Goal: Task Accomplishment & Management: Complete application form

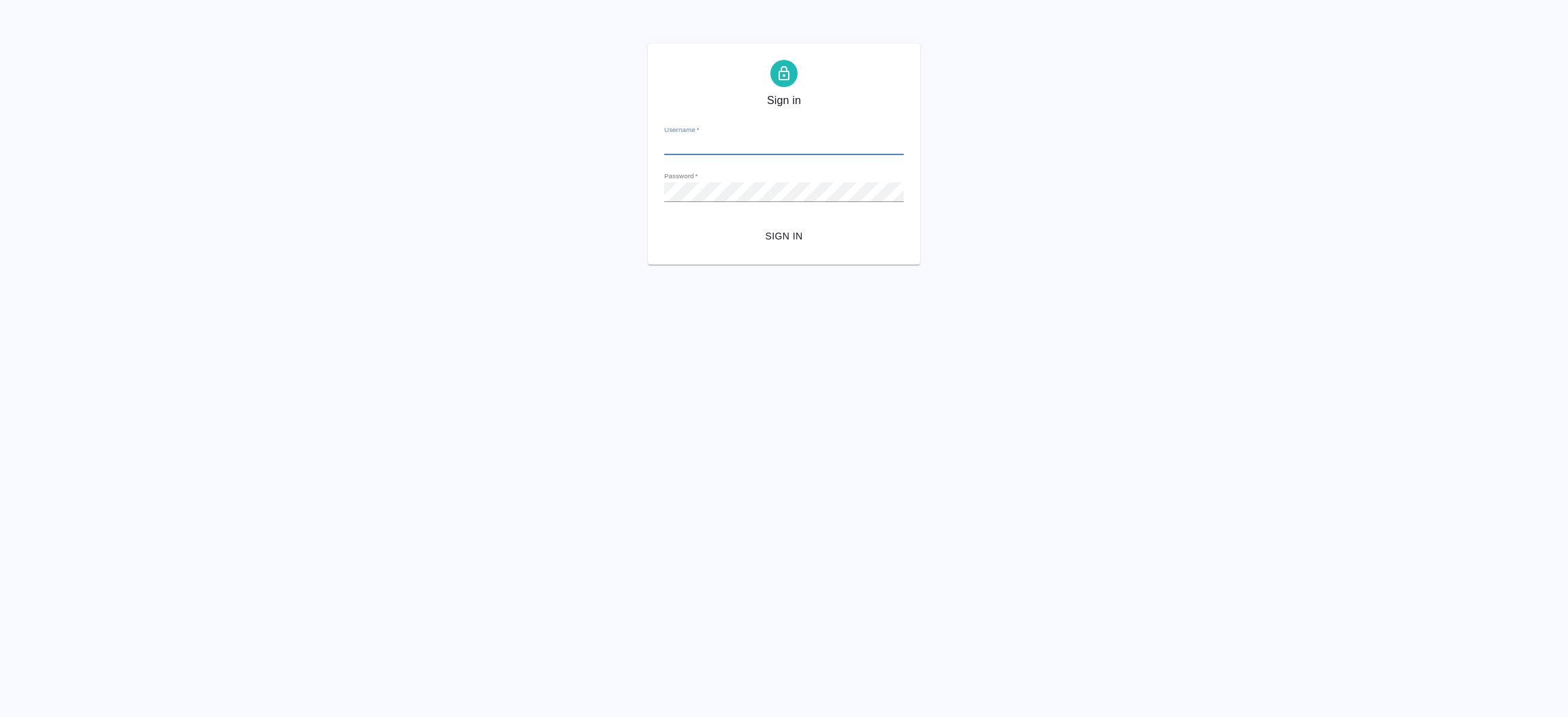
type input "i.prutko@awatera.com"
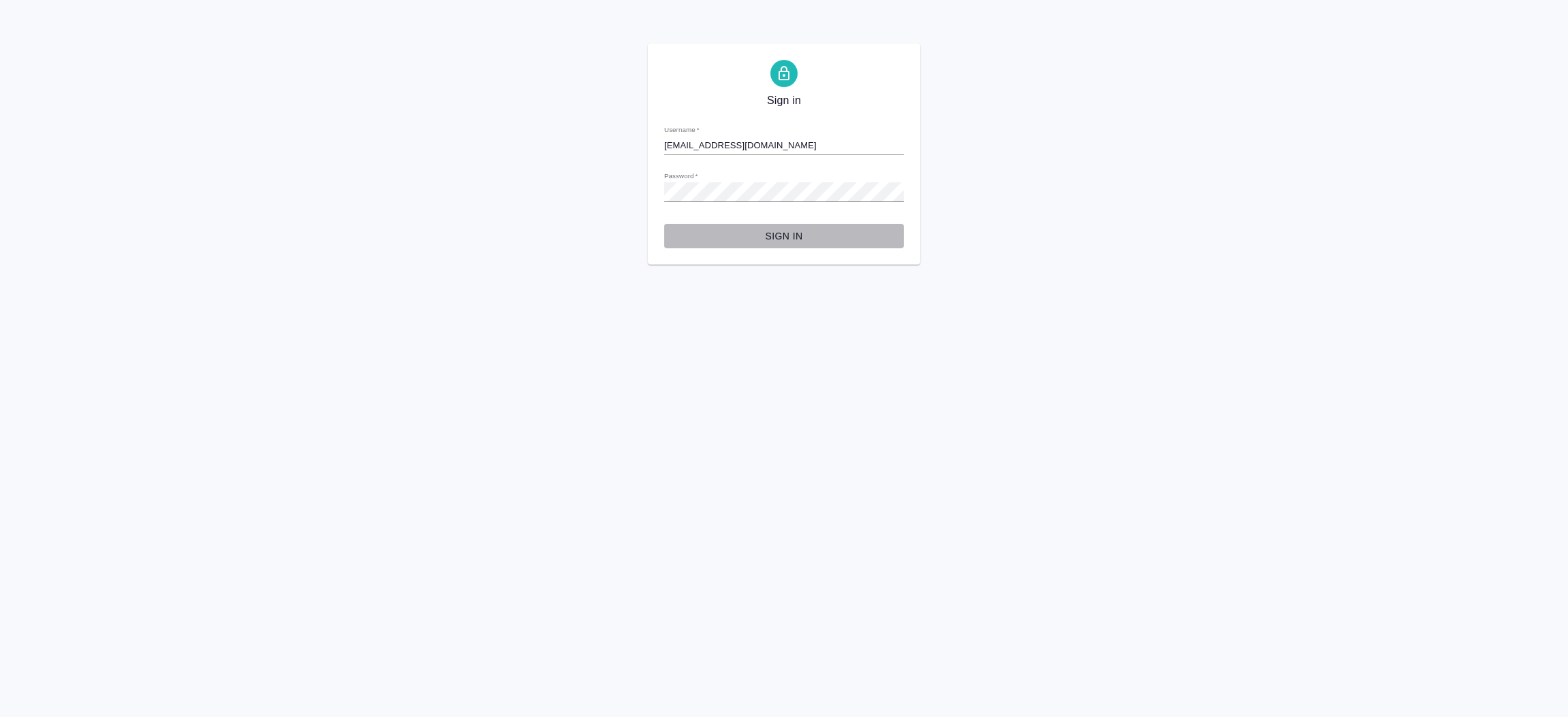
click at [796, 238] on span "Sign in" at bounding box center [784, 237] width 218 height 17
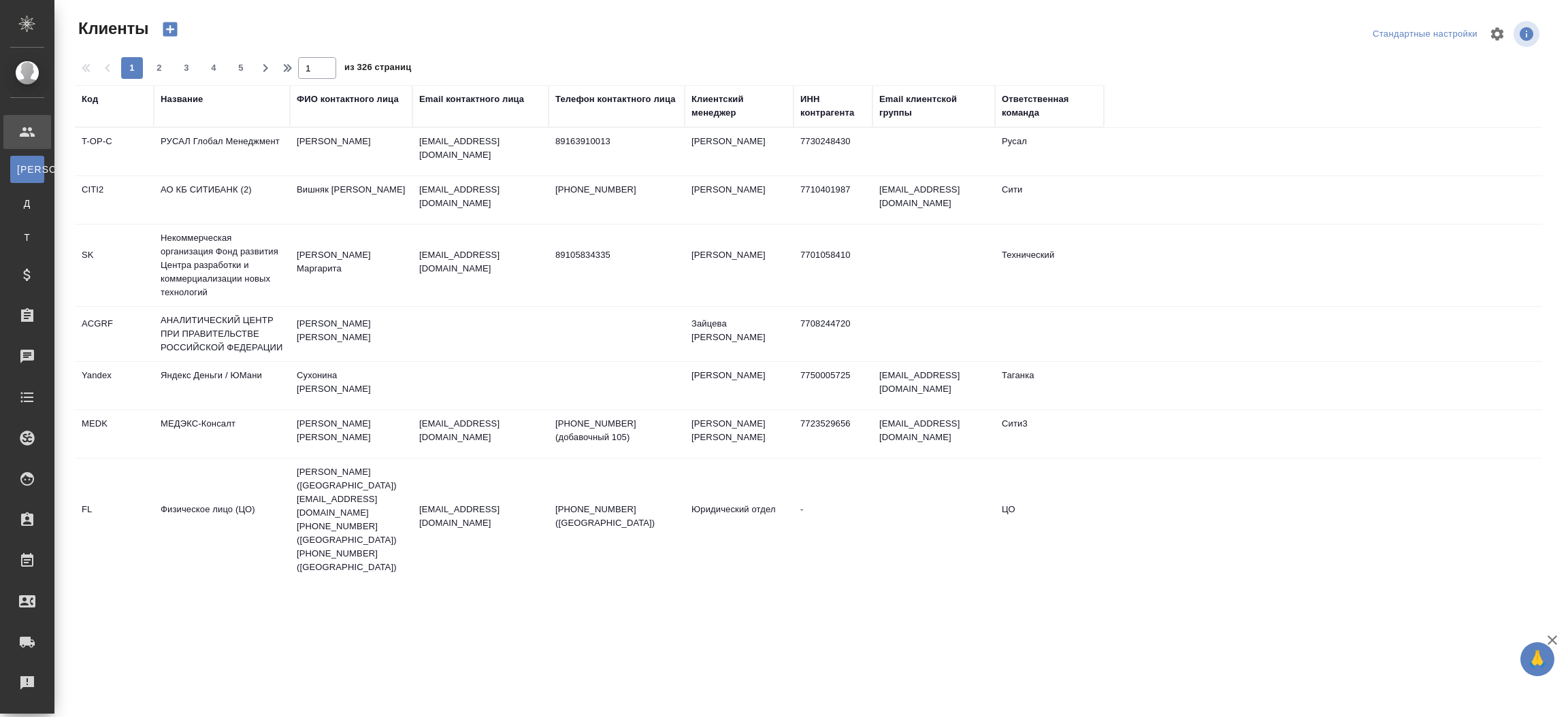
select select "RU"
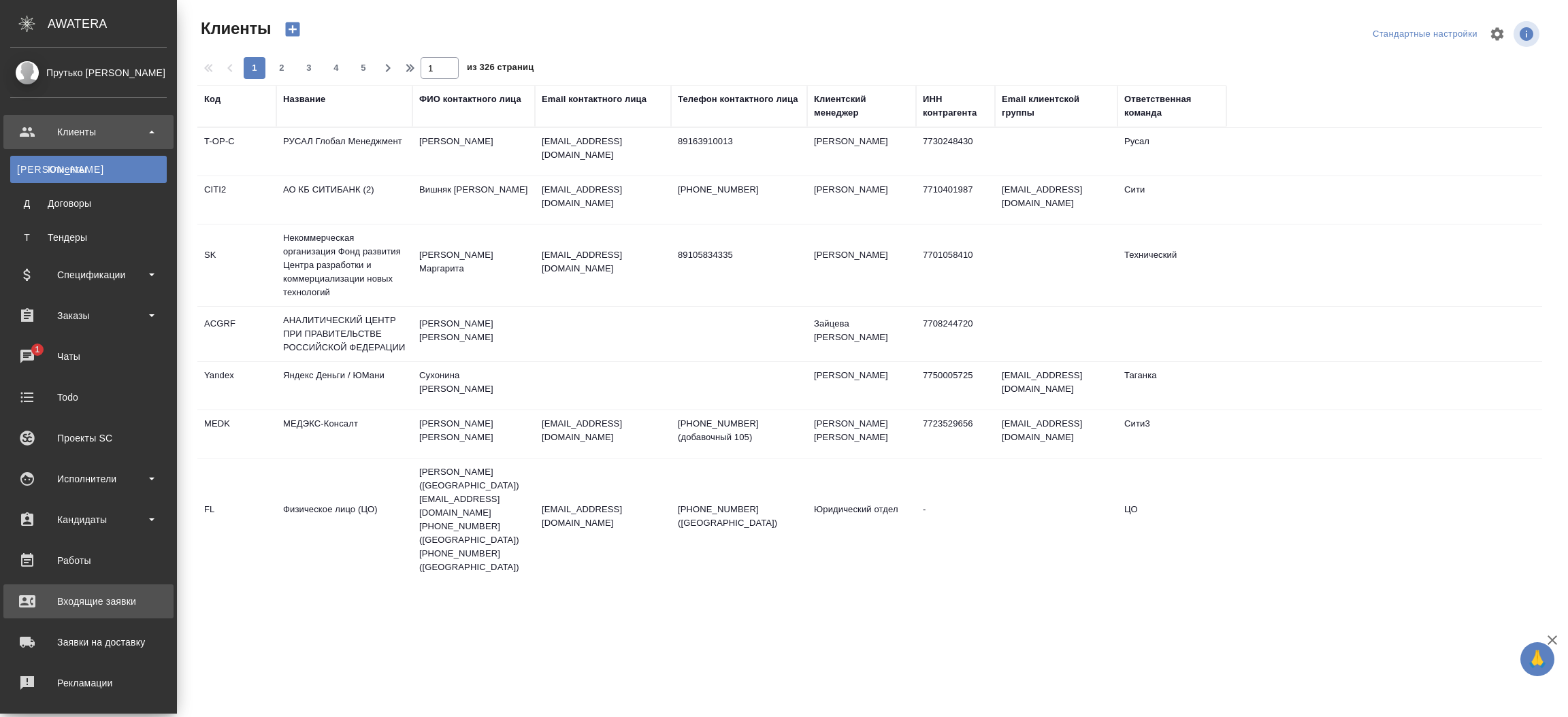
click at [104, 594] on div "Входящие заявки" at bounding box center [88, 601] width 156 height 21
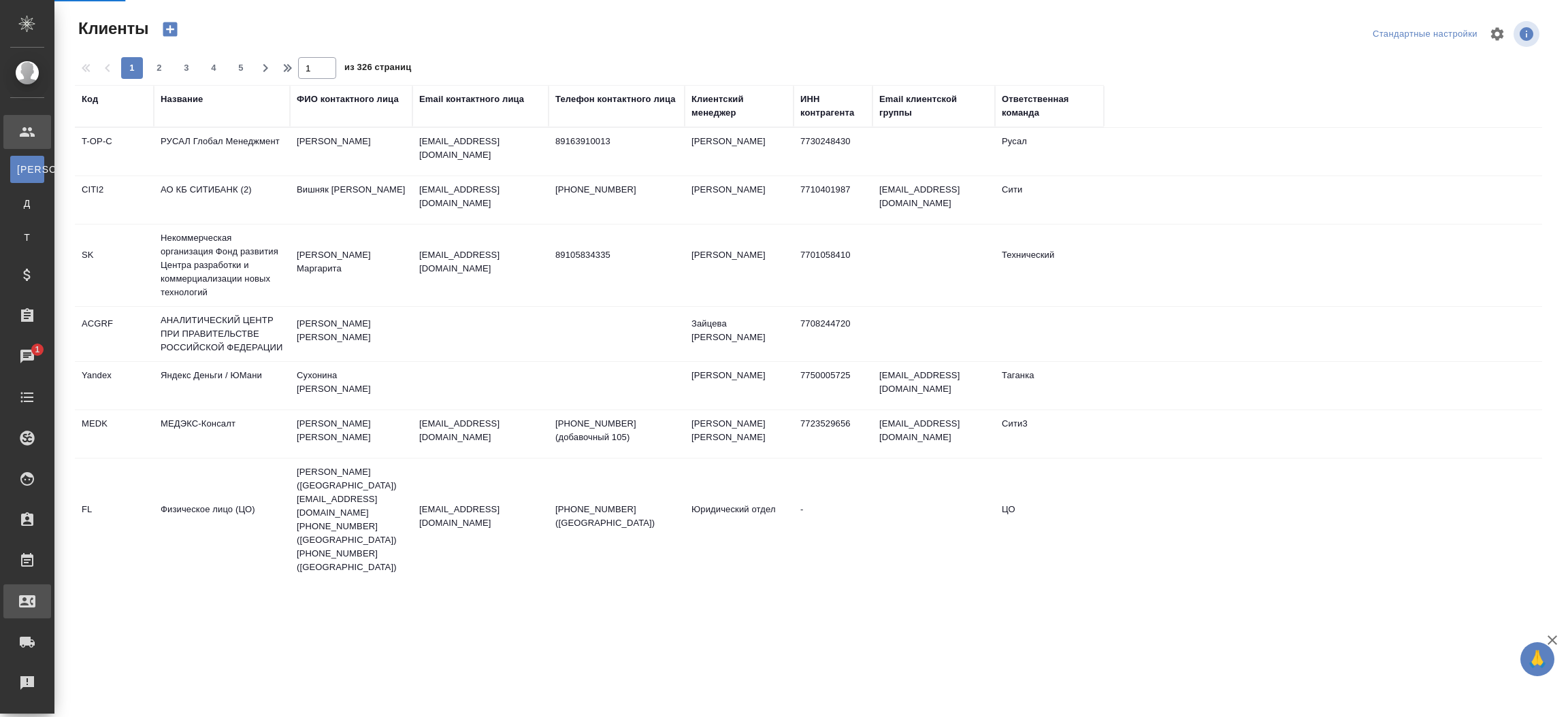
click at [104, 594] on div ".cls-1 fill:#fff; AWATERA Прутько [PERSON_NAME] Клиенты К Клиенты Д Договоры Т …" at bounding box center [784, 358] width 1568 height 717
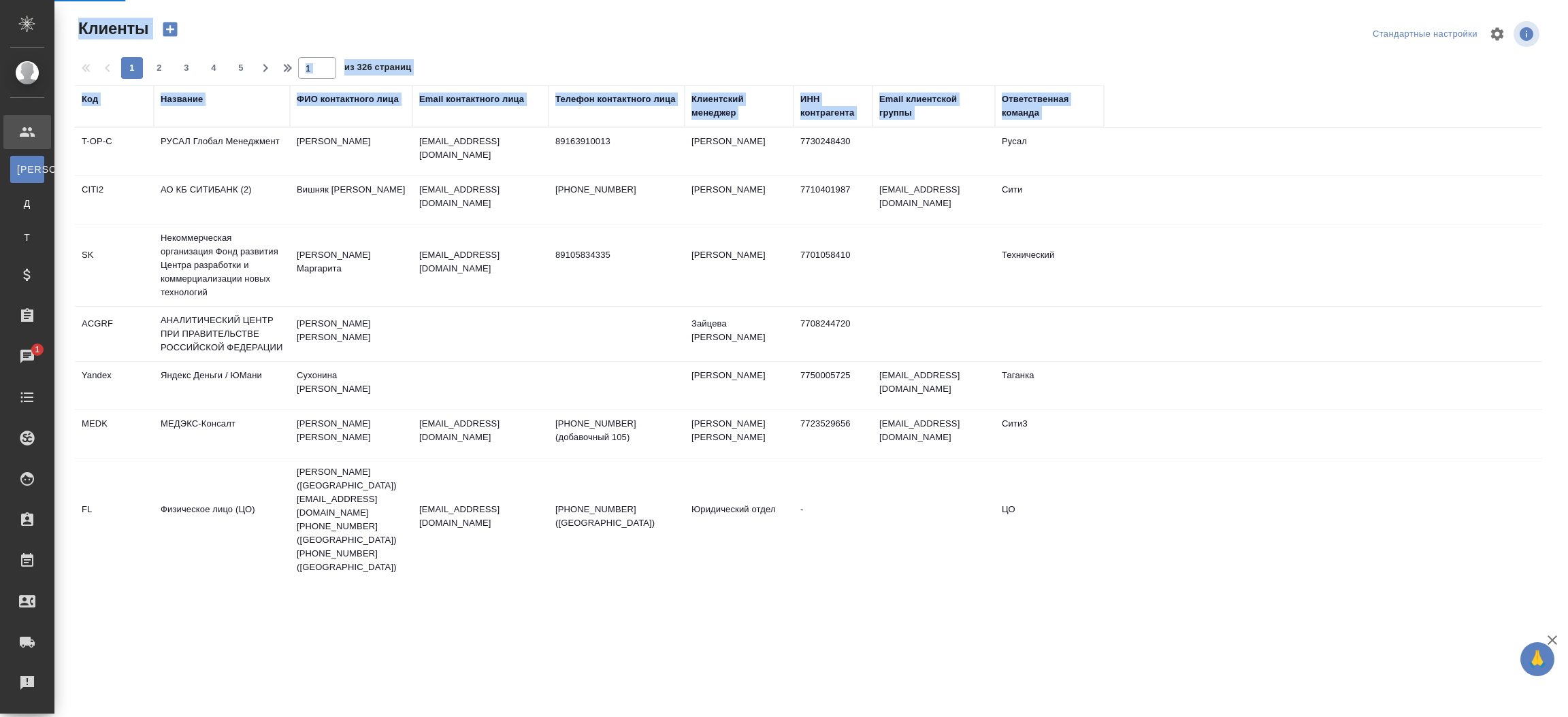
select select "RU"
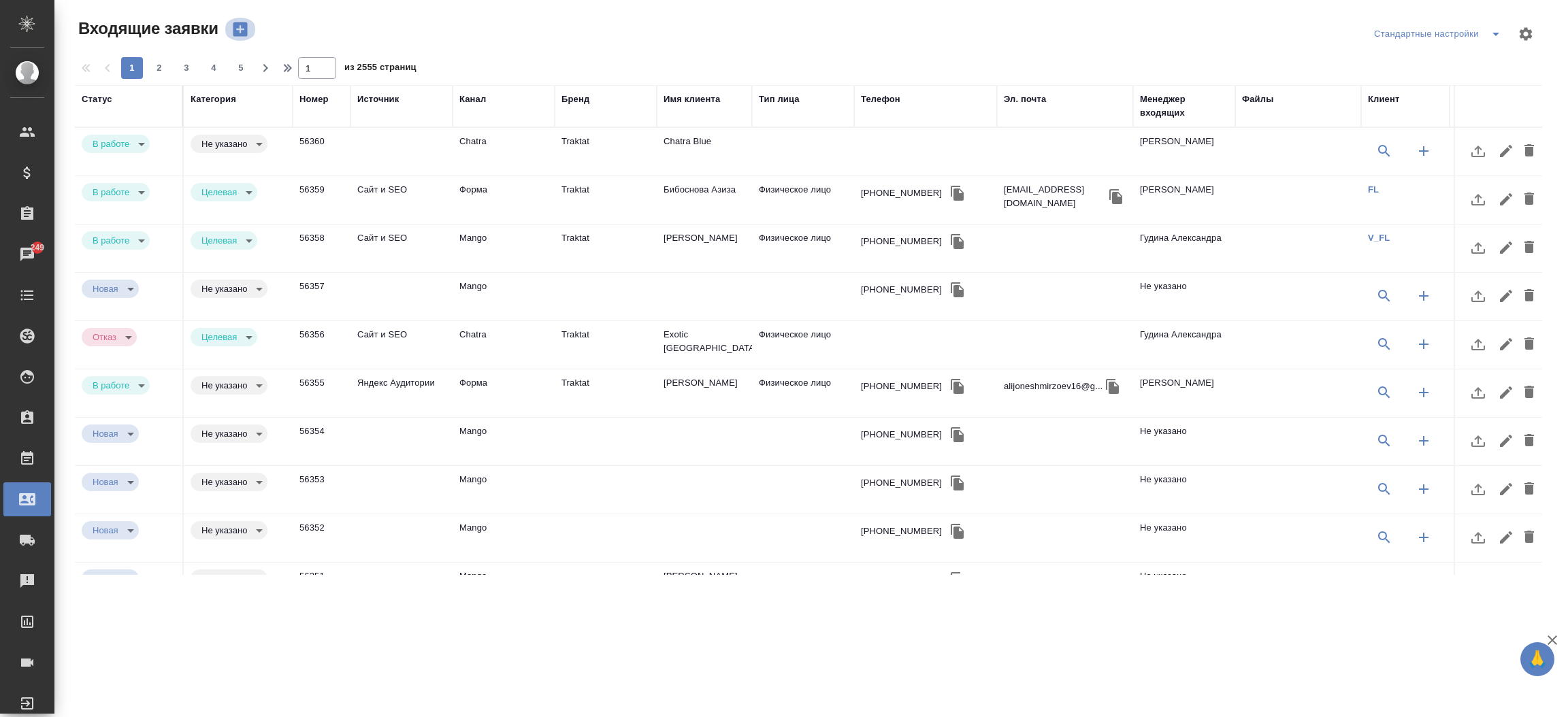
click at [228, 27] on button "button" at bounding box center [240, 29] width 33 height 23
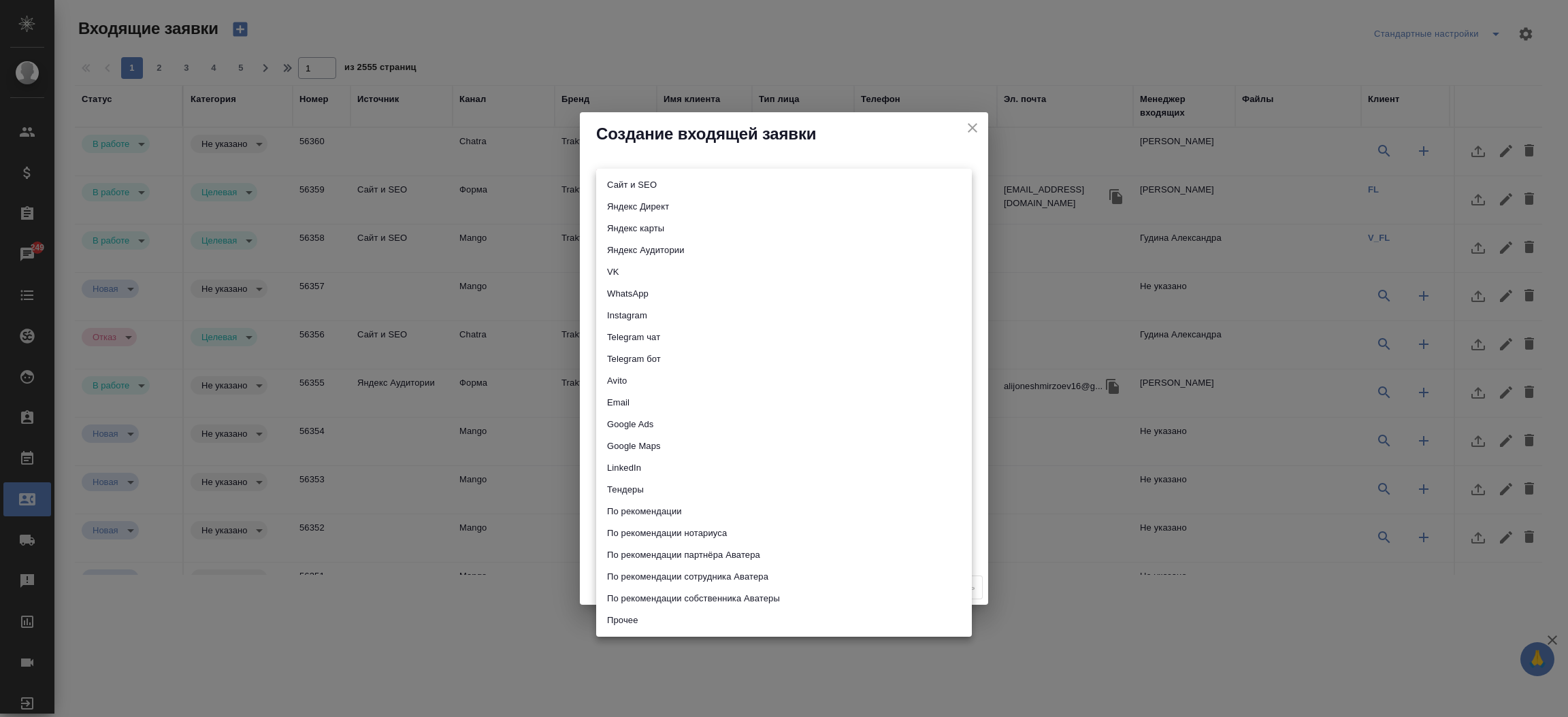
click at [648, 187] on body "🙏 .cls-1 fill:#fff; AWATERA Прутько Ирина i.prutko Клиенты Спецификации Заказы …" at bounding box center [784, 358] width 1568 height 717
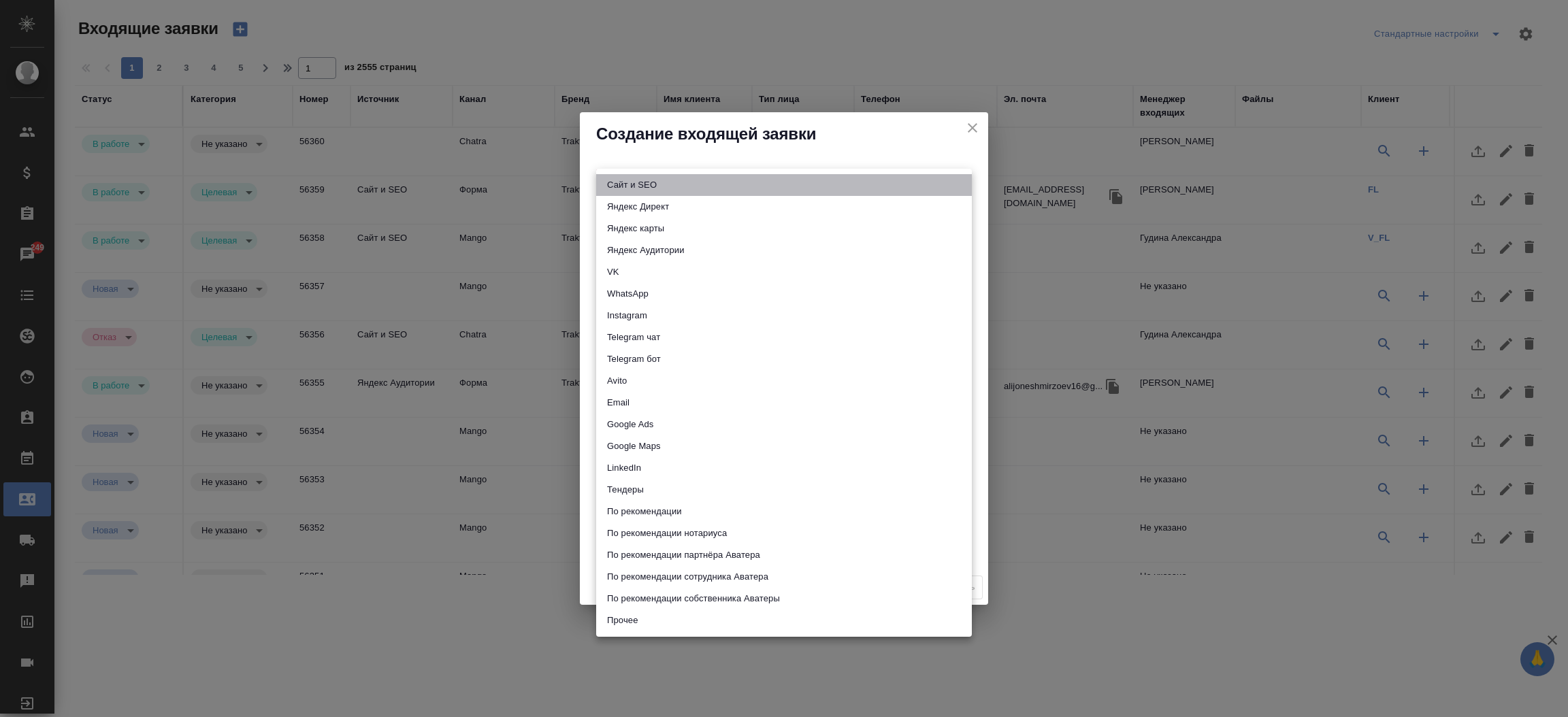
click at [648, 187] on li "Сайт и SEO" at bounding box center [784, 185] width 376 height 22
type input "seo"
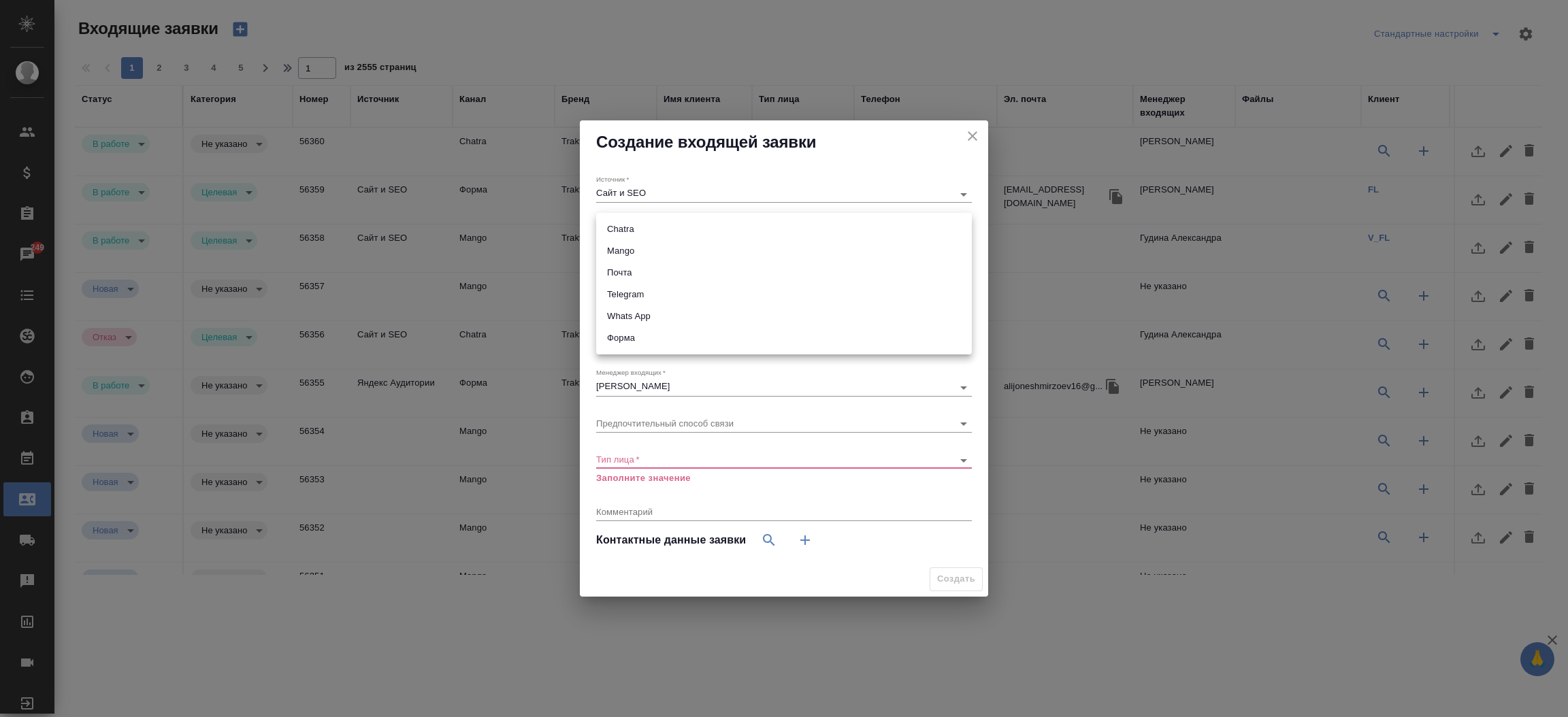
click at [623, 225] on body "🙏 .cls-1 fill:#fff; AWATERA Прутько Ирина i.prutko Клиенты Спецификации Заказы …" at bounding box center [784, 358] width 1568 height 717
click at [618, 268] on li "Почта" at bounding box center [784, 272] width 376 height 22
type input "640a088c6aae0874b0a8d791"
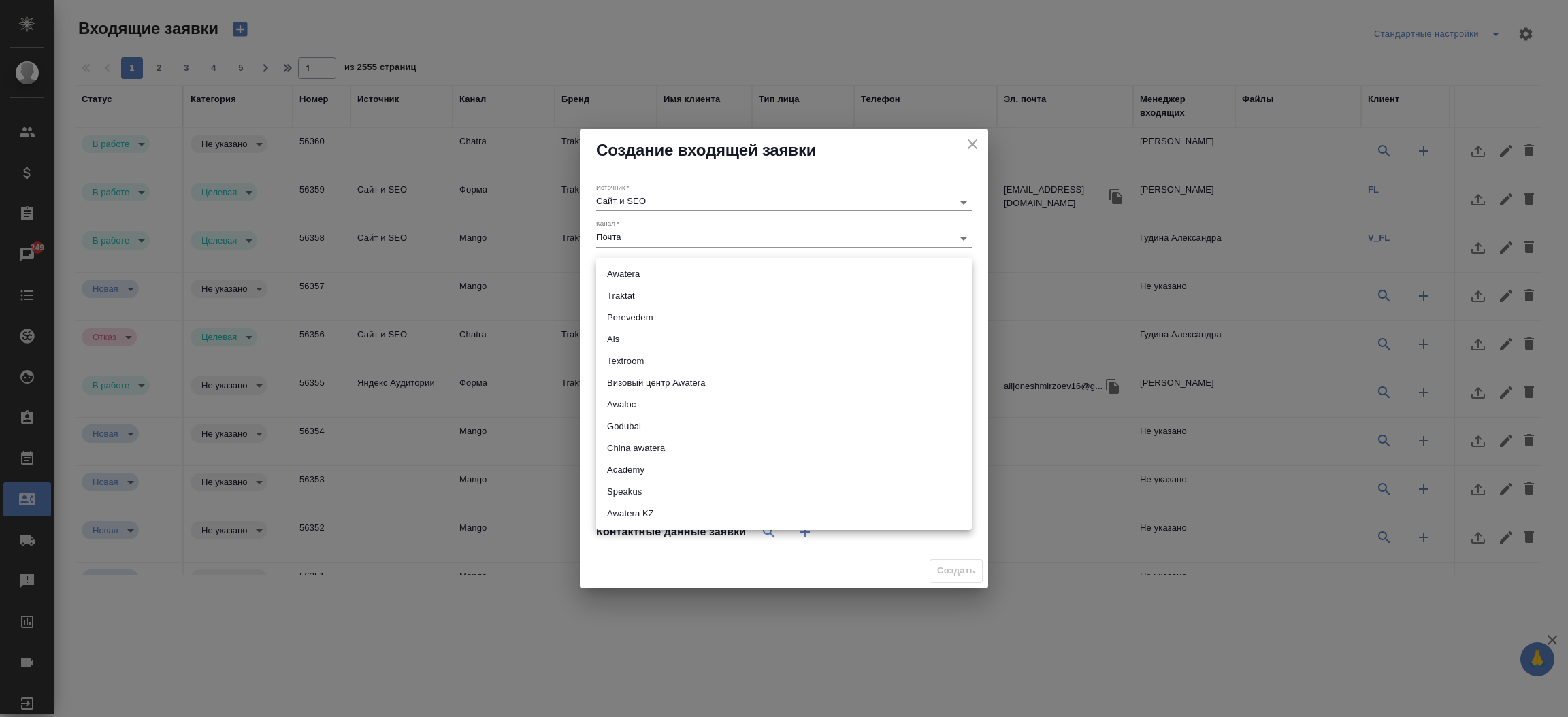
click at [618, 268] on body "🙏 .cls-1 fill:#fff; AWATERA Прутько Ирина i.prutko Клиенты Спецификации Заказы …" at bounding box center [784, 358] width 1568 height 717
click at [618, 296] on li "Traktat" at bounding box center [784, 295] width 376 height 22
type input "traktat"
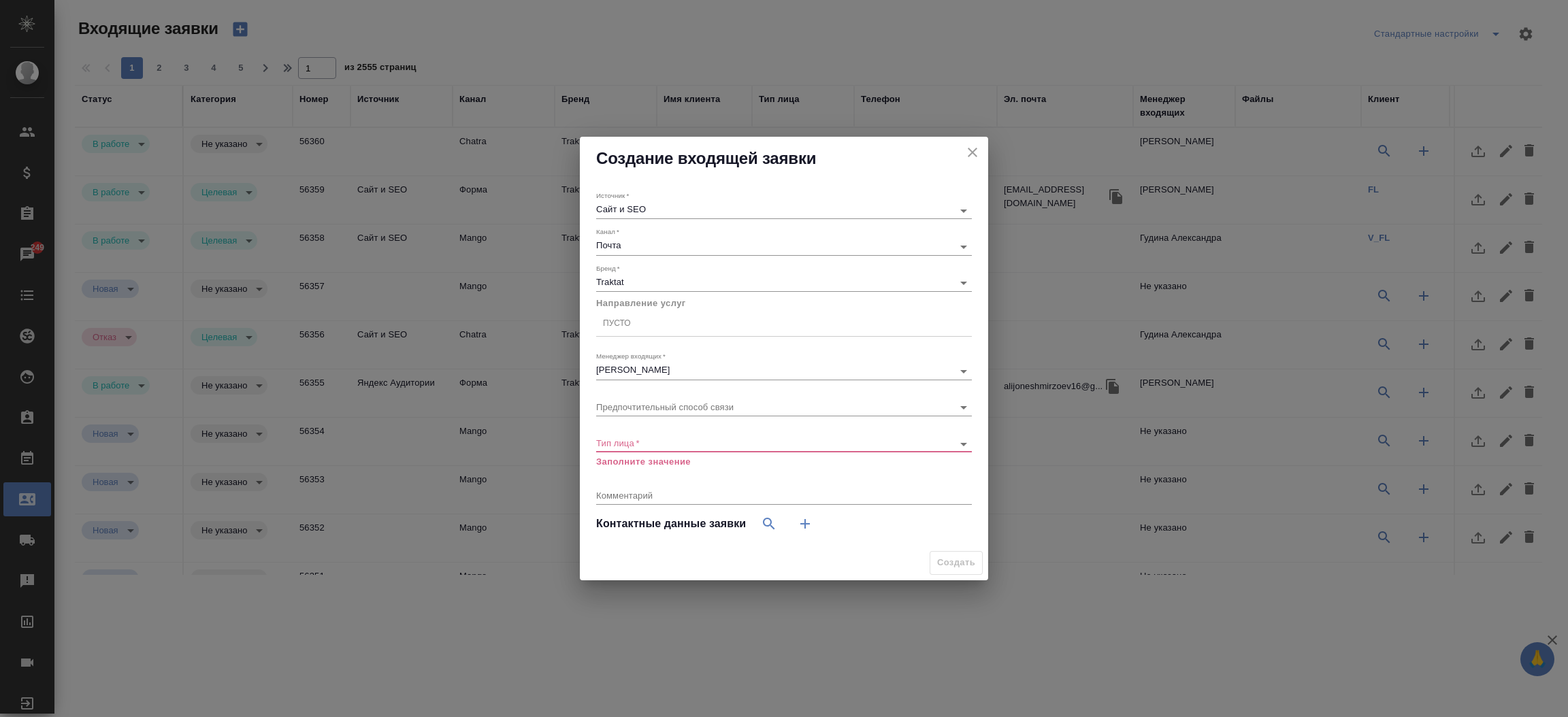
click at [659, 448] on div "​" at bounding box center [784, 444] width 376 height 17
click at [676, 427] on div "Тип лица   * ​ Заполните значение" at bounding box center [784, 446] width 376 height 44
drag, startPoint x: 692, startPoint y: 430, endPoint x: 687, endPoint y: 440, distance: 11.2
click at [687, 440] on div "Тип лица   * ​ Заполните значение" at bounding box center [784, 446] width 376 height 44
click at [687, 440] on body "🙏 .cls-1 fill:#fff; AWATERA Прутько Ирина i.prutko Клиенты Спецификации Заказы …" at bounding box center [784, 358] width 1568 height 717
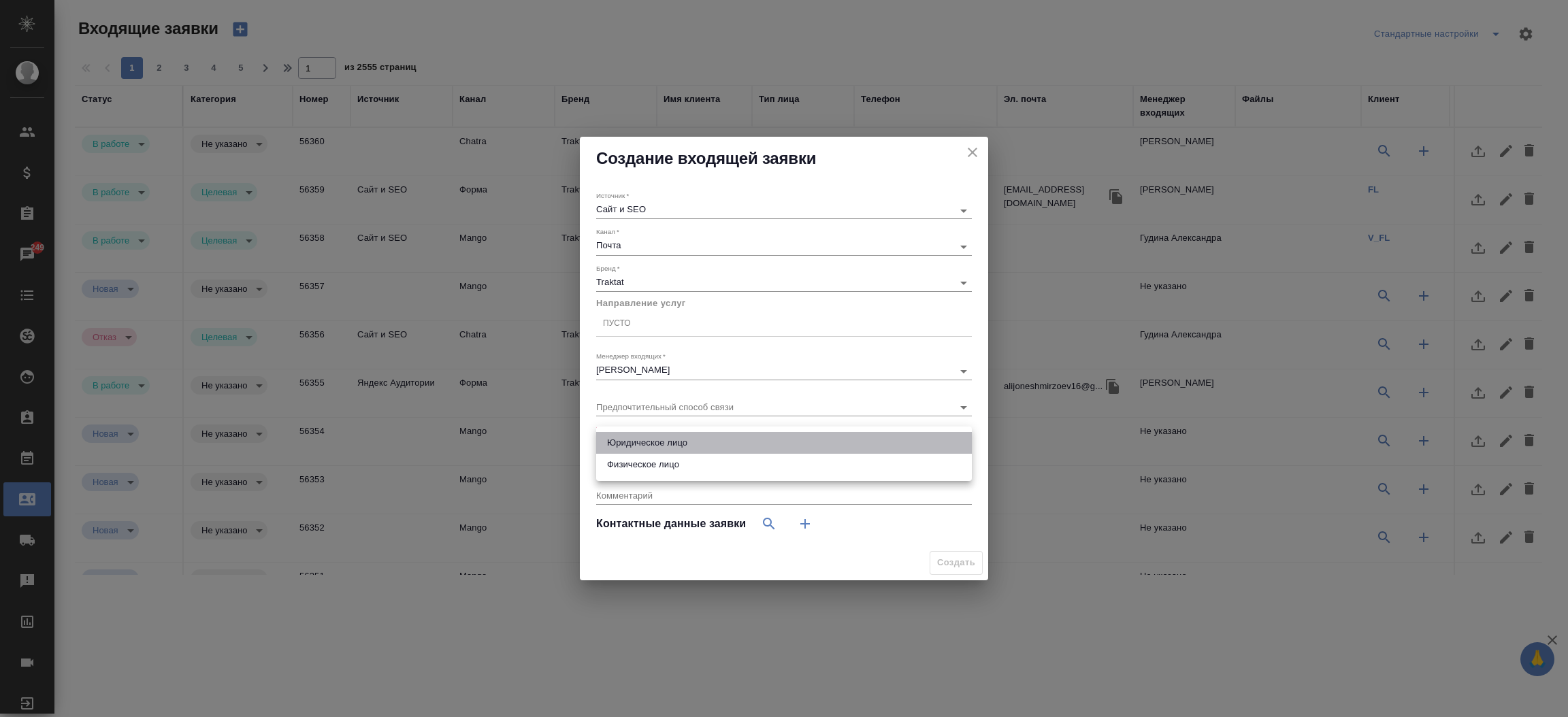
click at [681, 447] on li "Юридическое лицо" at bounding box center [784, 442] width 376 height 22
type input "company"
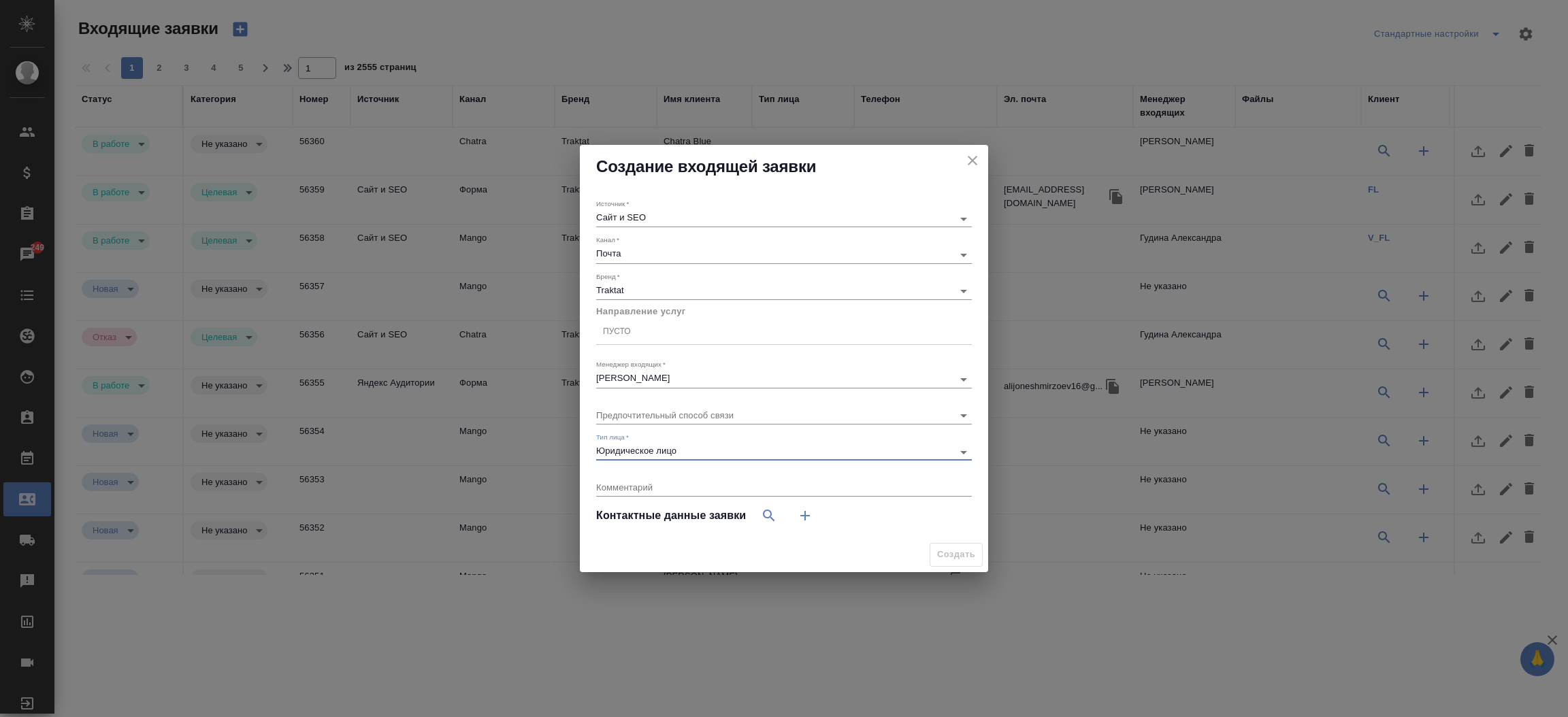
click at [815, 517] on button "button" at bounding box center [806, 516] width 33 height 33
select select "RU"
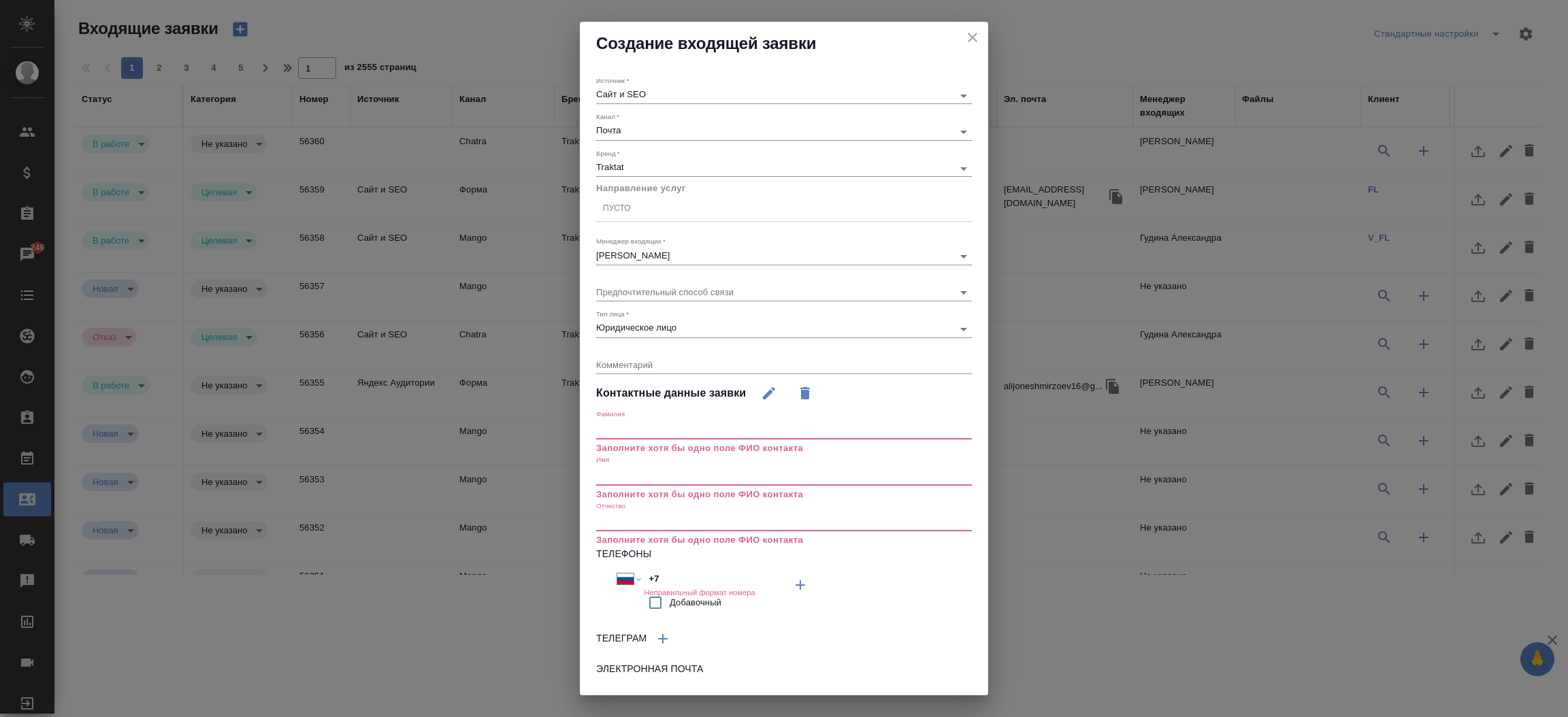
scroll to position [66, 0]
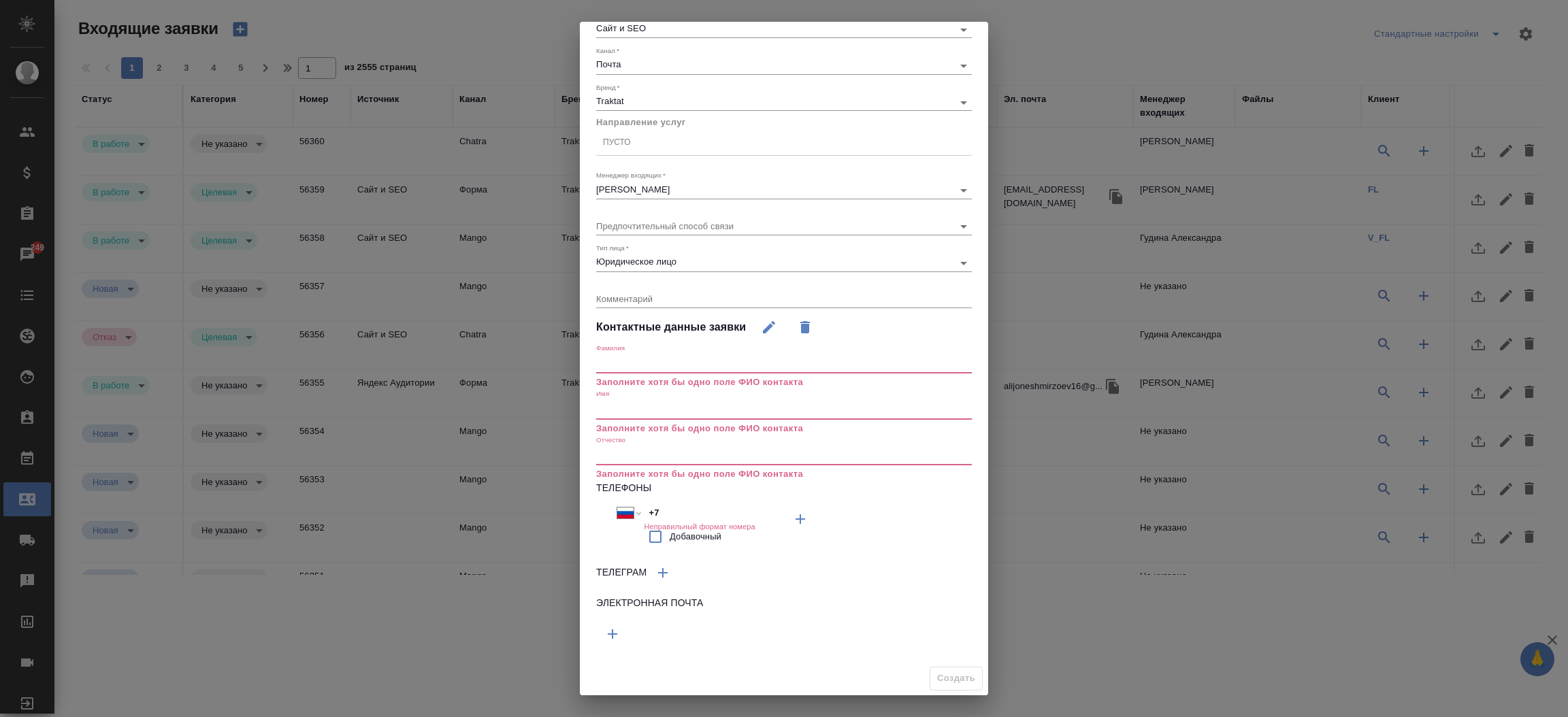
click at [623, 644] on button "button" at bounding box center [613, 634] width 33 height 33
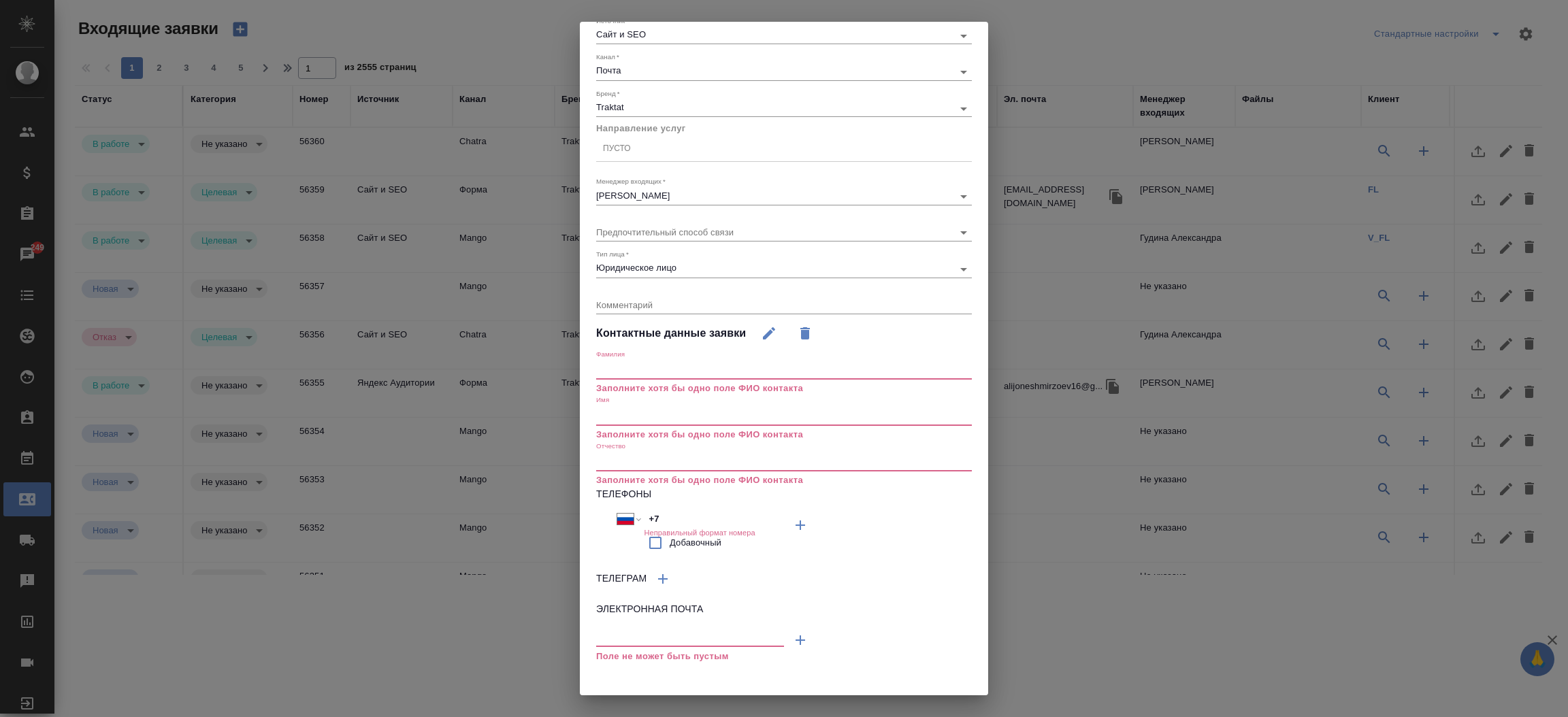
click at [631, 635] on input "text" at bounding box center [690, 638] width 188 height 17
paste input "p.abdullaeva@loangal-cons.ru"
type input "p.abdullaeva@loangal-cons.ru"
click at [667, 416] on input "text" at bounding box center [784, 416] width 376 height 19
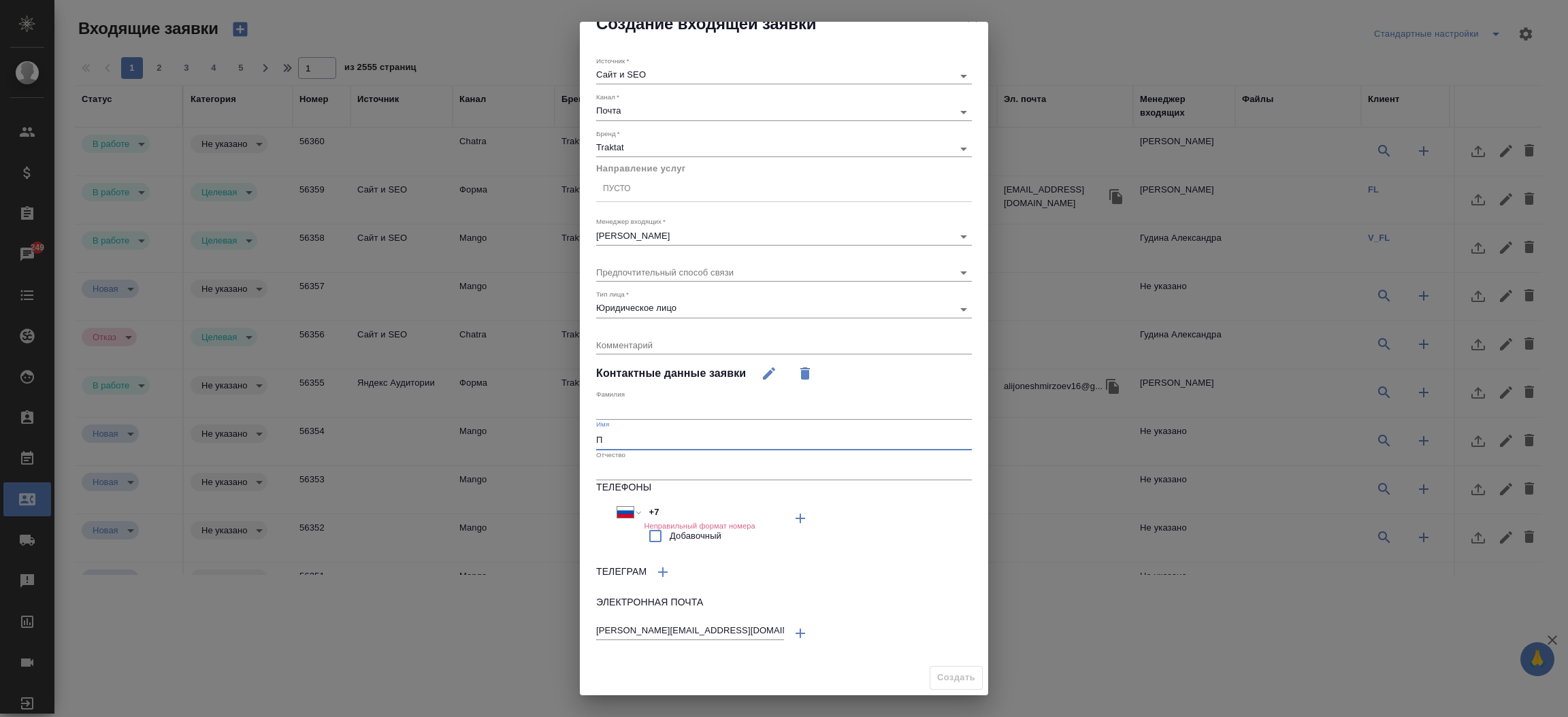
scroll to position [18, 0]
type input "Парвина"
click at [667, 416] on input "text" at bounding box center [784, 411] width 376 height 19
type input "Абдулаева"
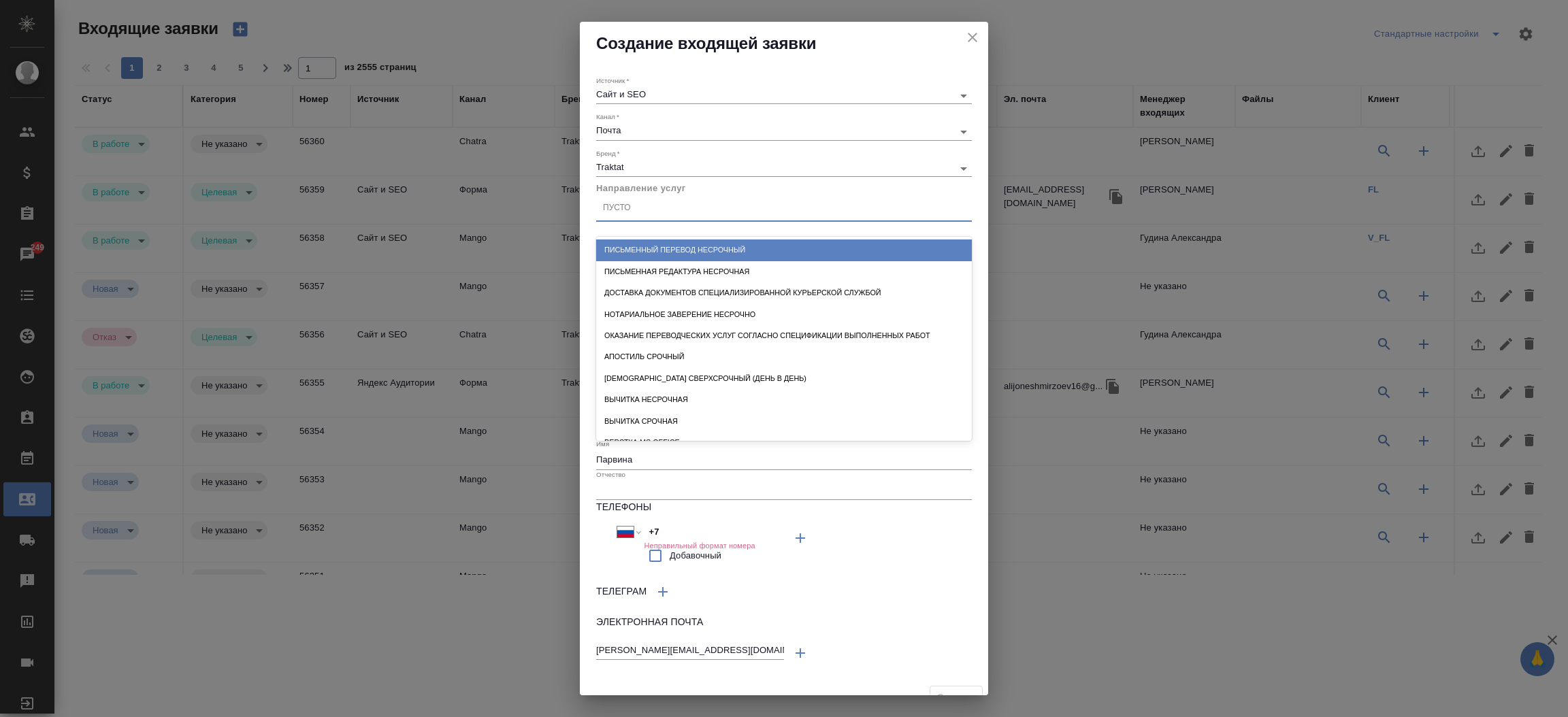
click at [679, 218] on div "Пусто" at bounding box center [784, 208] width 376 height 20
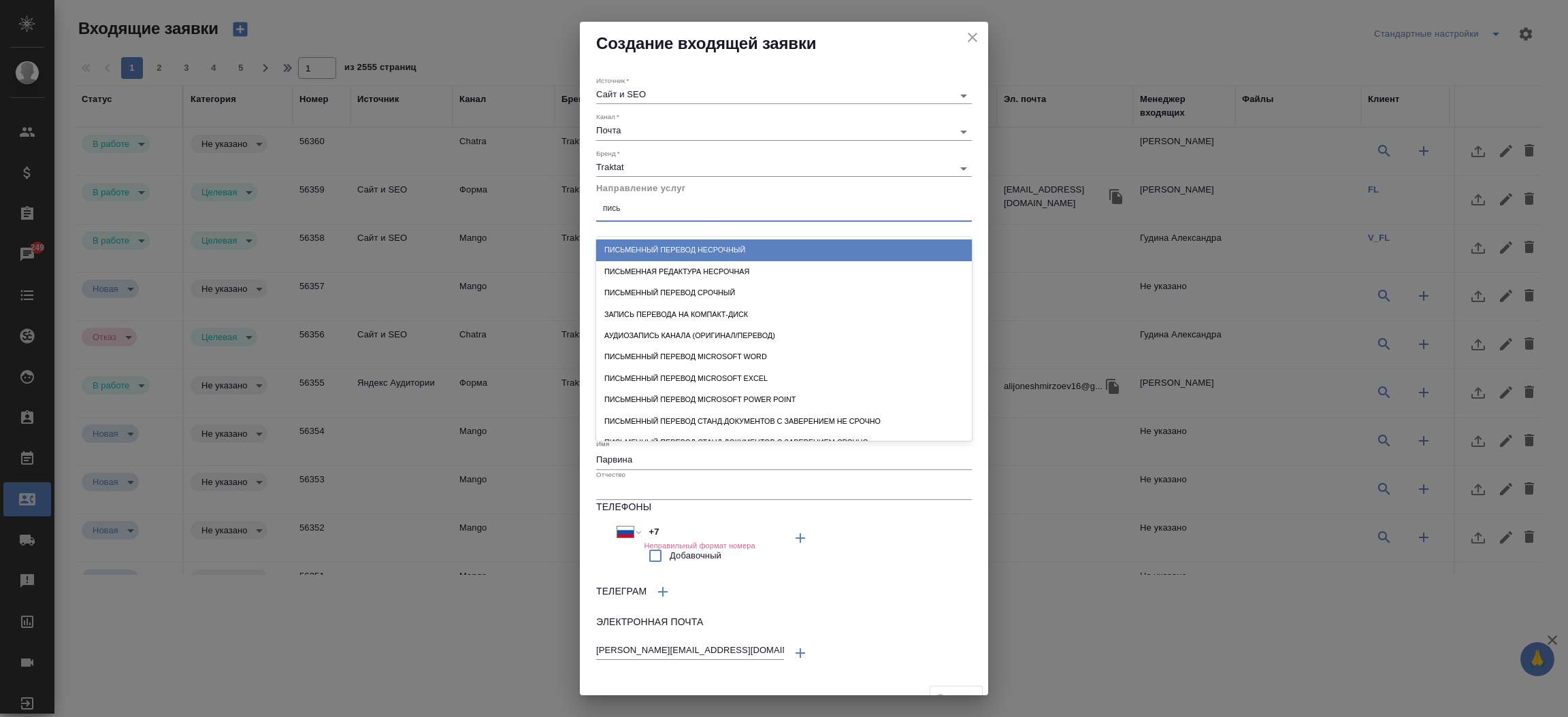
type input "письм"
click at [681, 253] on div "Письменный перевод несрочный" at bounding box center [784, 250] width 376 height 21
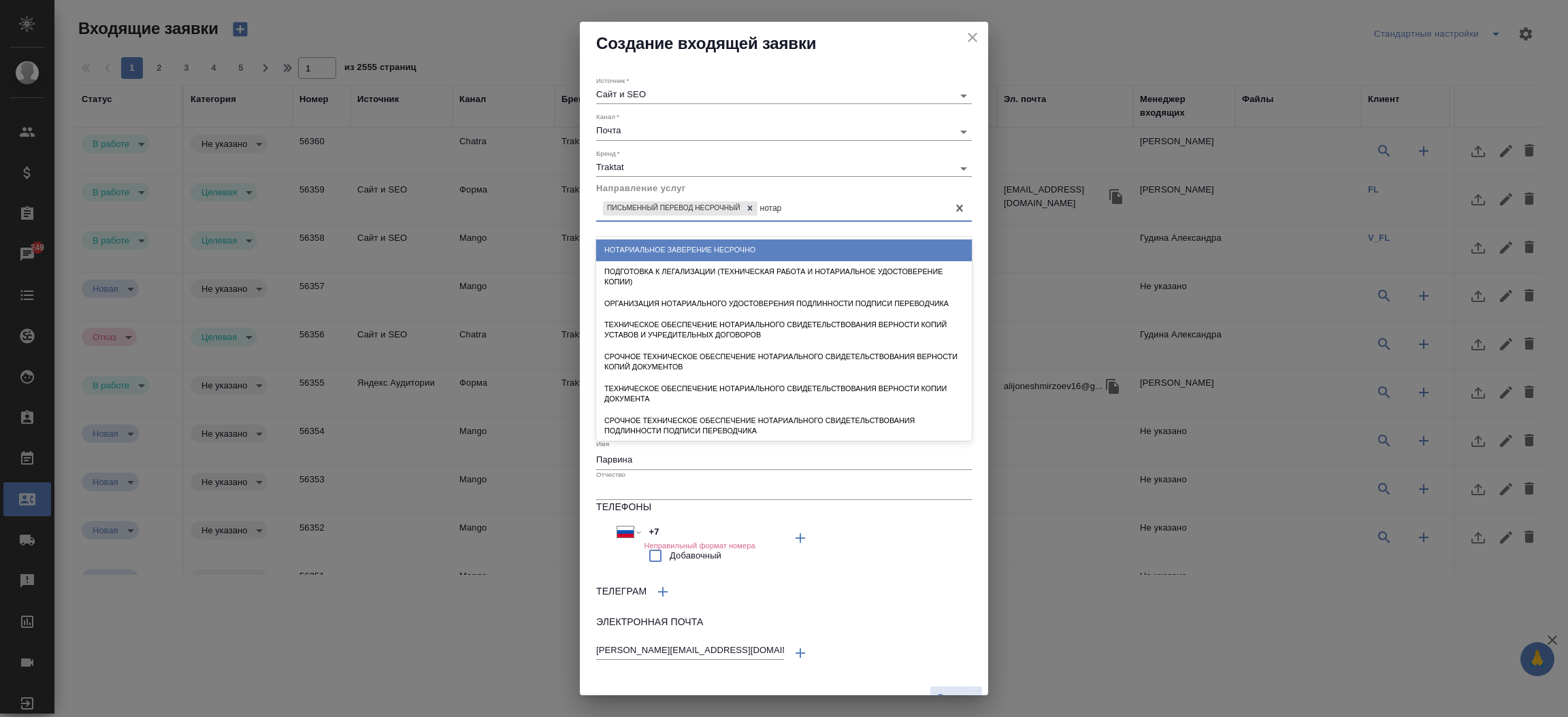
type input "нотари"
click at [681, 253] on div "Нотариальное заверение несрочно" at bounding box center [784, 250] width 376 height 21
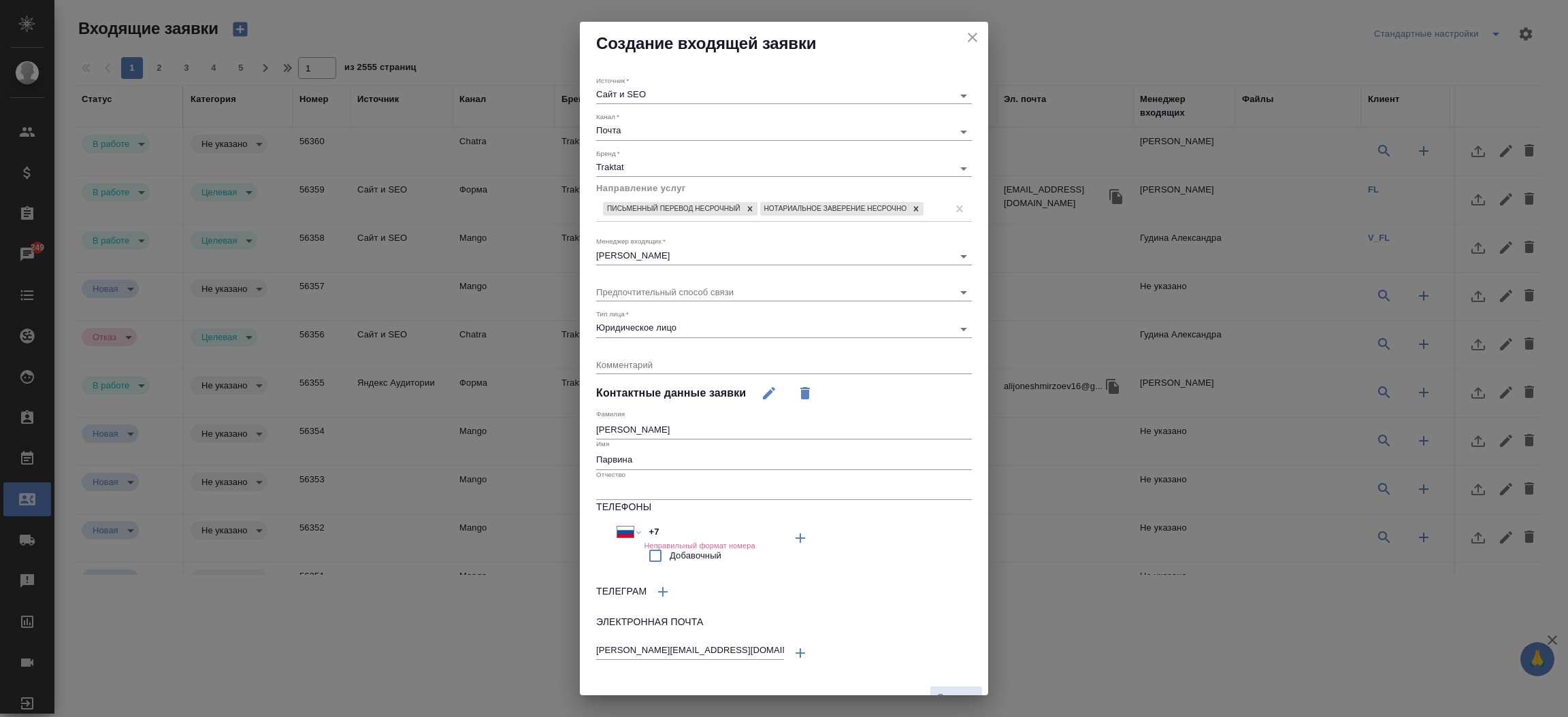
scroll to position [30, 0]
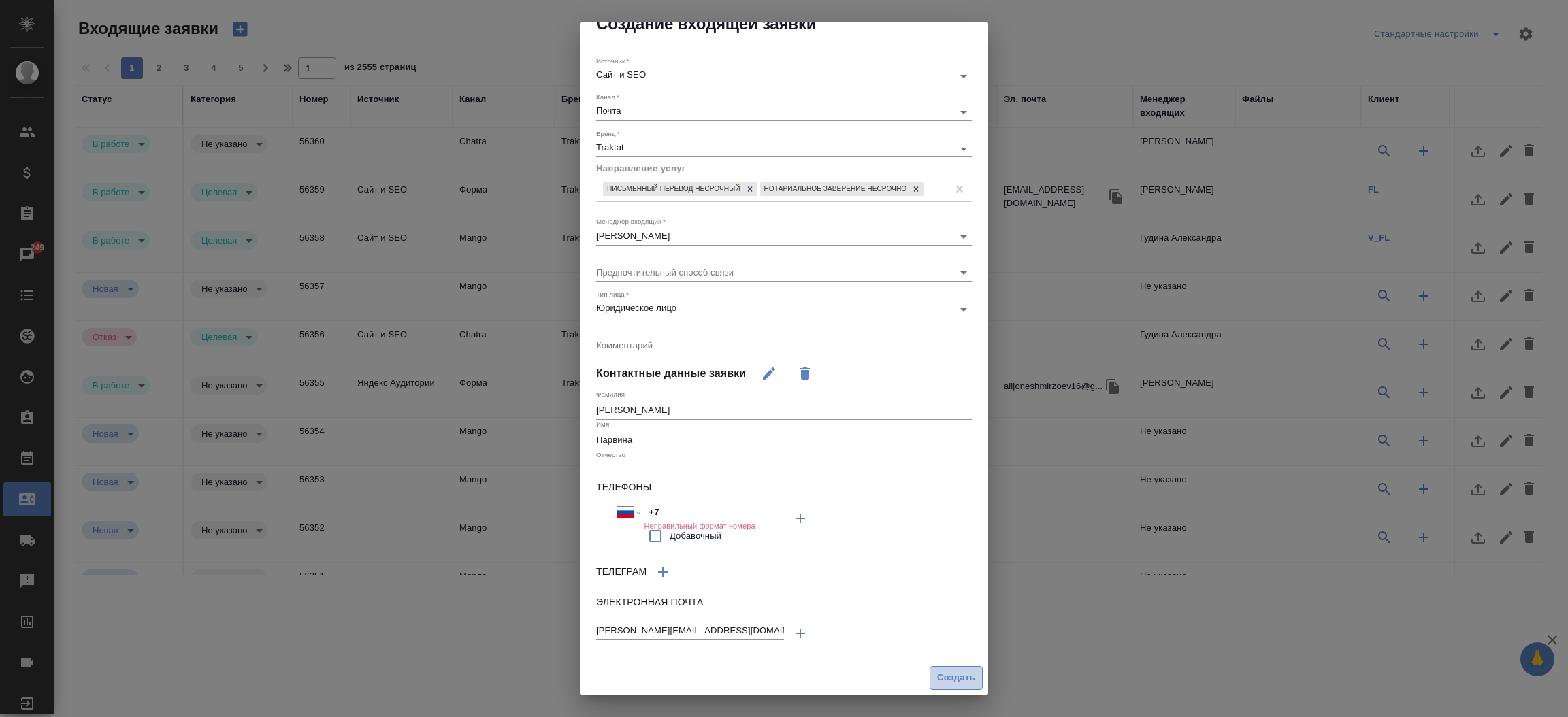
click at [939, 680] on span "Создать" at bounding box center [956, 678] width 38 height 16
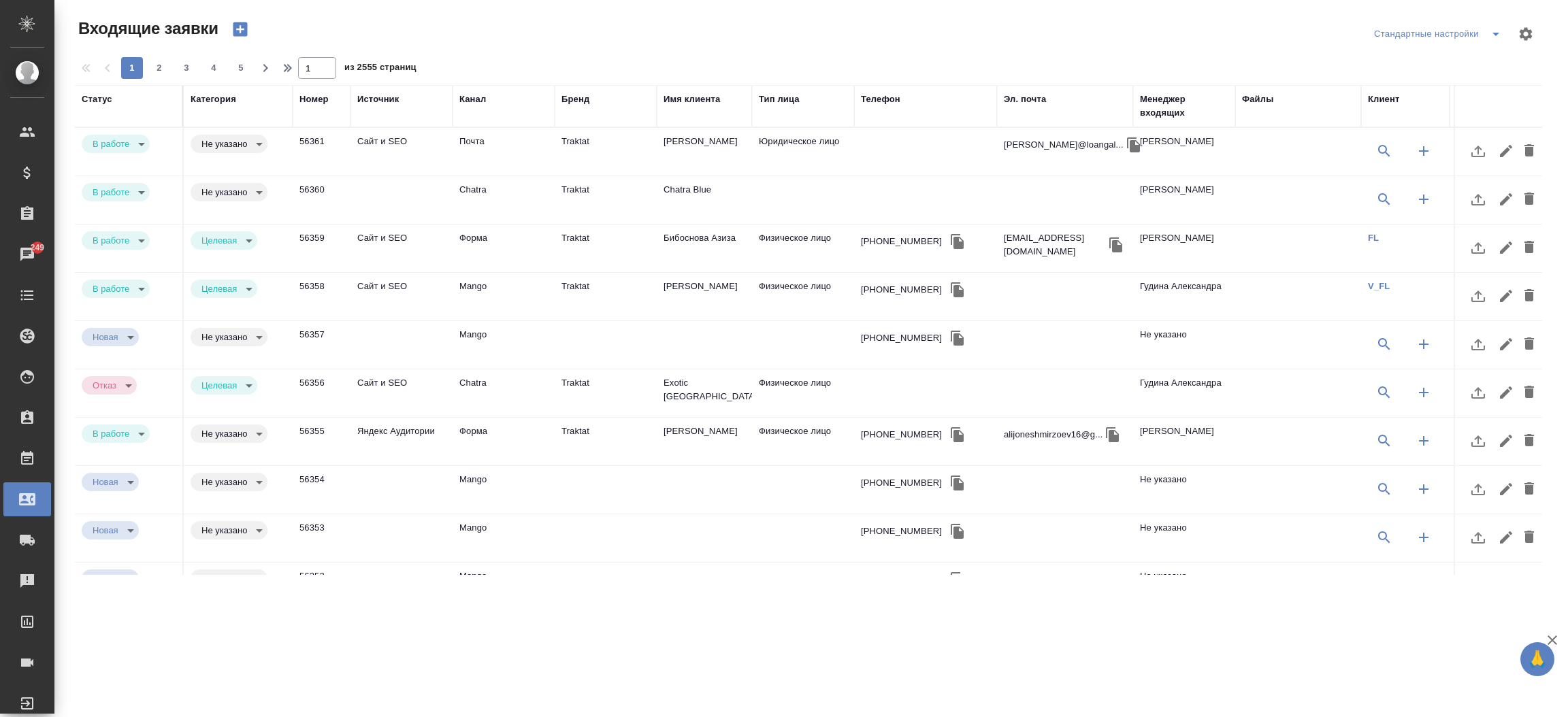
click at [668, 153] on td "[PERSON_NAME]" at bounding box center [704, 151] width 95 height 48
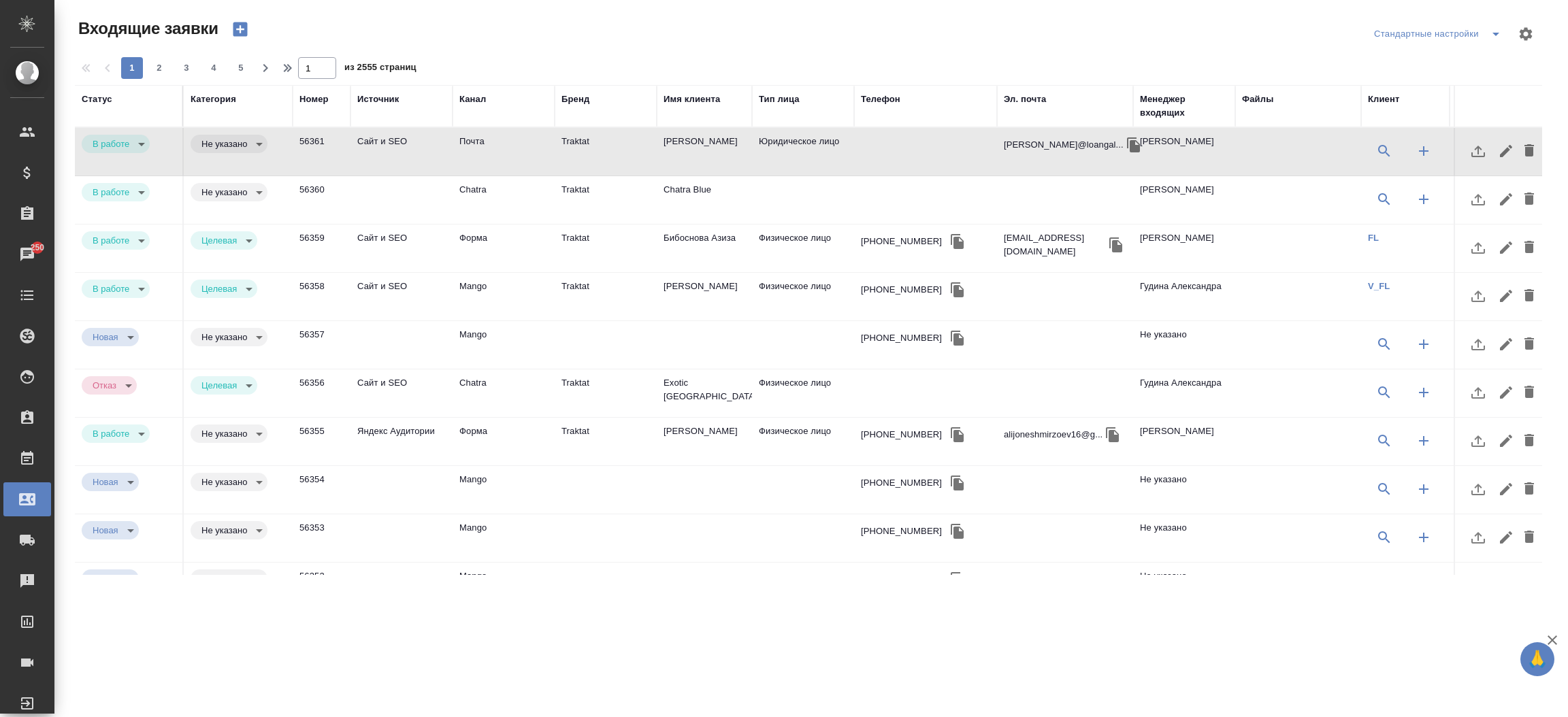
click at [603, 143] on td "Traktat" at bounding box center [606, 151] width 102 height 48
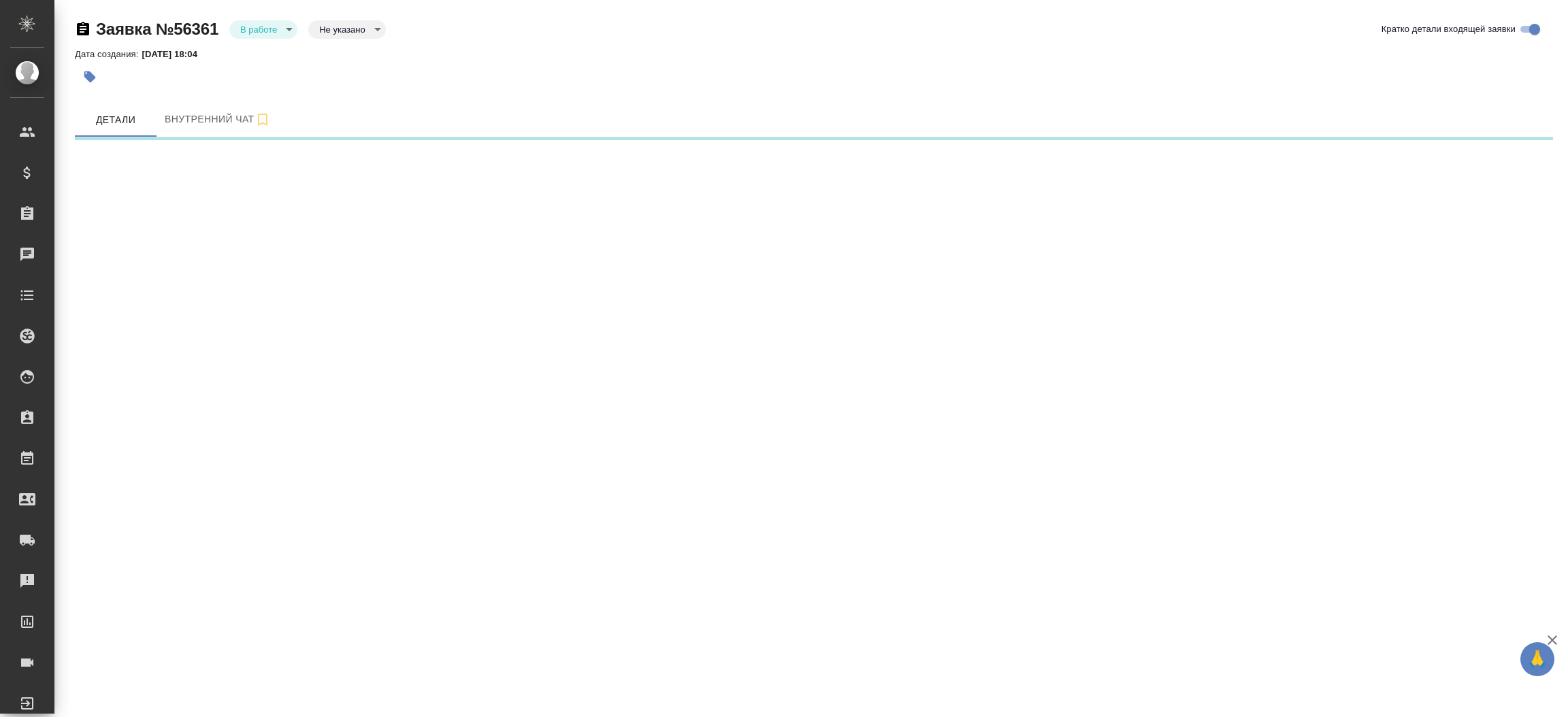
select select "RU"
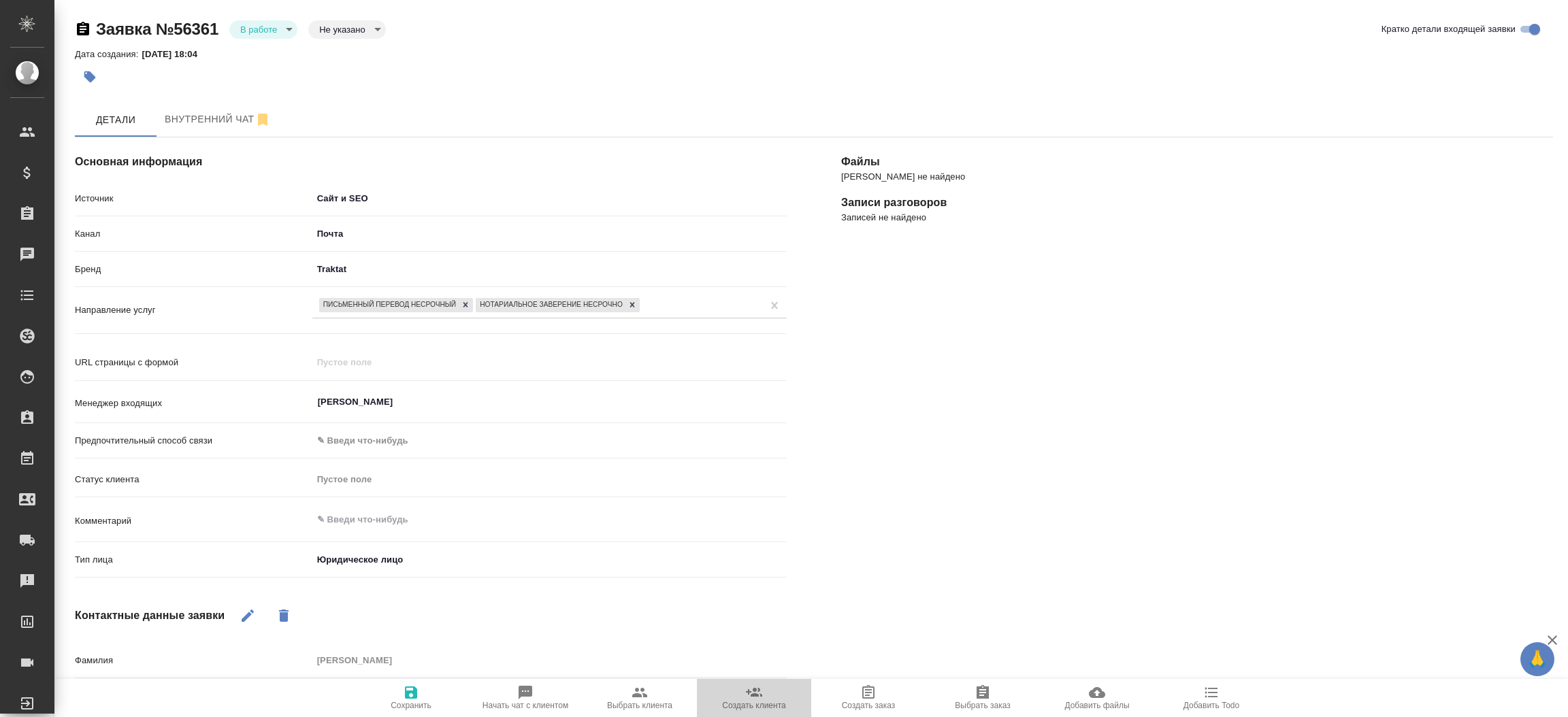
click at [736, 703] on span "Создать клиента" at bounding box center [753, 705] width 63 height 10
type textarea "x"
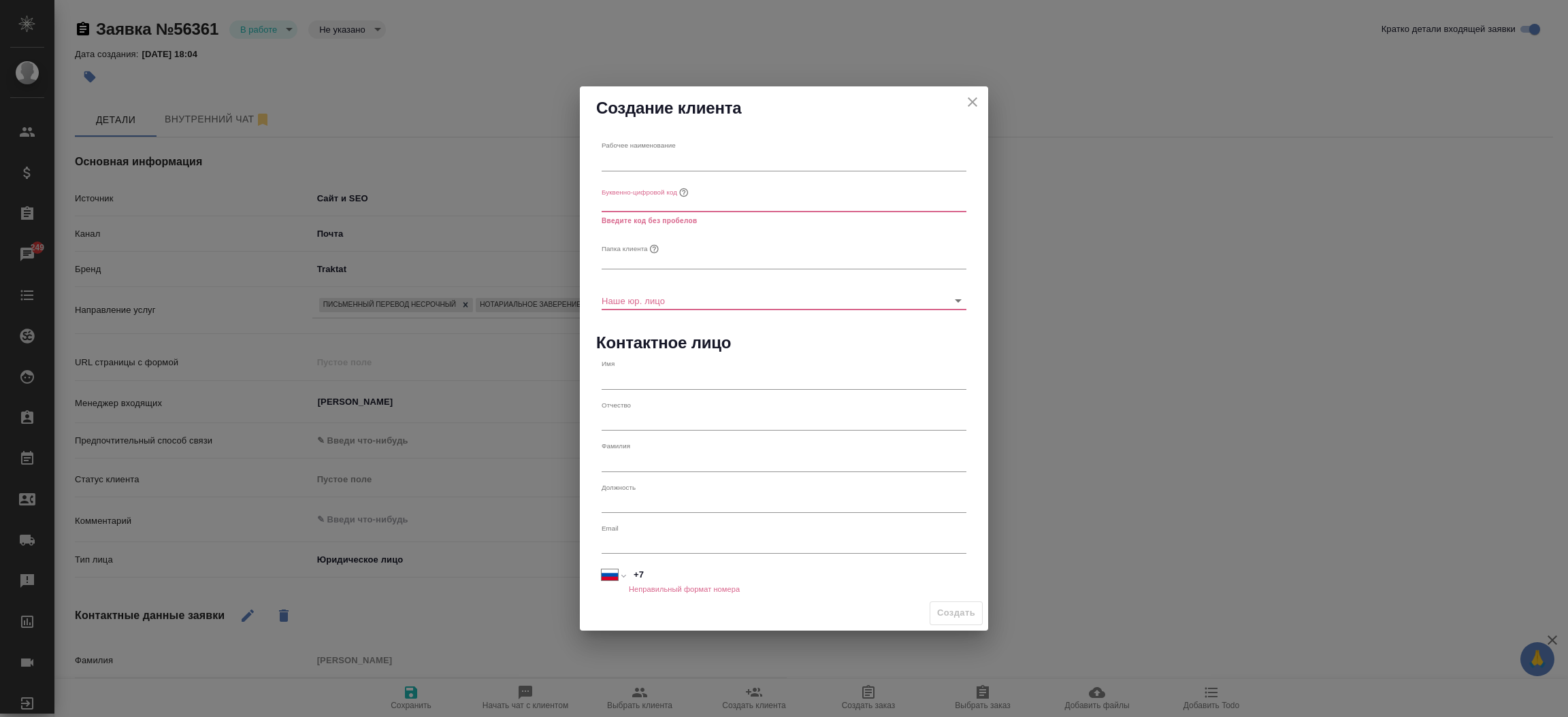
drag, startPoint x: 614, startPoint y: 149, endPoint x: 620, endPoint y: 155, distance: 8.5
click at [620, 155] on div "Рабочее наименование" at bounding box center [784, 155] width 365 height 30
click at [620, 155] on input "text" at bounding box center [784, 162] width 365 height 19
paste input "p.abdullaeva@loangal-cons.ru"
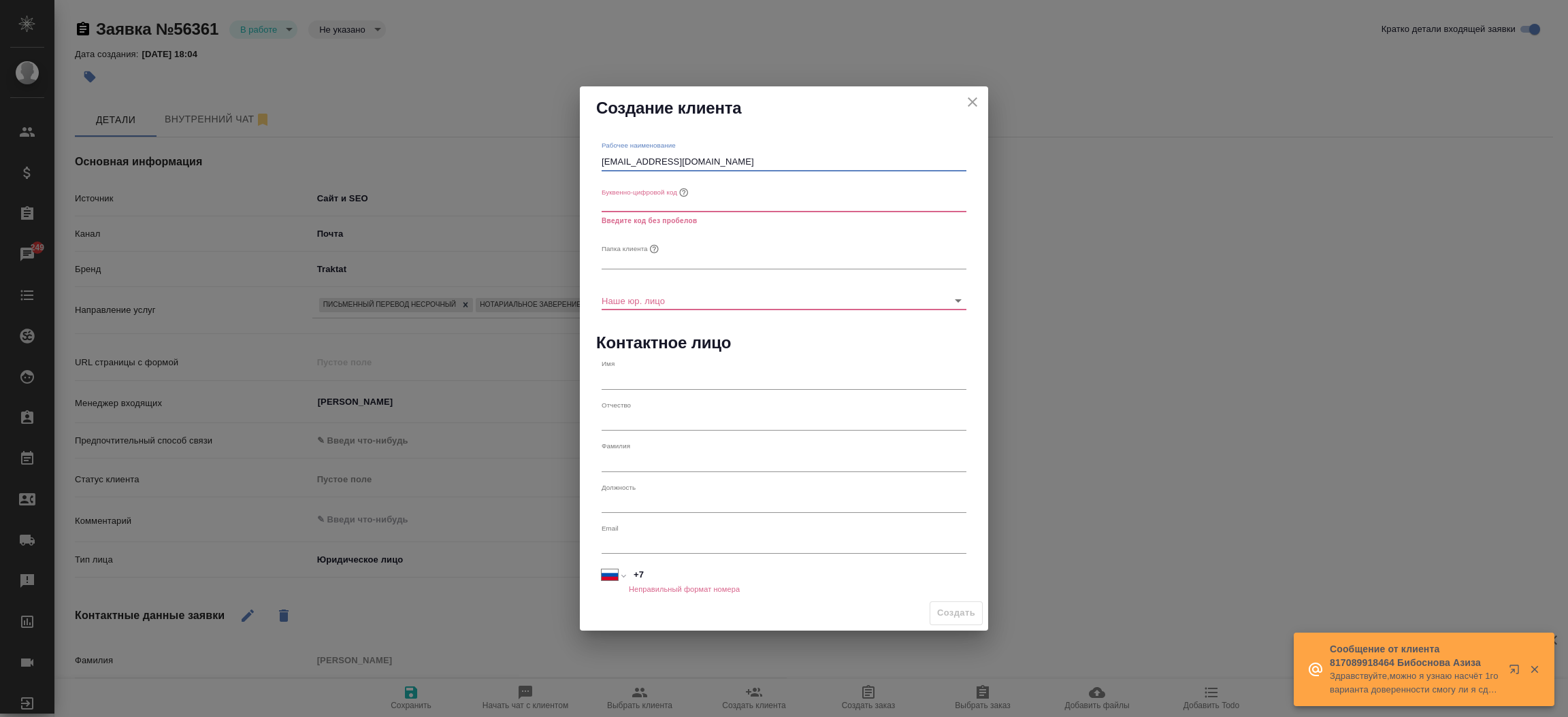
type input "p.abdullaeva@loangal-cons.ru"
type textarea "x"
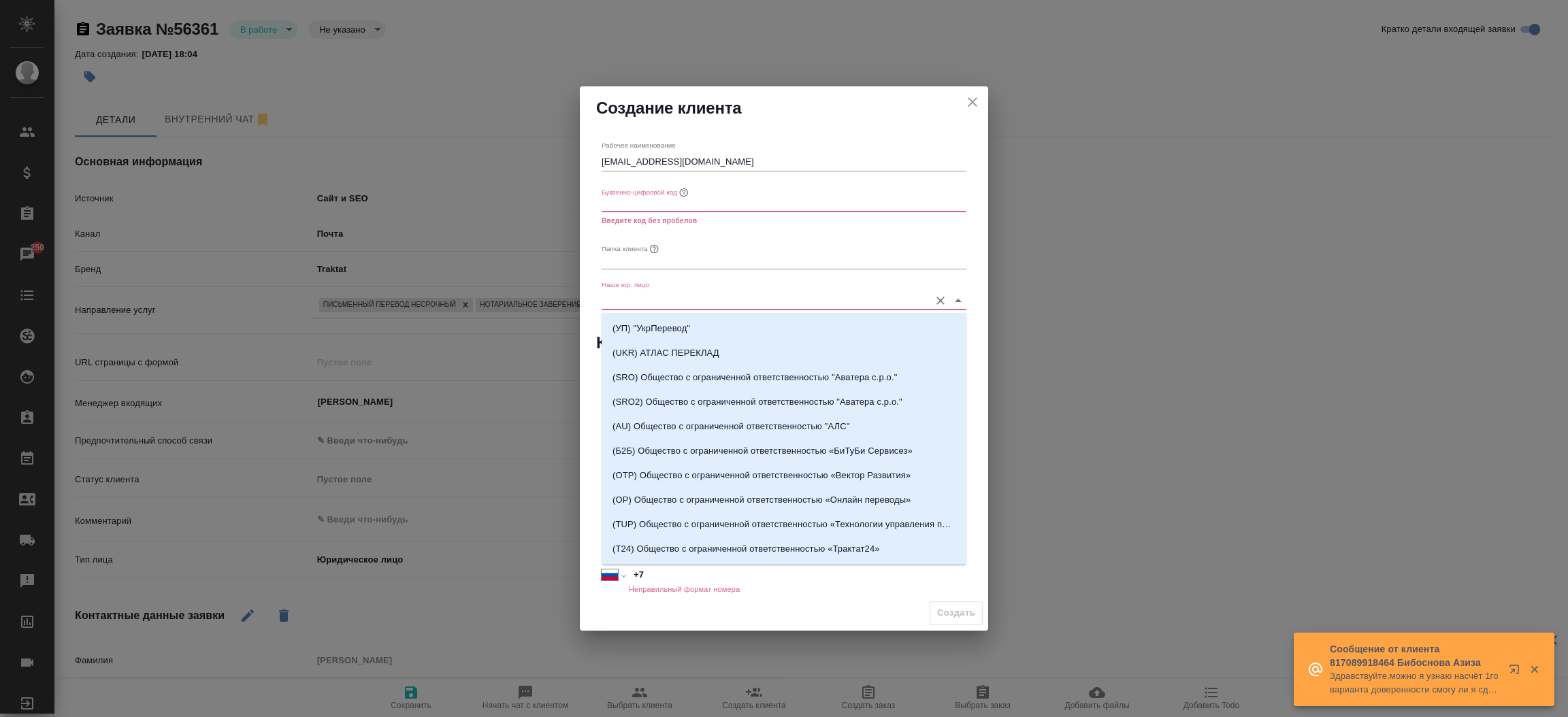
click at [716, 306] on input "Наше юр. лицо" at bounding box center [762, 300] width 322 height 18
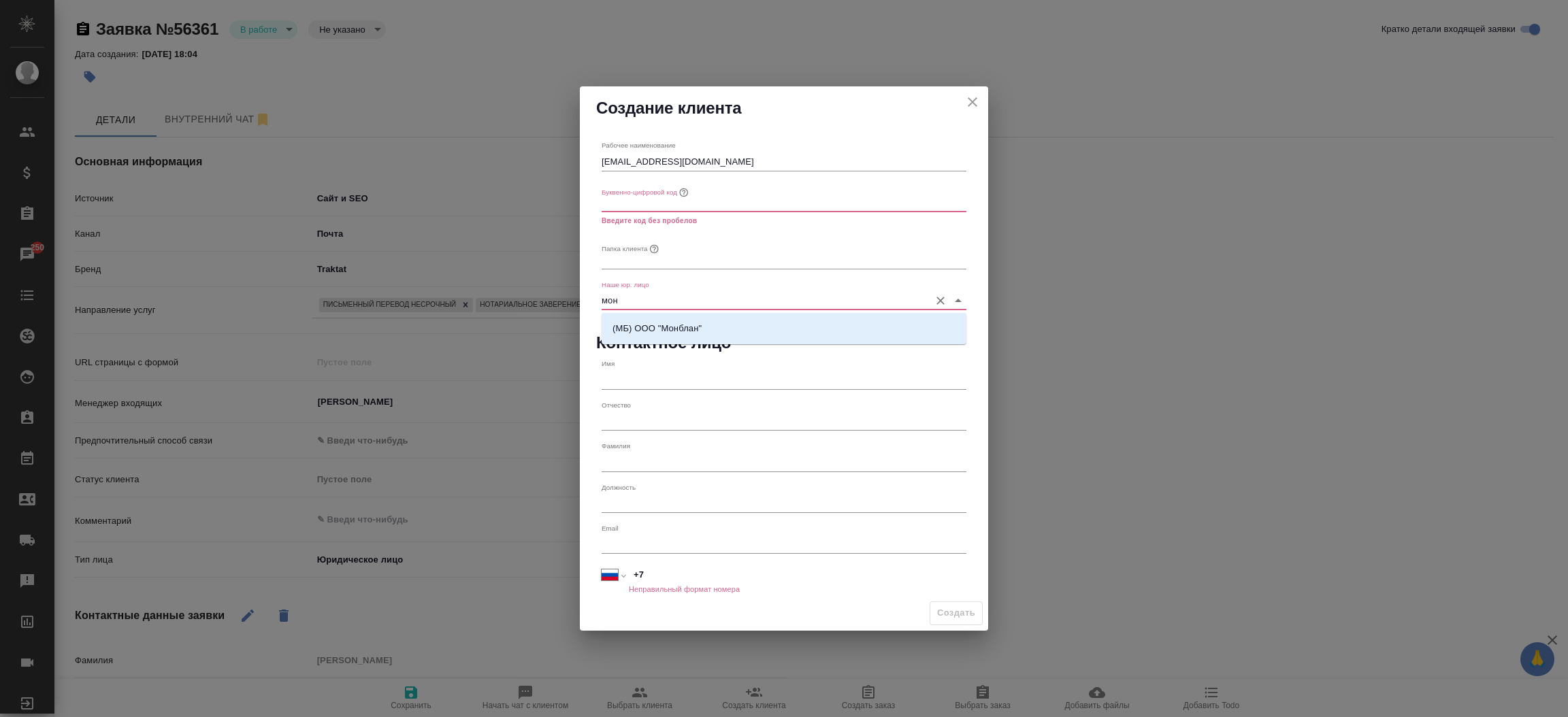
click at [698, 333] on p "(МБ) ООО "Монблан"" at bounding box center [657, 328] width 89 height 14
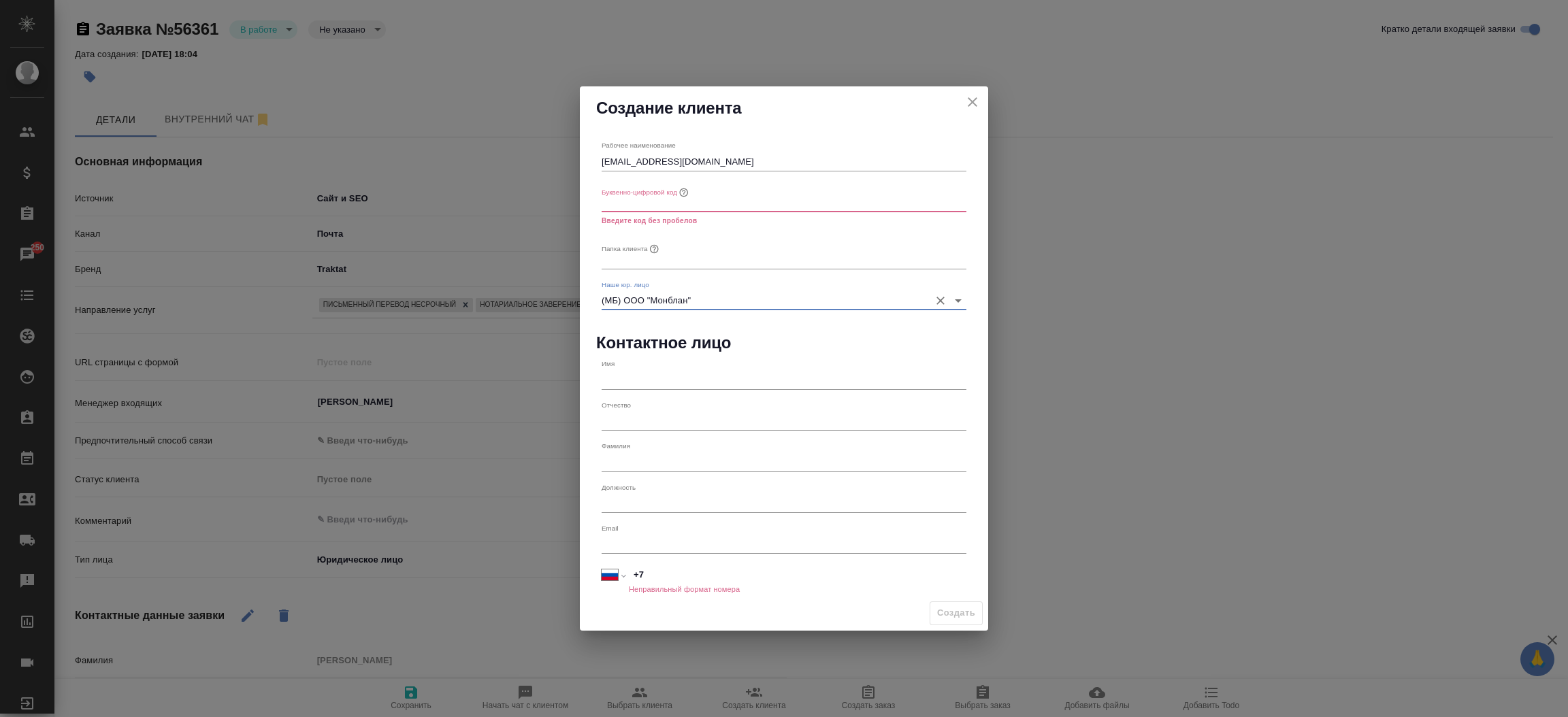
type input "(МБ) ООО "Монблан""
click at [679, 264] on input "text" at bounding box center [784, 259] width 365 height 19
click at [667, 194] on input "text" at bounding box center [784, 203] width 365 height 19
paste input "p.abdullaeva@loangal-cons.ru"
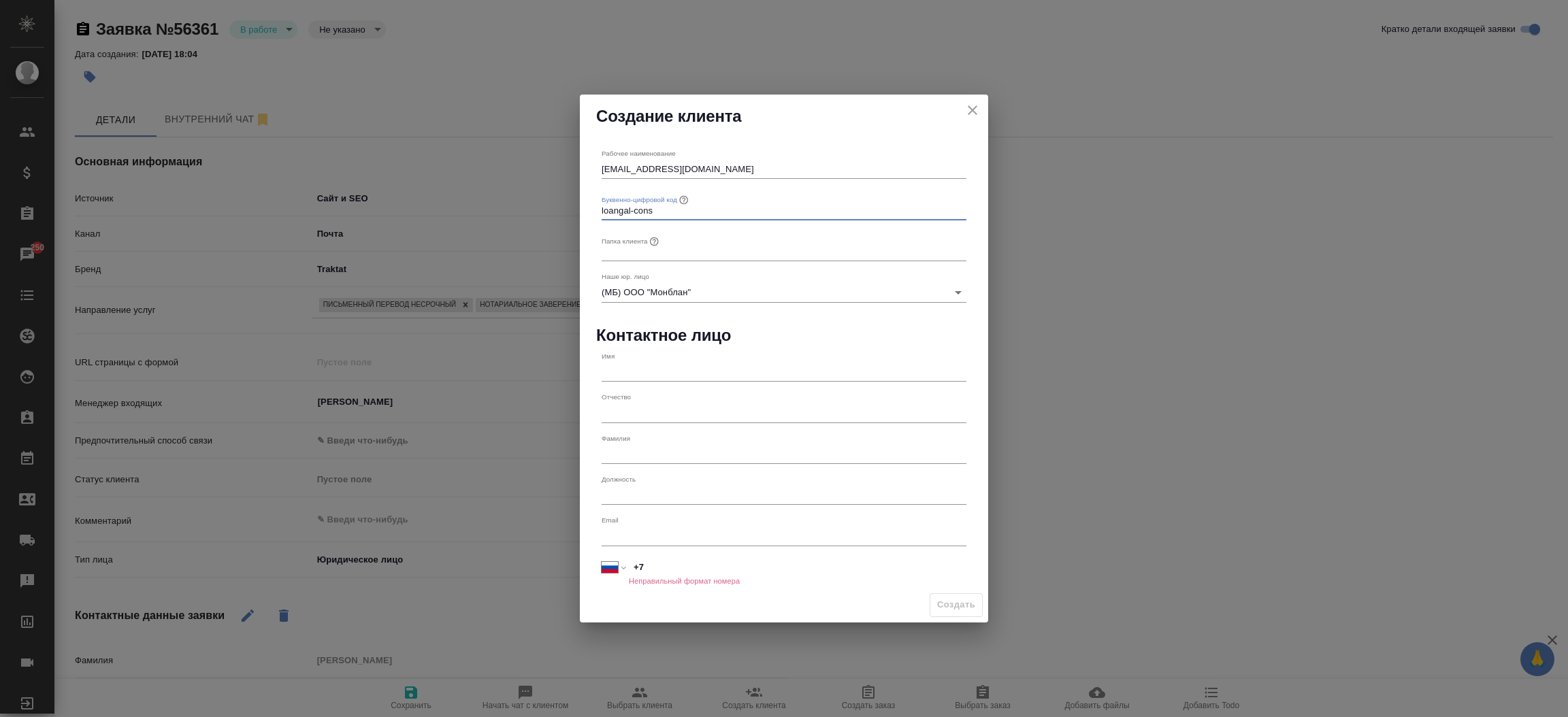
type input "loangal-cons"
type textarea "x"
drag, startPoint x: 742, startPoint y: 170, endPoint x: 530, endPoint y: 162, distance: 212.2
click at [530, 162] on div "Создание клиента Рабочее наименование p.abdullaeva@loangal-cons.ru Буквенно-циф…" at bounding box center [784, 358] width 1568 height 717
type input "ООО Лоангаль-Консалт"
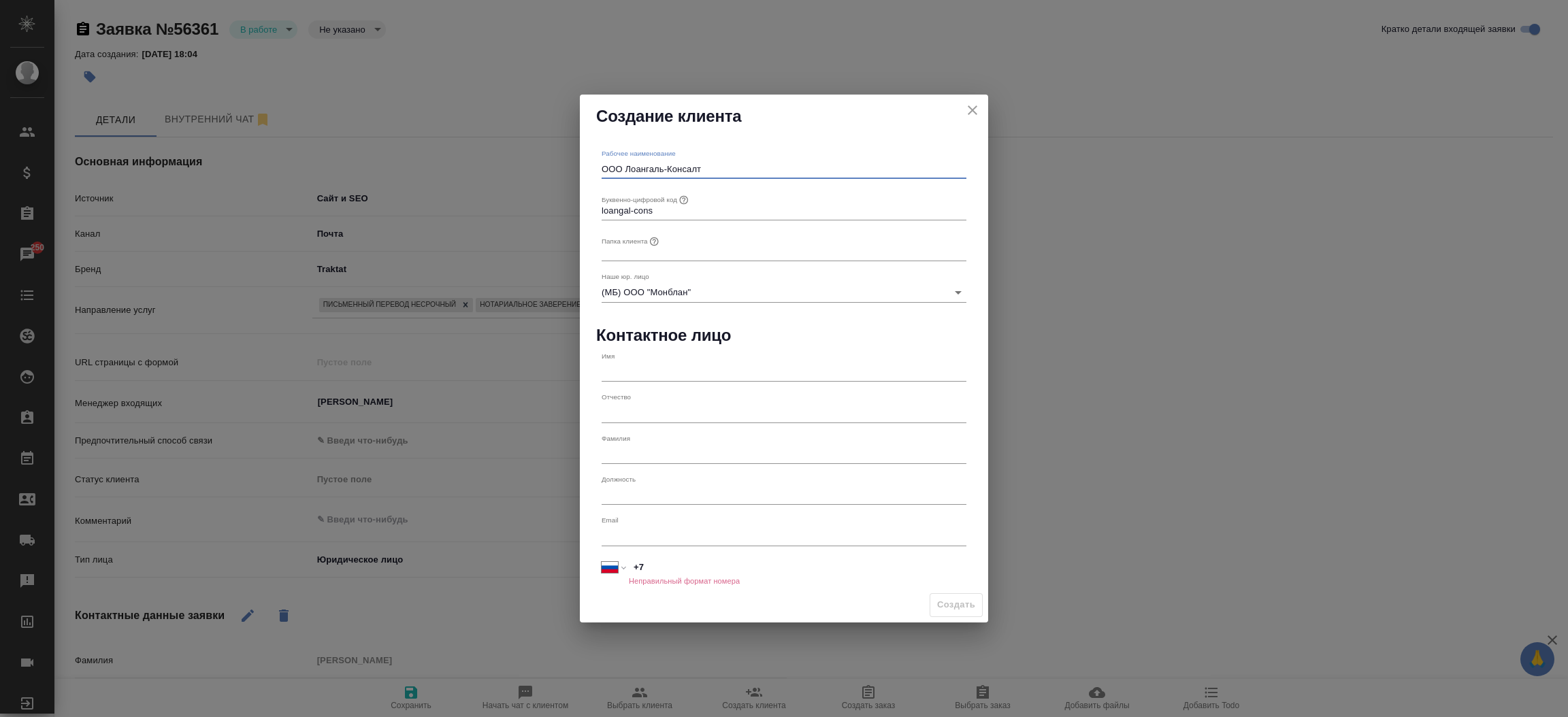
click at [615, 244] on input "text" at bounding box center [784, 251] width 365 height 19
paste input "ООО Лоангаль-Консалт"
type input "ООО Лоангаль-Консалт"
click at [940, 606] on span "Создать" at bounding box center [956, 605] width 38 height 16
type textarea "x"
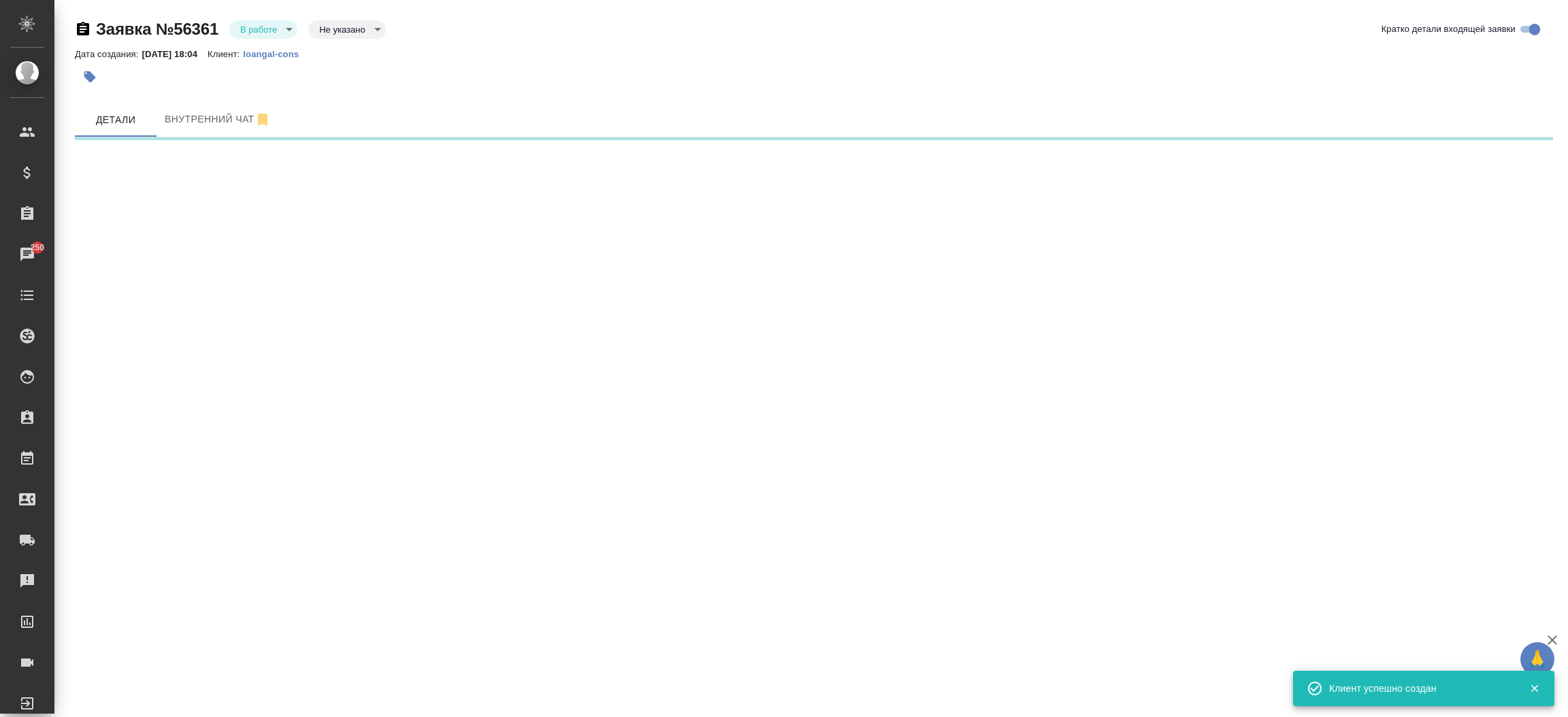
select select "RU"
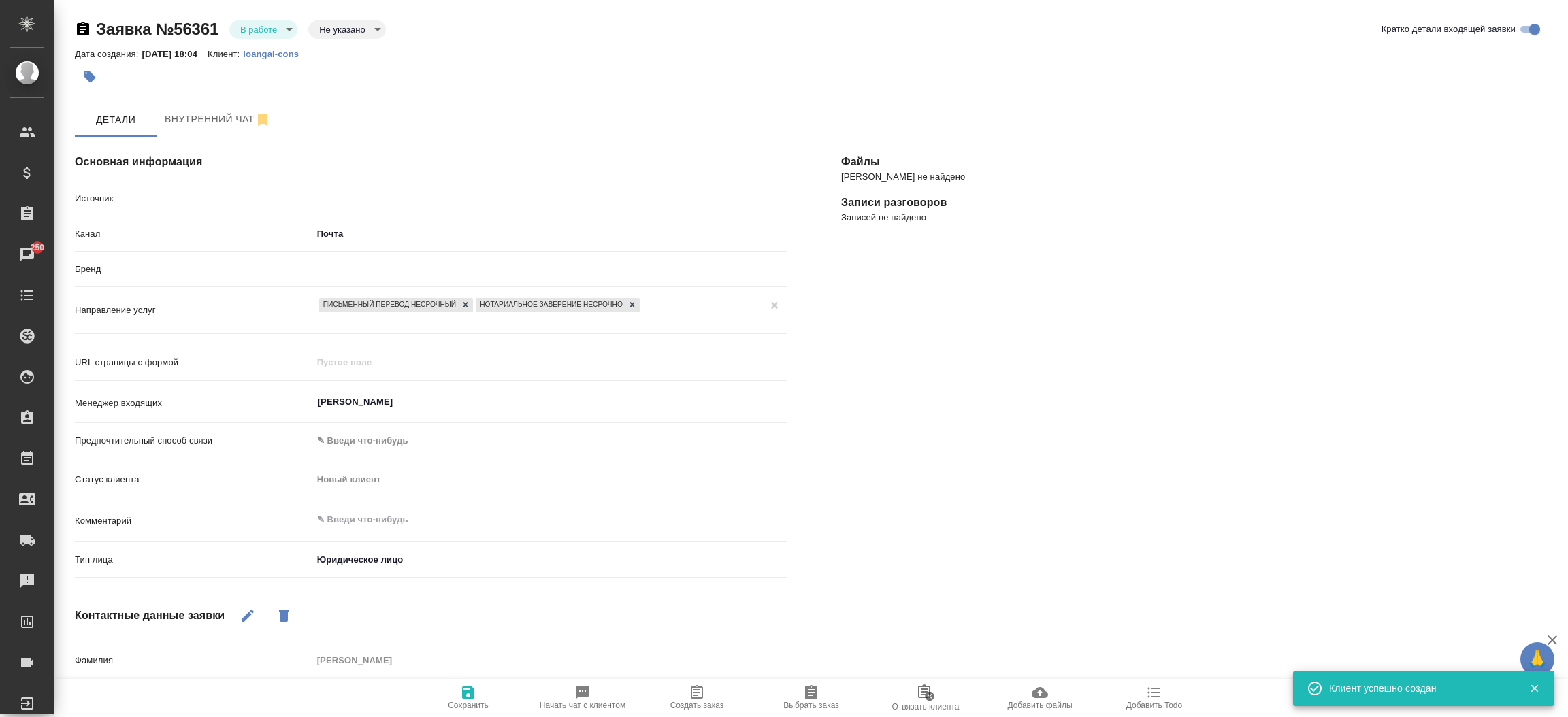
type textarea "x"
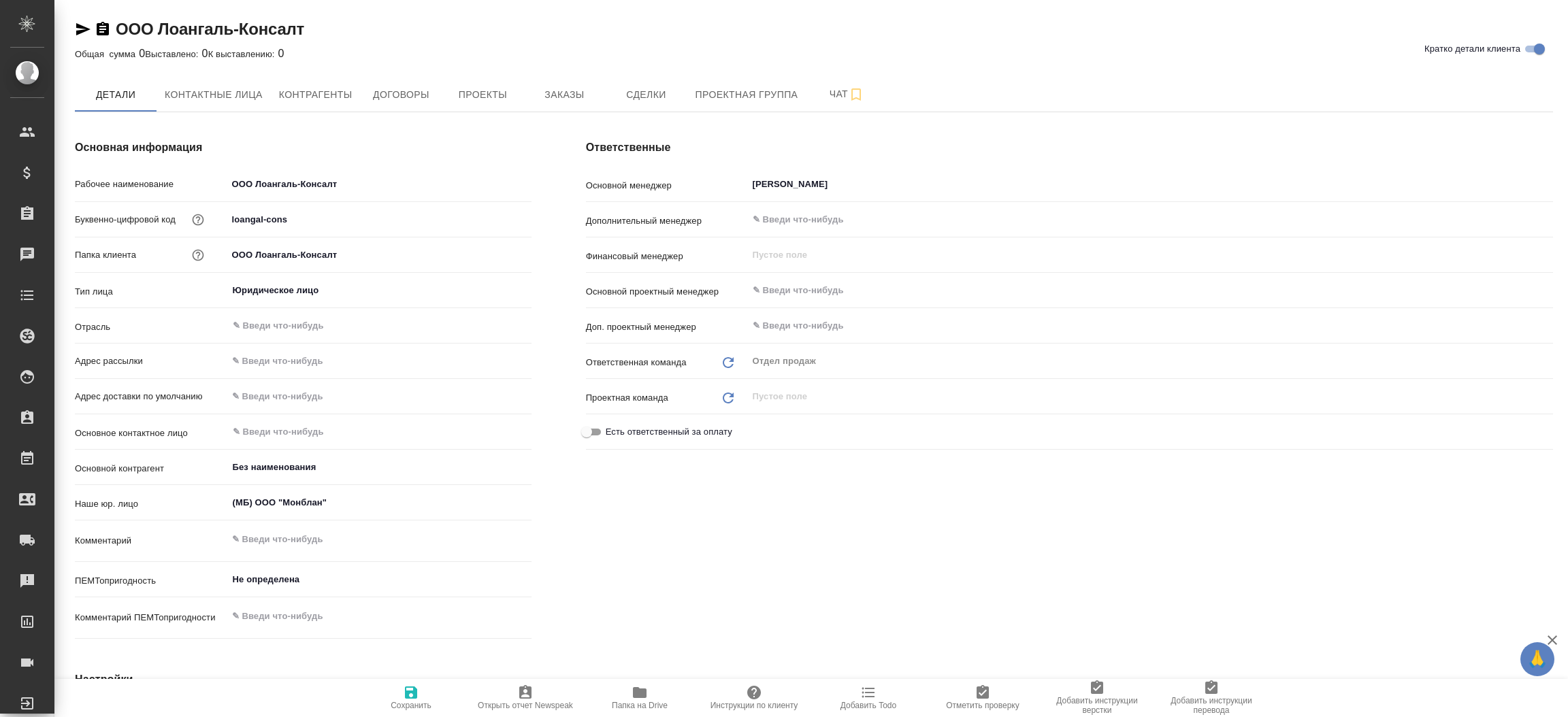
type textarea "x"
click at [469, 102] on span "Проекты" at bounding box center [483, 95] width 66 height 17
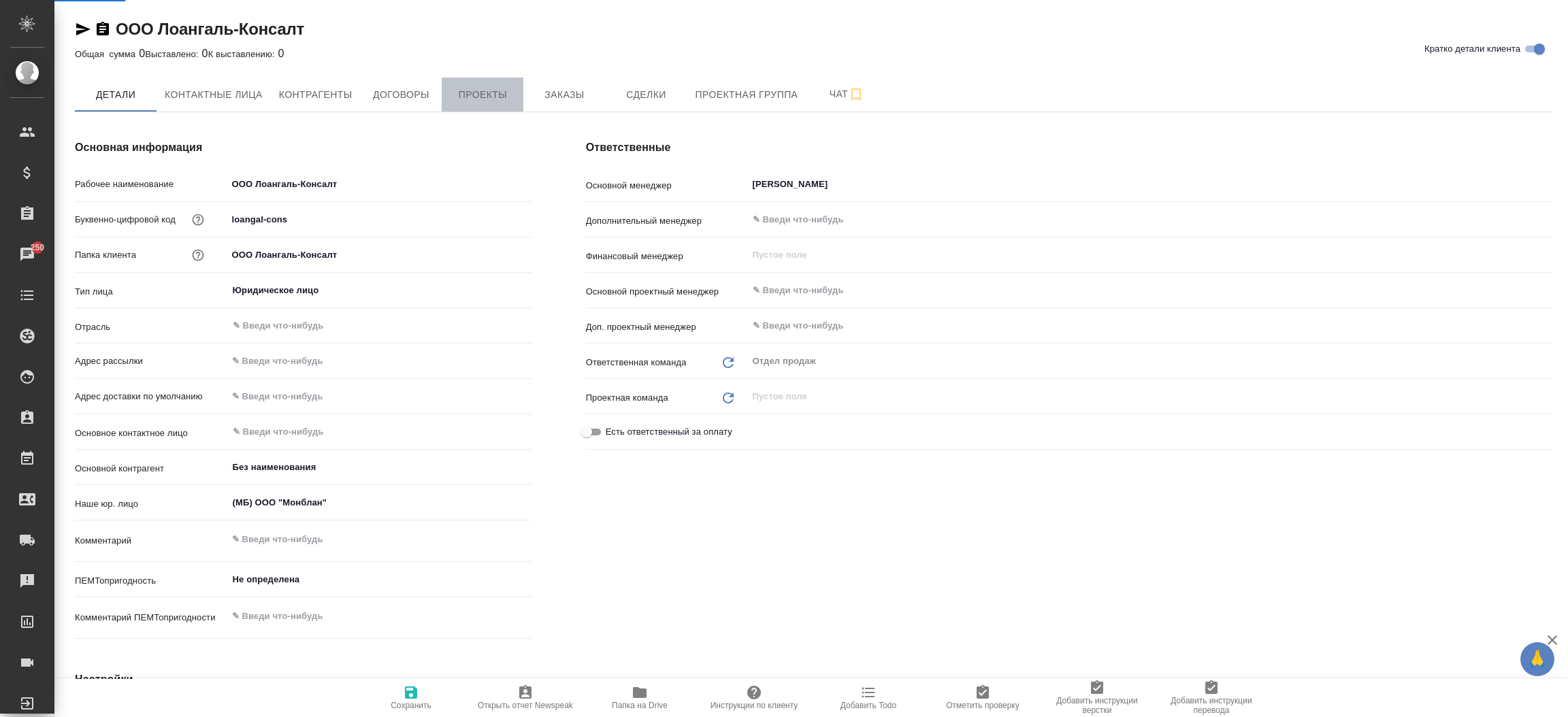
click at [469, 102] on span "Проекты" at bounding box center [483, 95] width 66 height 17
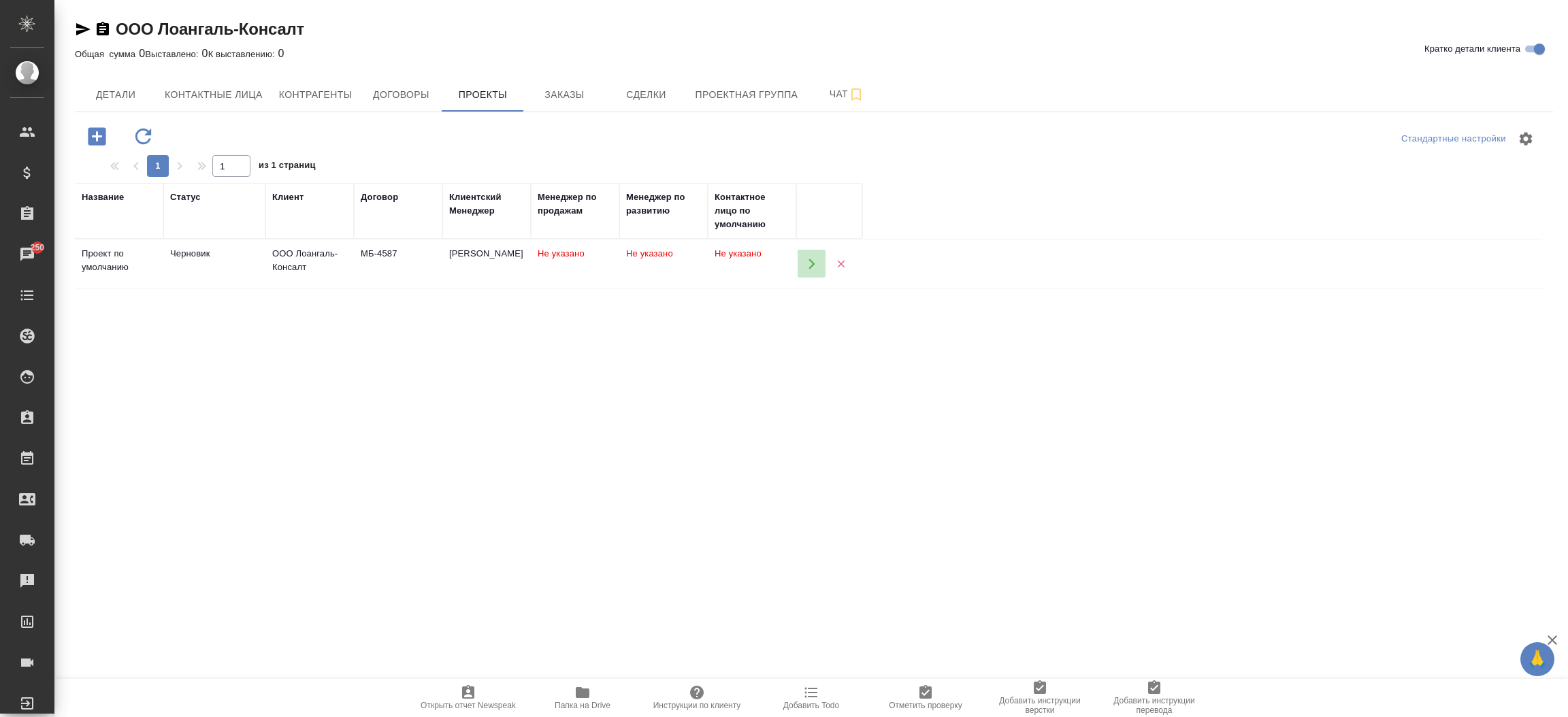
click at [802, 263] on button "button" at bounding box center [812, 263] width 28 height 28
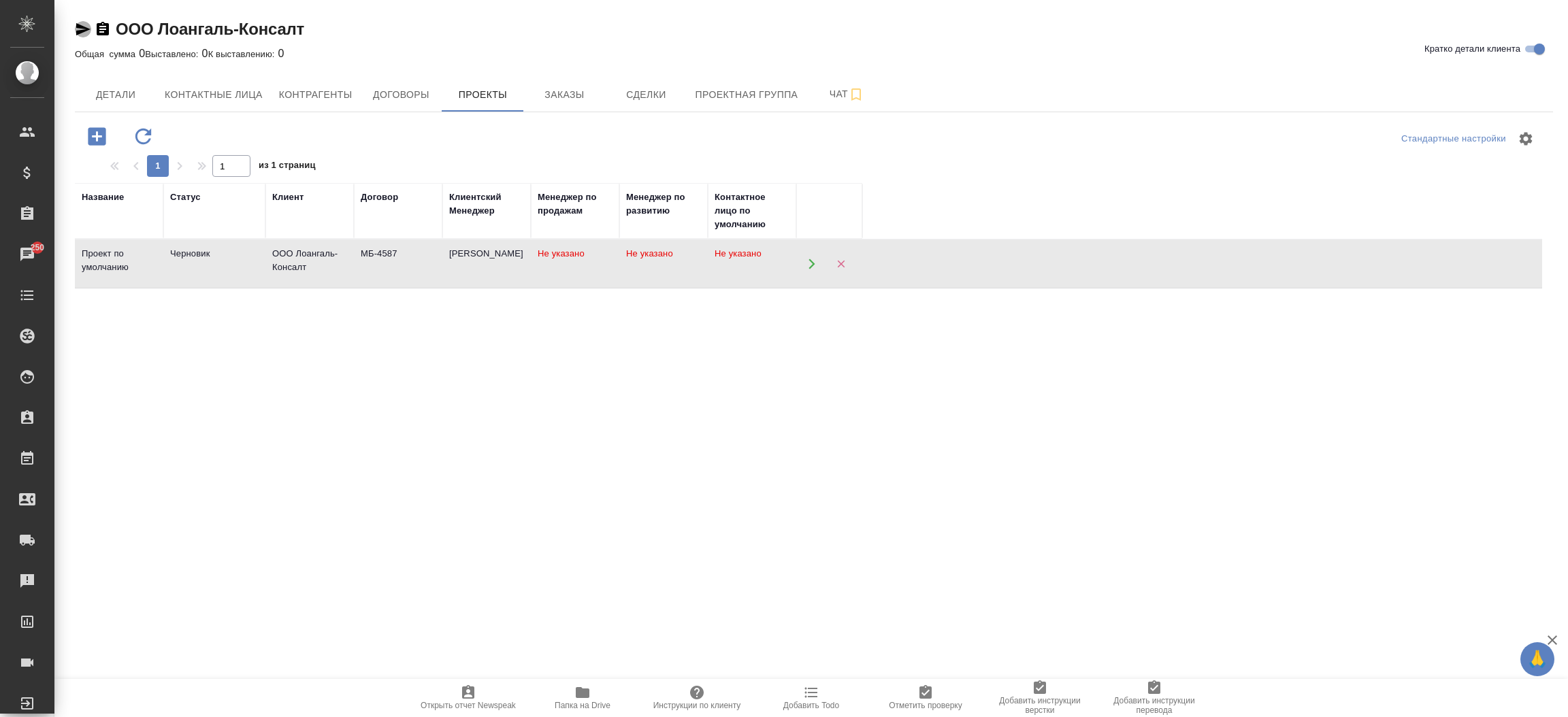
click at [88, 27] on icon "button" at bounding box center [83, 29] width 16 height 16
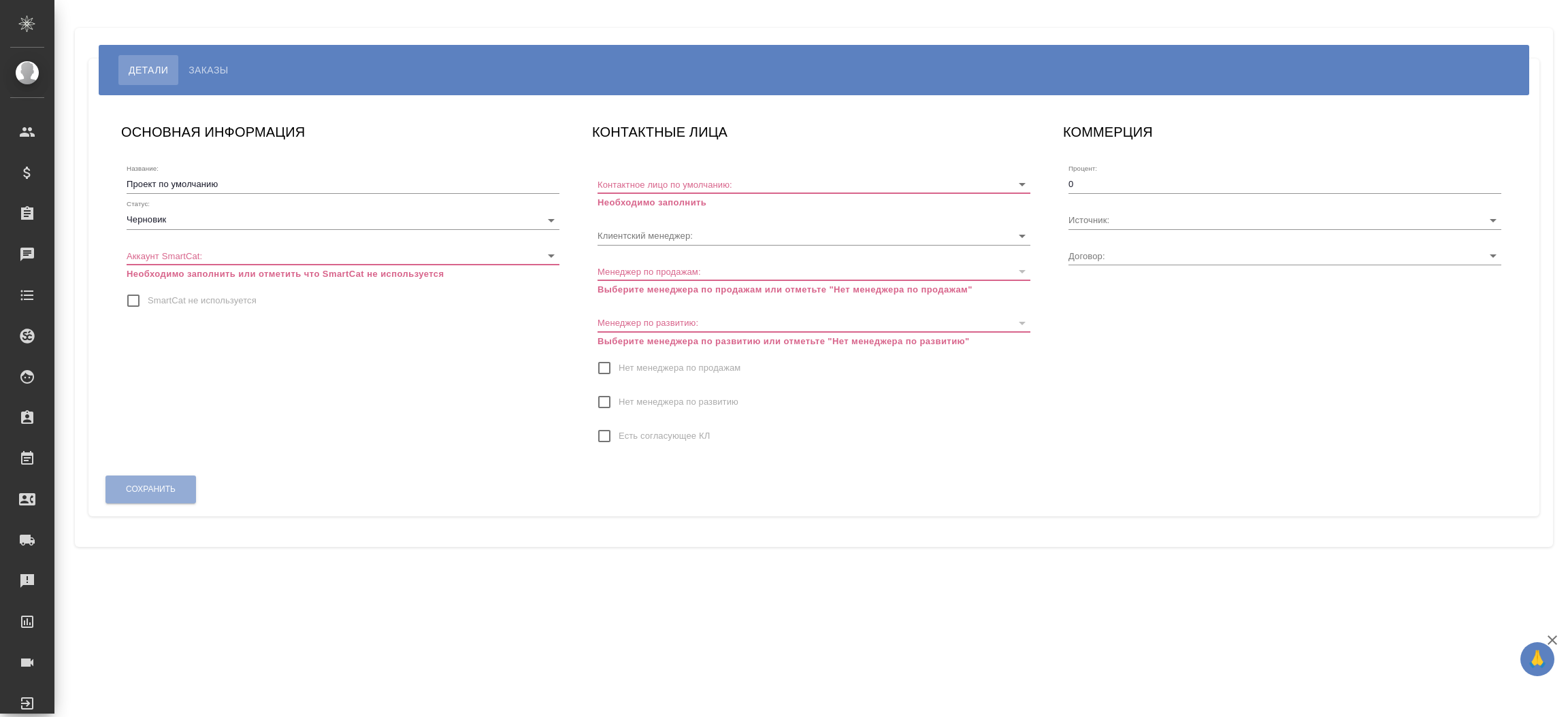
type input "МБ-4587"
type input "[PERSON_NAME]"
click at [128, 306] on input "SmartCat не используется" at bounding box center [133, 301] width 29 height 29
checkbox input "true"
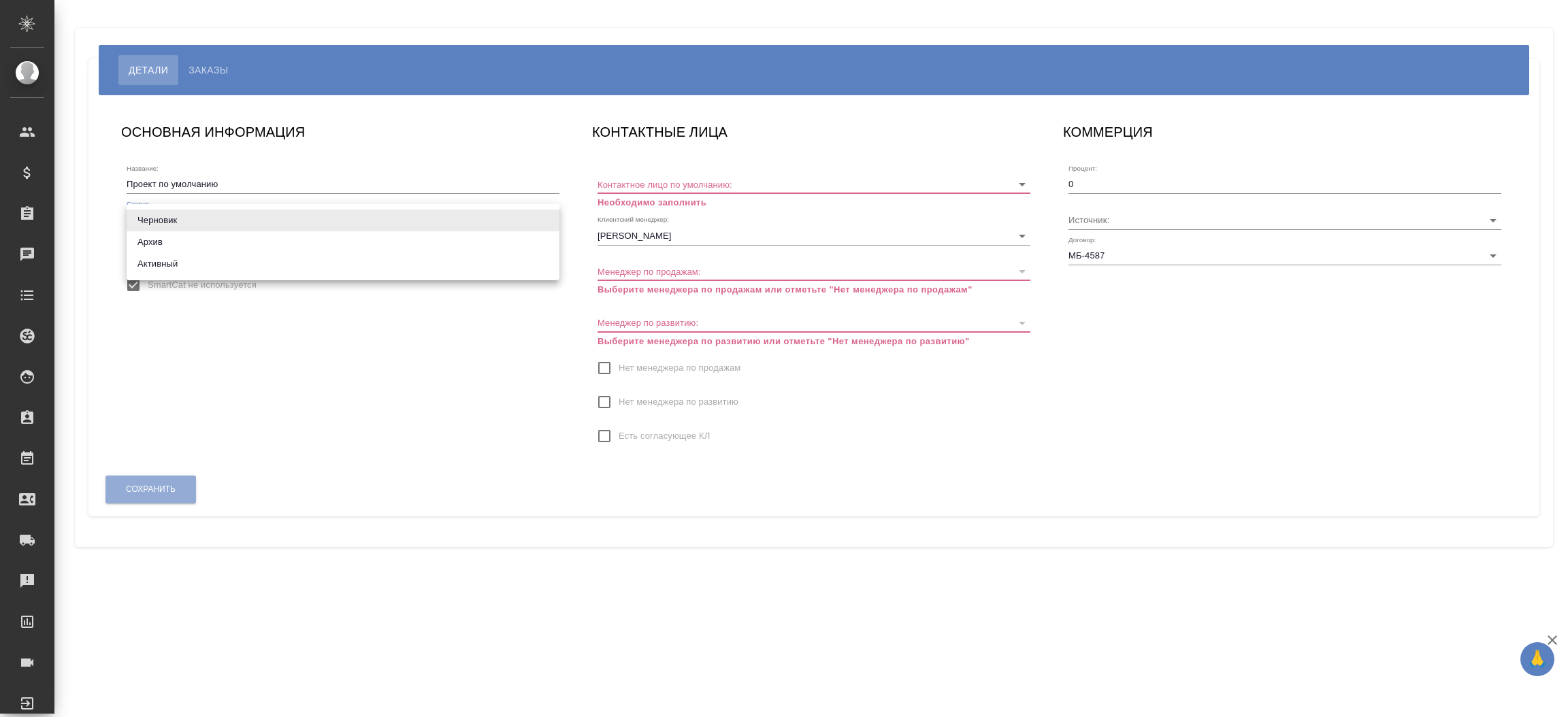
click at [156, 226] on body "🙏 .cls-1 fill:#fff; AWATERA [PERSON_NAME]prutko Клиенты Спецификации Заказы Чат…" at bounding box center [784, 358] width 1568 height 717
click at [148, 271] on li "Активный" at bounding box center [342, 263] width 433 height 22
type input "active"
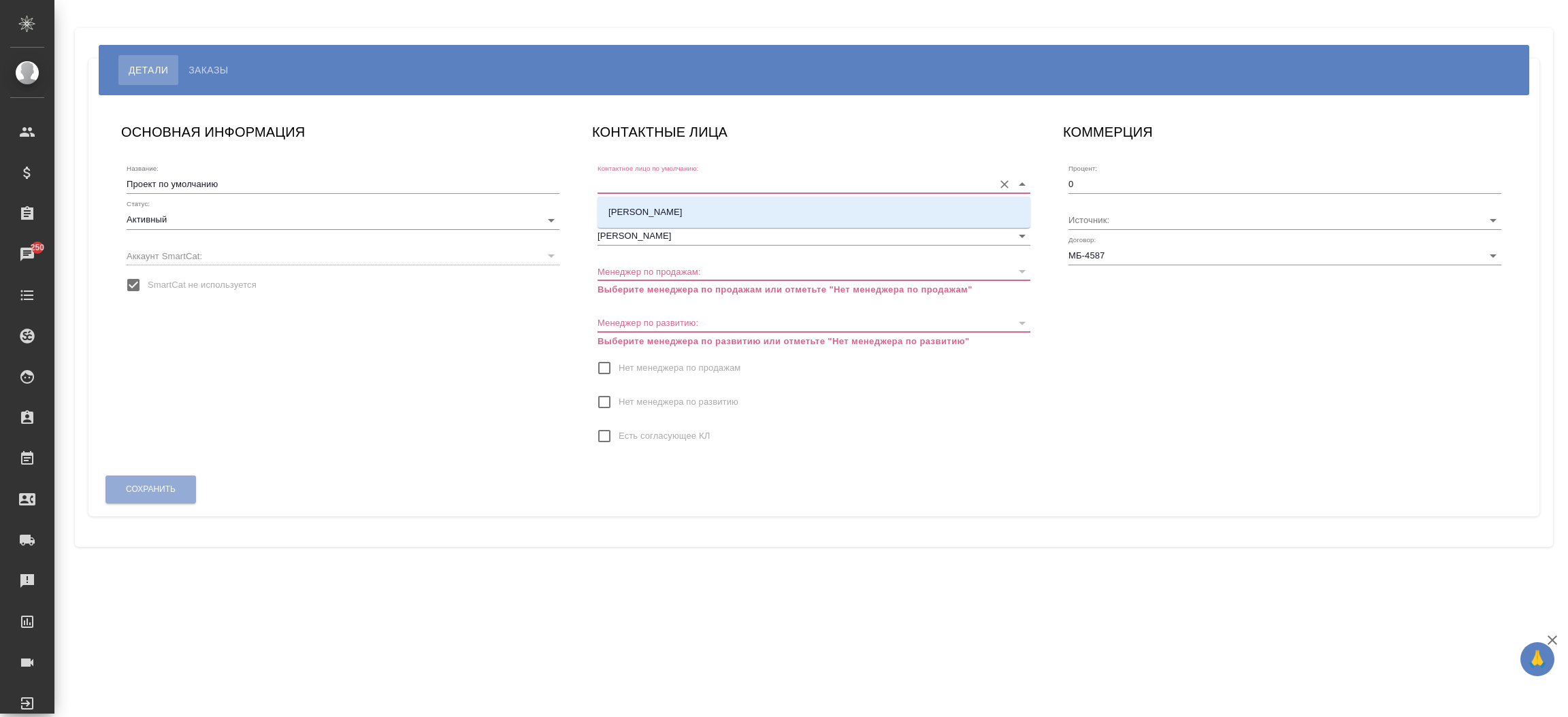
drag, startPoint x: 630, startPoint y: 181, endPoint x: 630, endPoint y: 199, distance: 18.0
click at [630, 199] on body "🙏 .cls-1 fill:#fff; AWATERA [PERSON_NAME]prutko Клиенты Спецификации Заказы 250…" at bounding box center [784, 358] width 1568 height 717
click at [630, 200] on li "[PERSON_NAME]" at bounding box center [813, 213] width 433 height 24
type input "[PERSON_NAME]"
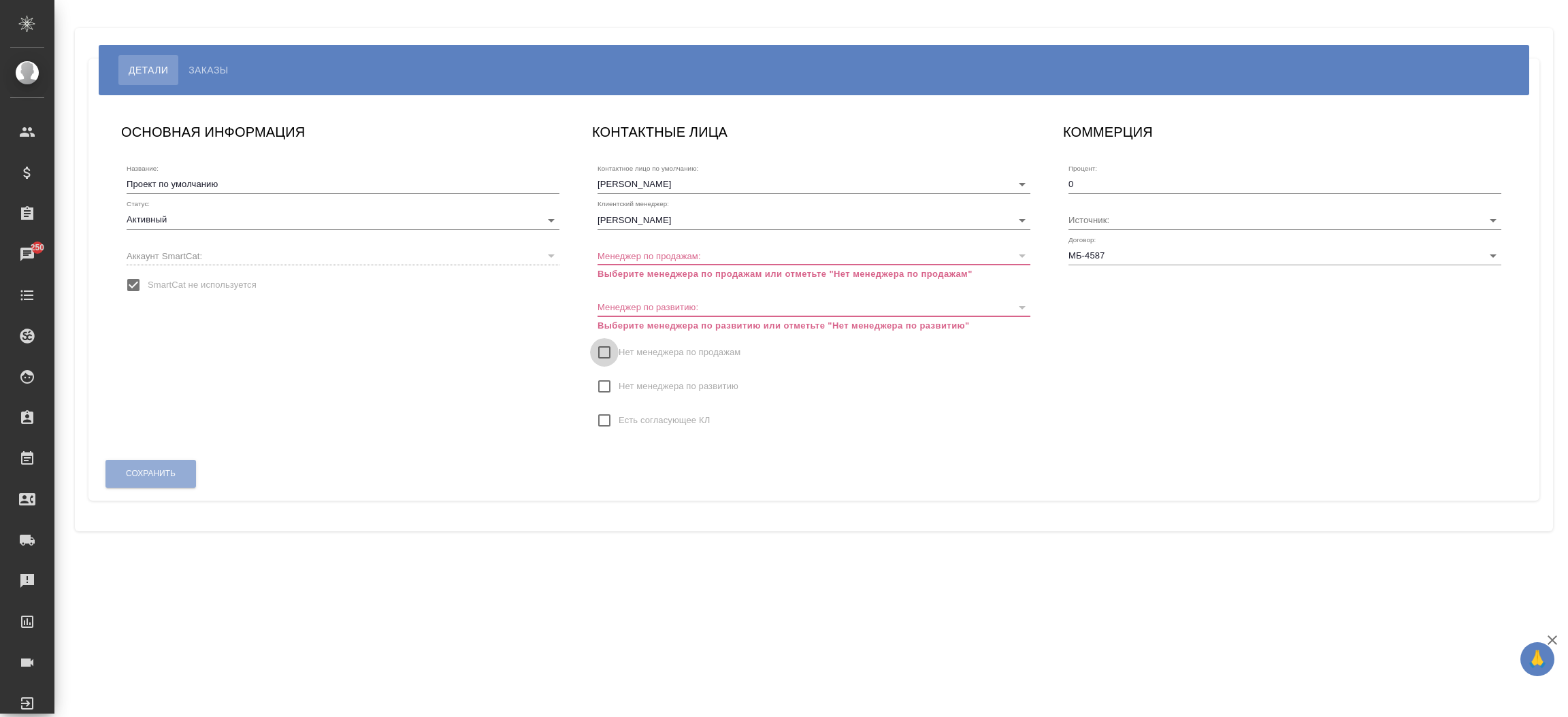
click at [598, 359] on input "Нет менеджера по продажам" at bounding box center [604, 352] width 29 height 29
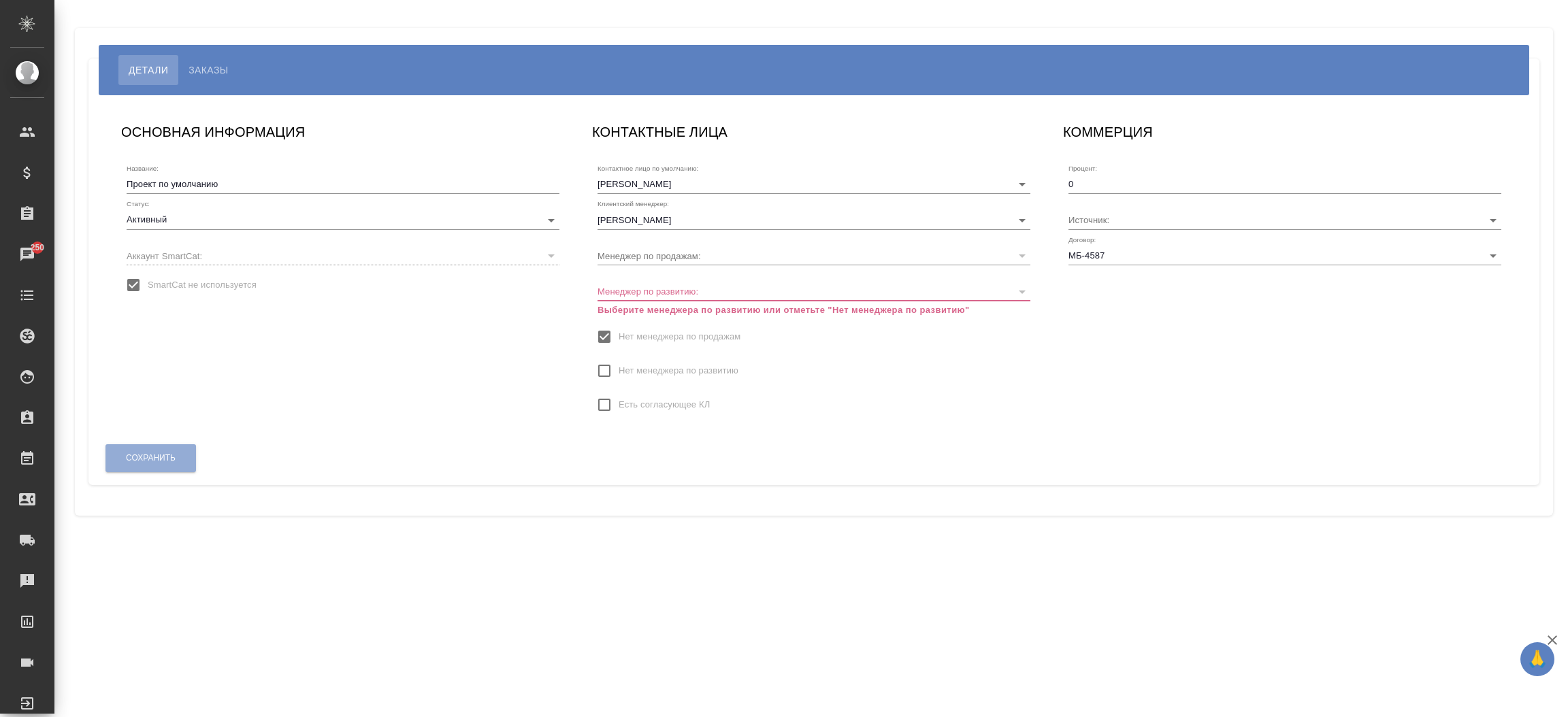
click at [608, 363] on input "Нет менеджера по развитию" at bounding box center [604, 371] width 29 height 29
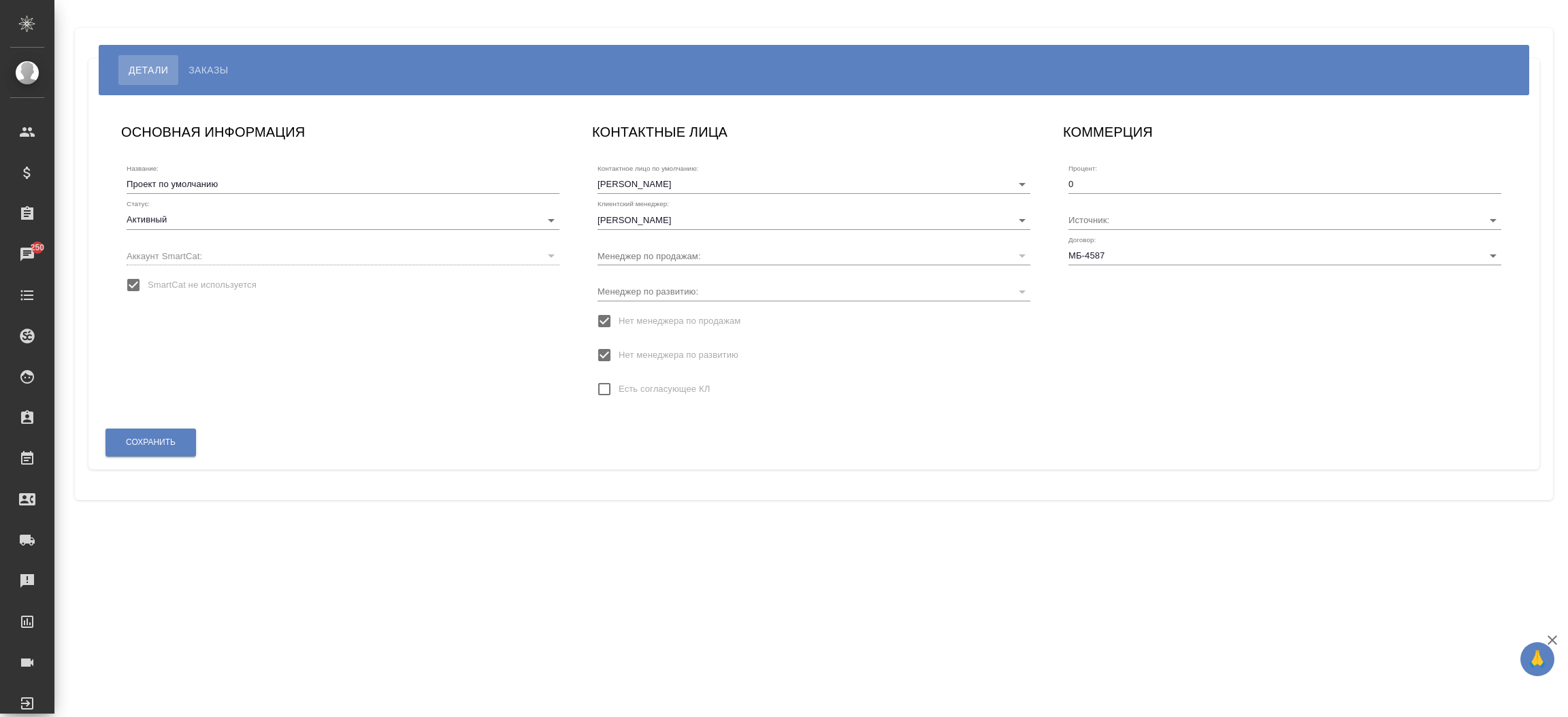
click at [158, 466] on div "ОСНОВНАЯ ИНФОРМАЦИЯ Название: Проект по умолчанию Статус: Активный active Аккау…" at bounding box center [813, 282] width 1451 height 374
drag, startPoint x: 158, startPoint y: 464, endPoint x: 158, endPoint y: 455, distance: 9.0
click at [158, 455] on div "Сохранить" at bounding box center [814, 442] width 1430 height 46
click at [158, 455] on button "Сохранить" at bounding box center [150, 442] width 91 height 28
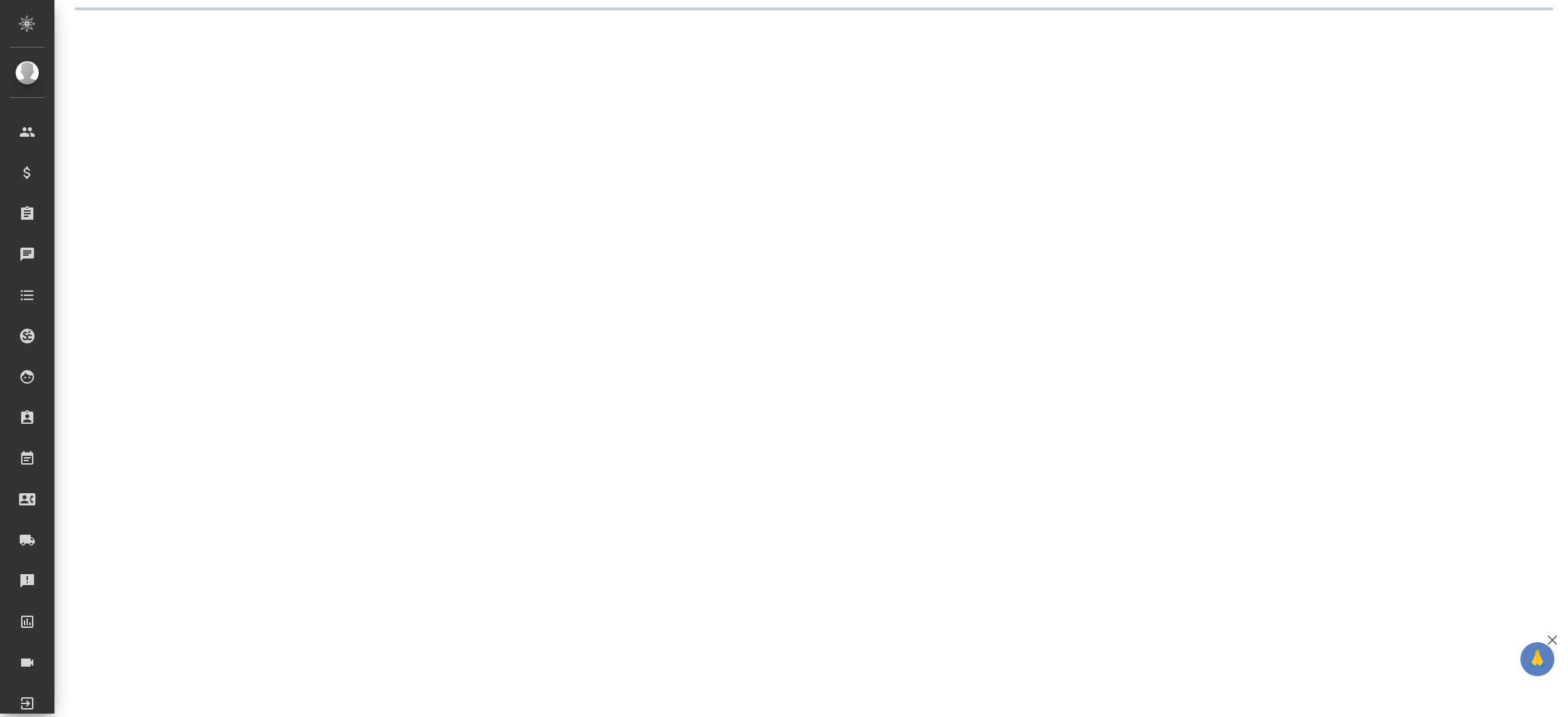
select select "RU"
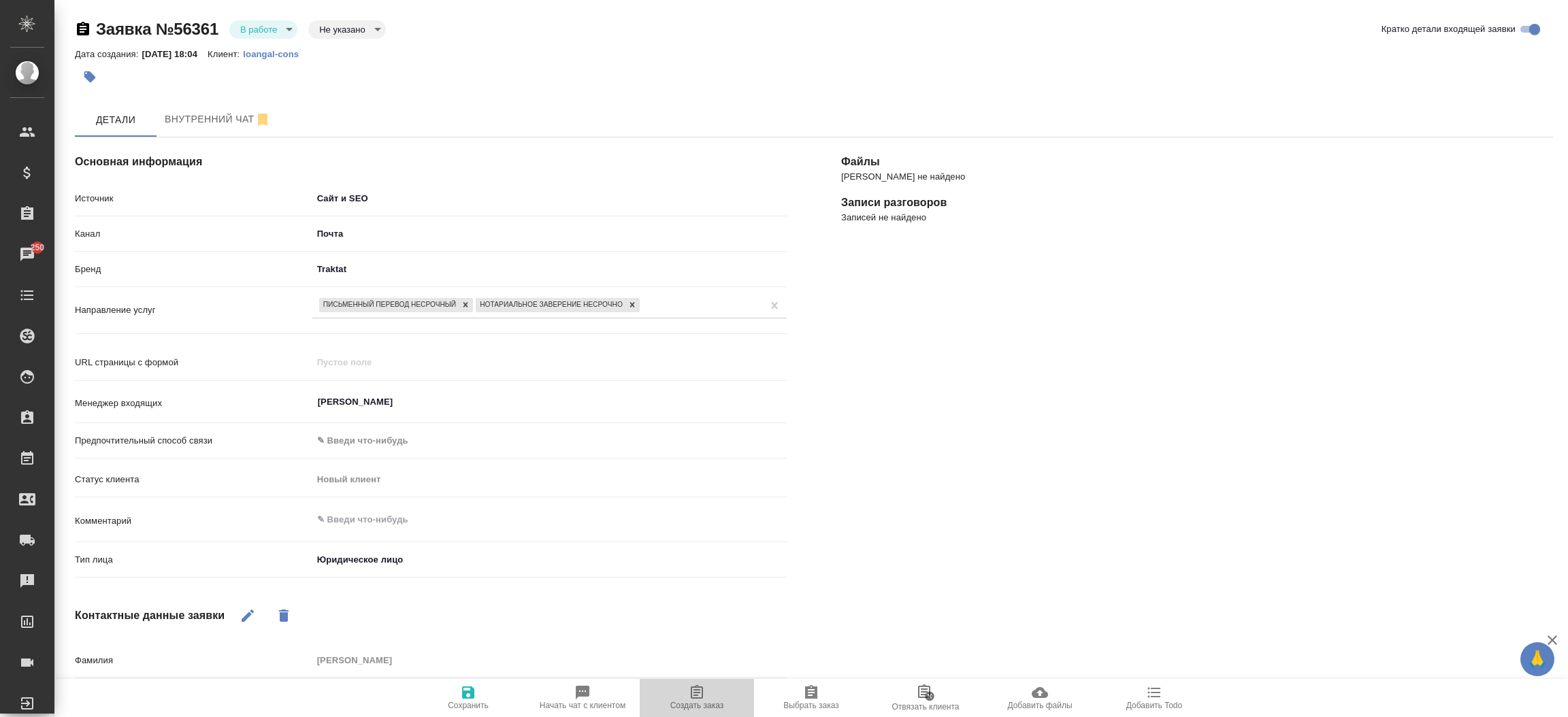
click at [689, 700] on icon "button" at bounding box center [697, 692] width 16 height 16
type textarea "x"
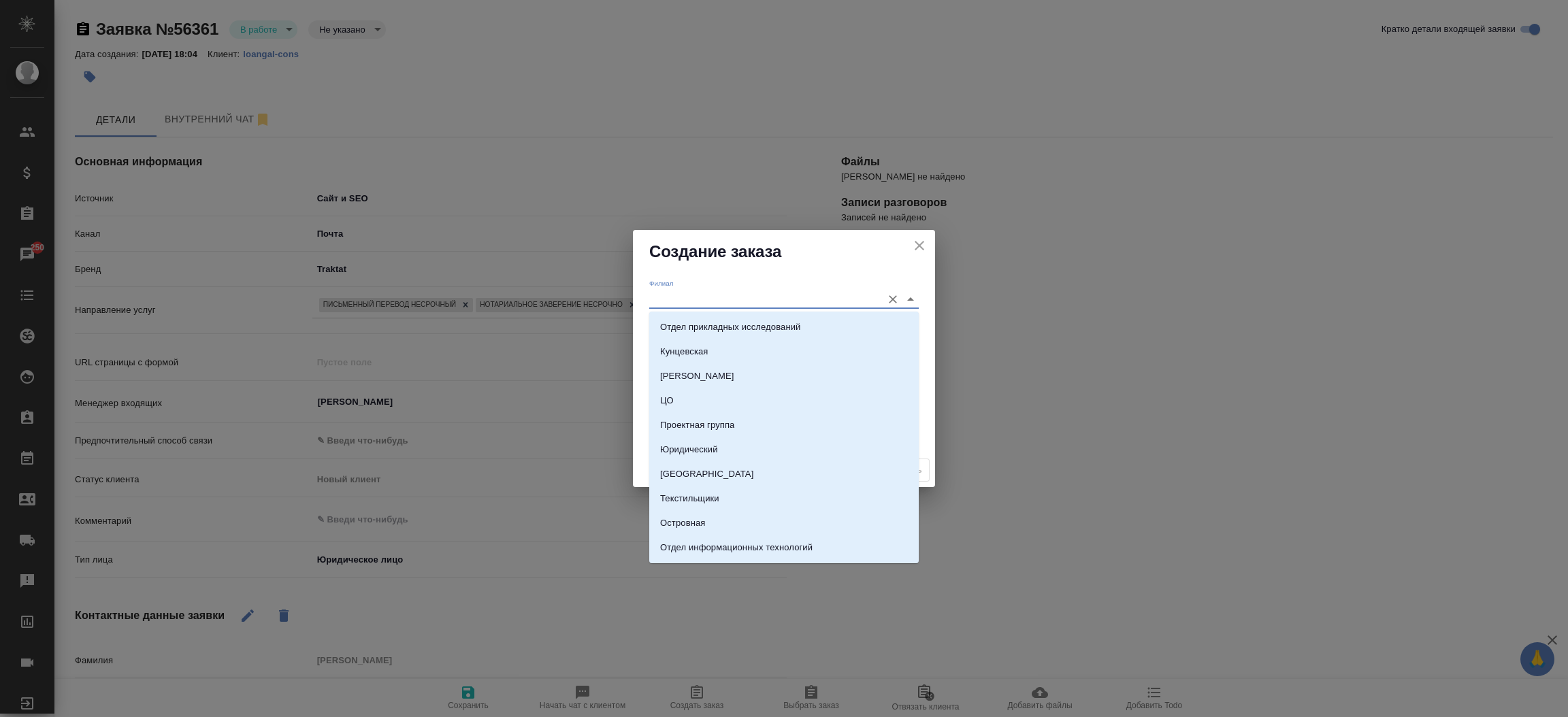
click at [668, 289] on input "Филиал" at bounding box center [762, 298] width 226 height 18
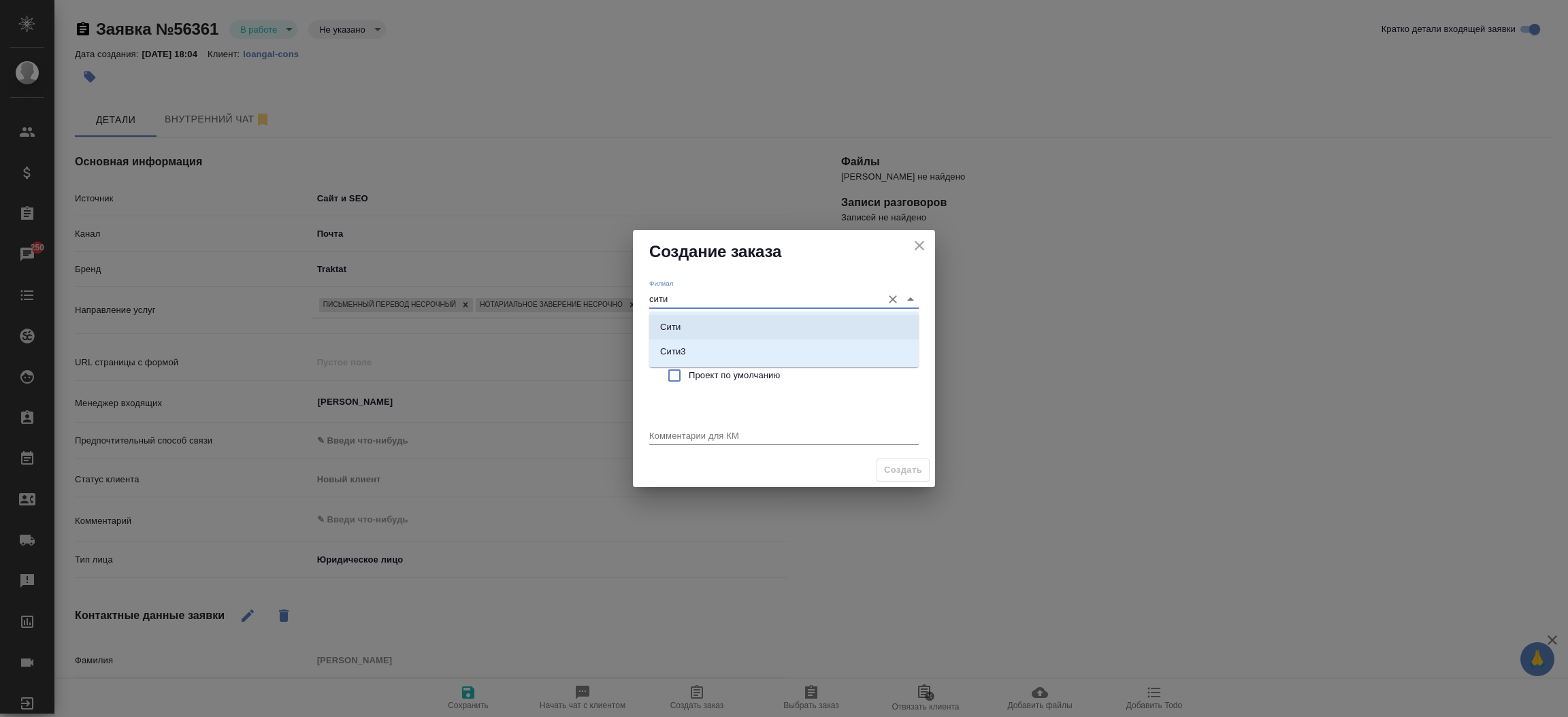
click at [696, 320] on li "Сити" at bounding box center [784, 327] width 270 height 24
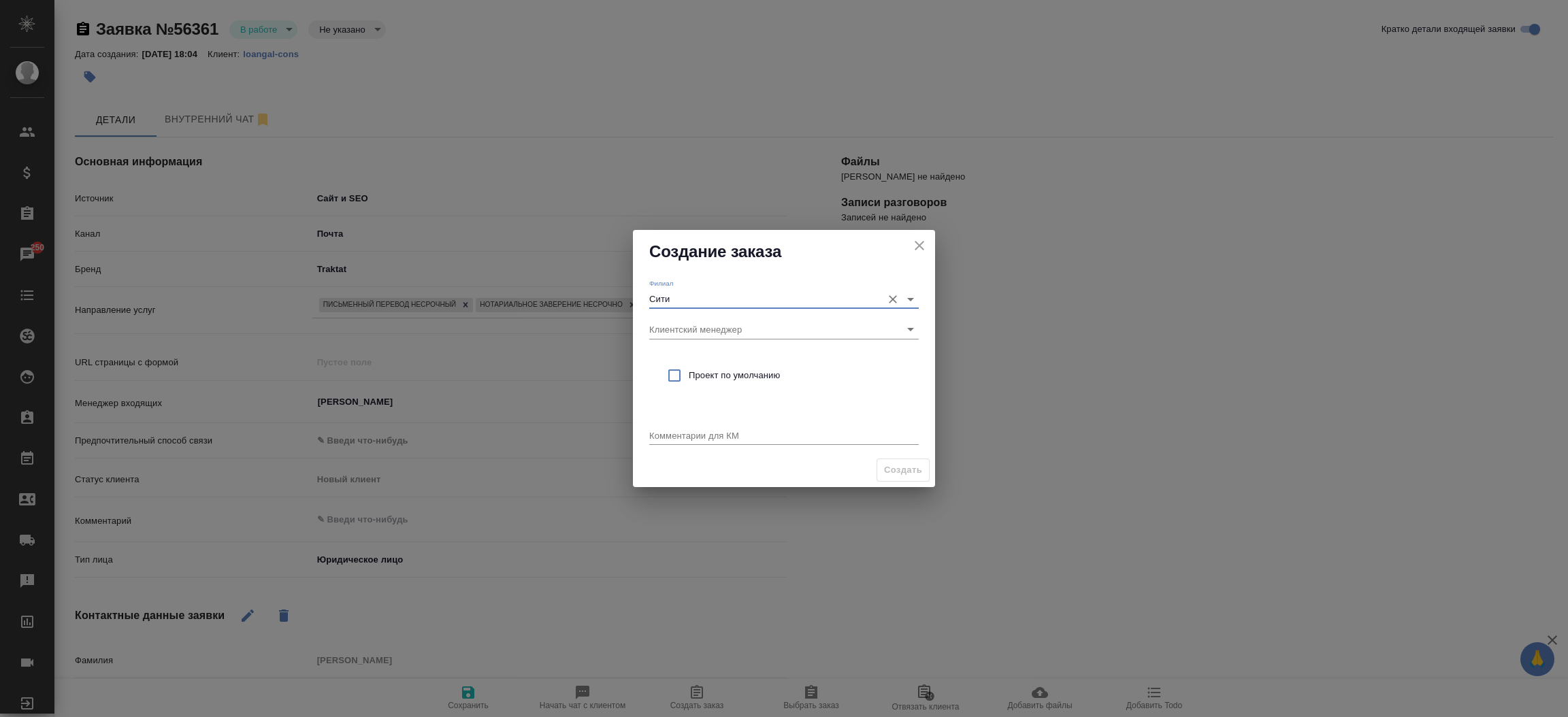
type input "Сити"
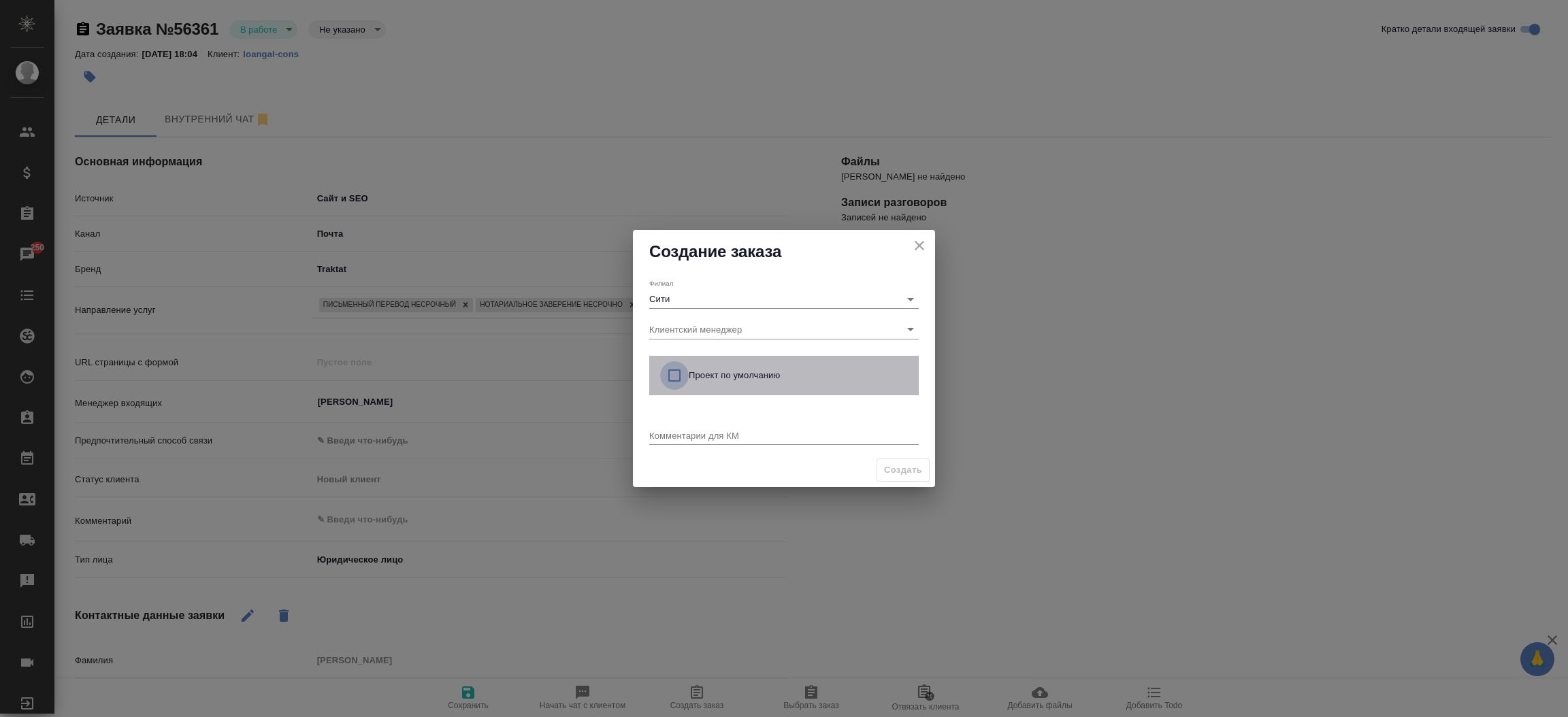
click at [672, 371] on input "checkbox" at bounding box center [674, 375] width 29 height 29
checkbox input "true"
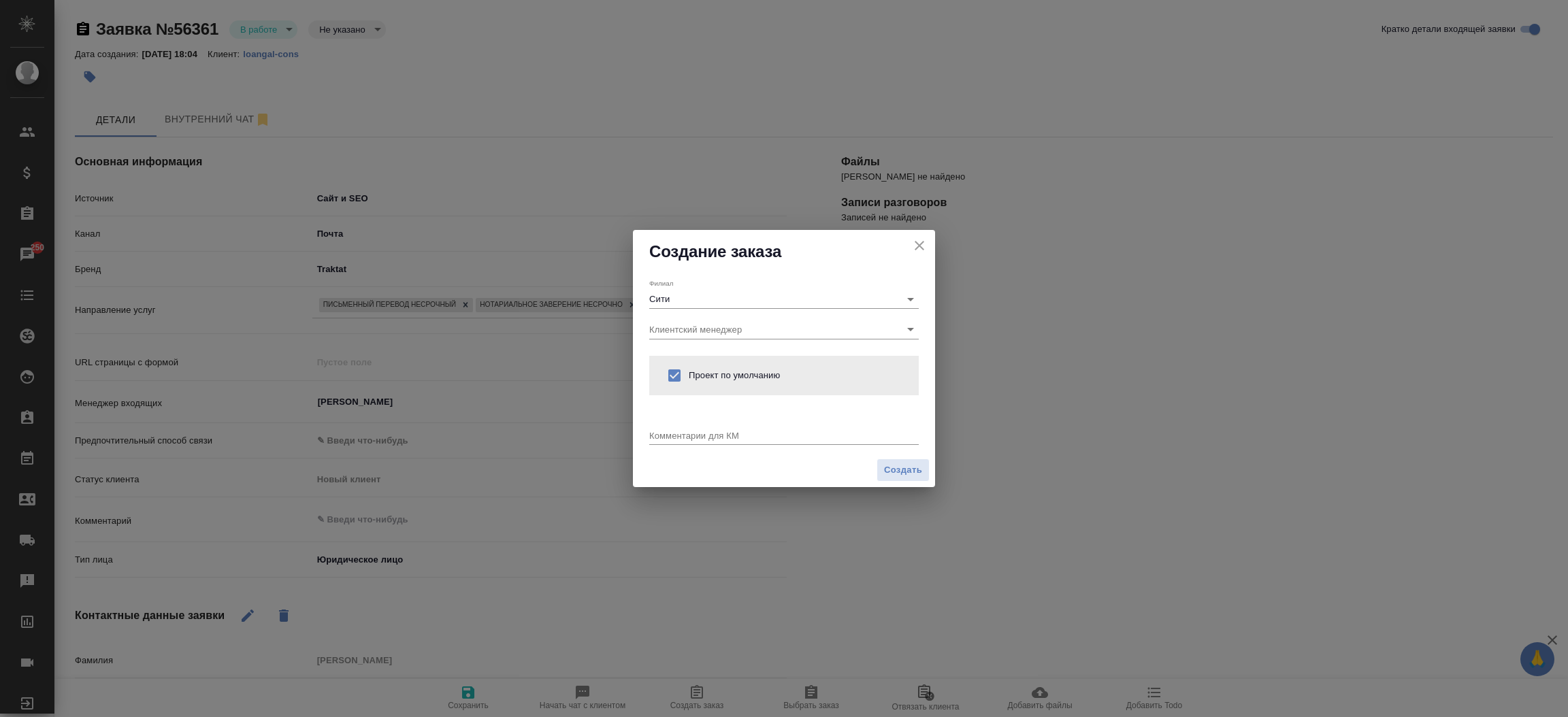
drag, startPoint x: 671, startPoint y: 423, endPoint x: 663, endPoint y: 434, distance: 13.6
click at [663, 434] on div "Комментарии для КМ x" at bounding box center [784, 431] width 270 height 28
click at [663, 434] on textarea at bounding box center [784, 435] width 270 height 10
type textarea "от КВ:"
type textarea "x"
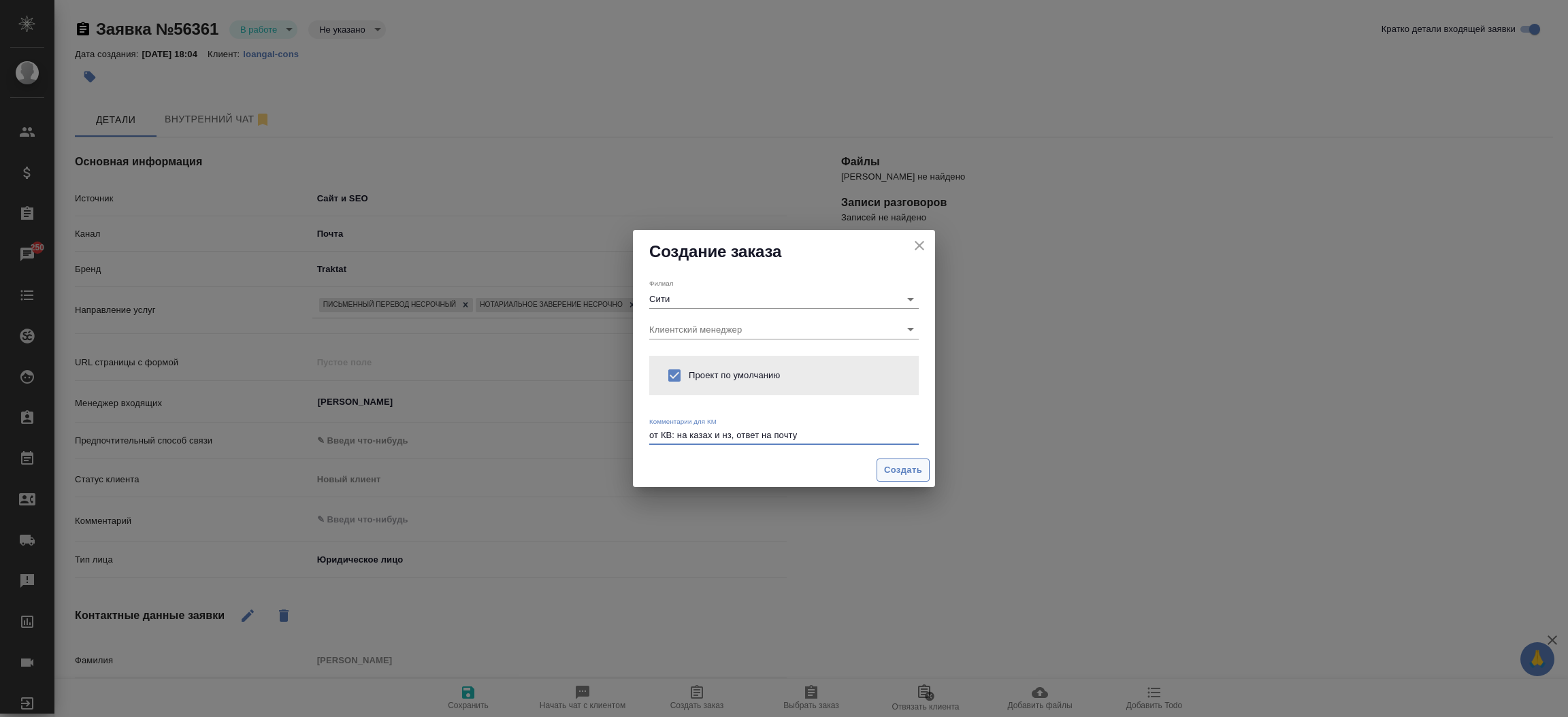
type textarea "от КВ: на казах и нз, ответ на почту"
click at [898, 460] on button "Создать" at bounding box center [902, 471] width 53 height 24
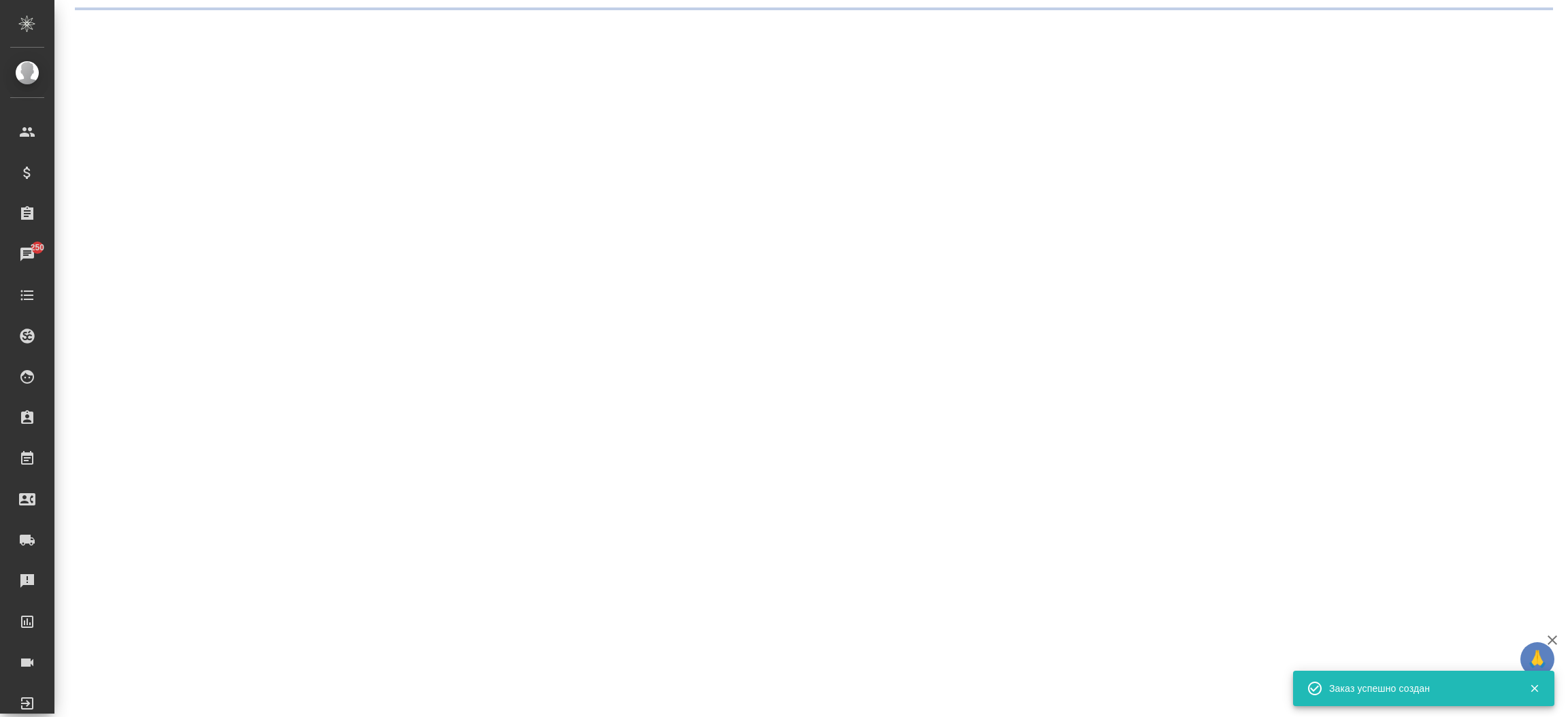
select select "RU"
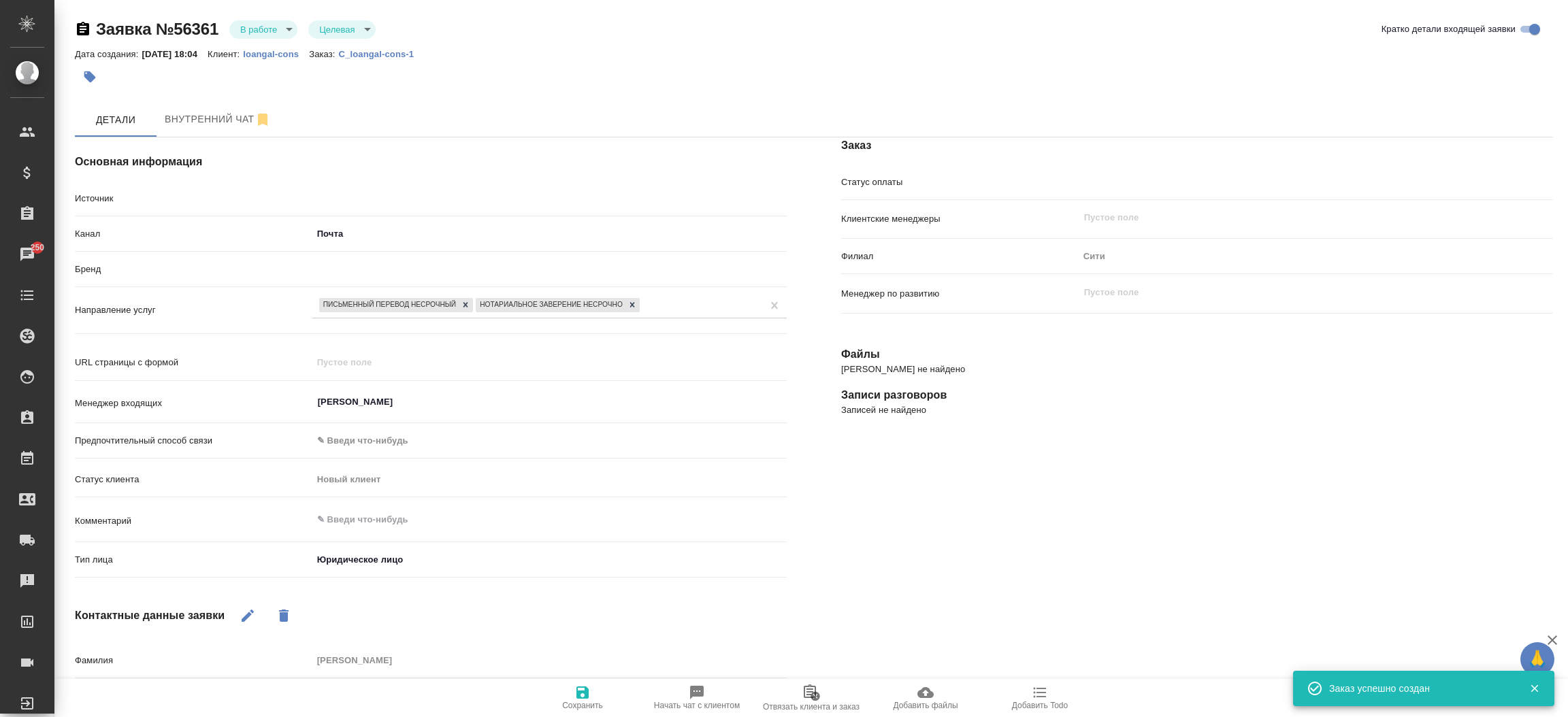
type textarea "x"
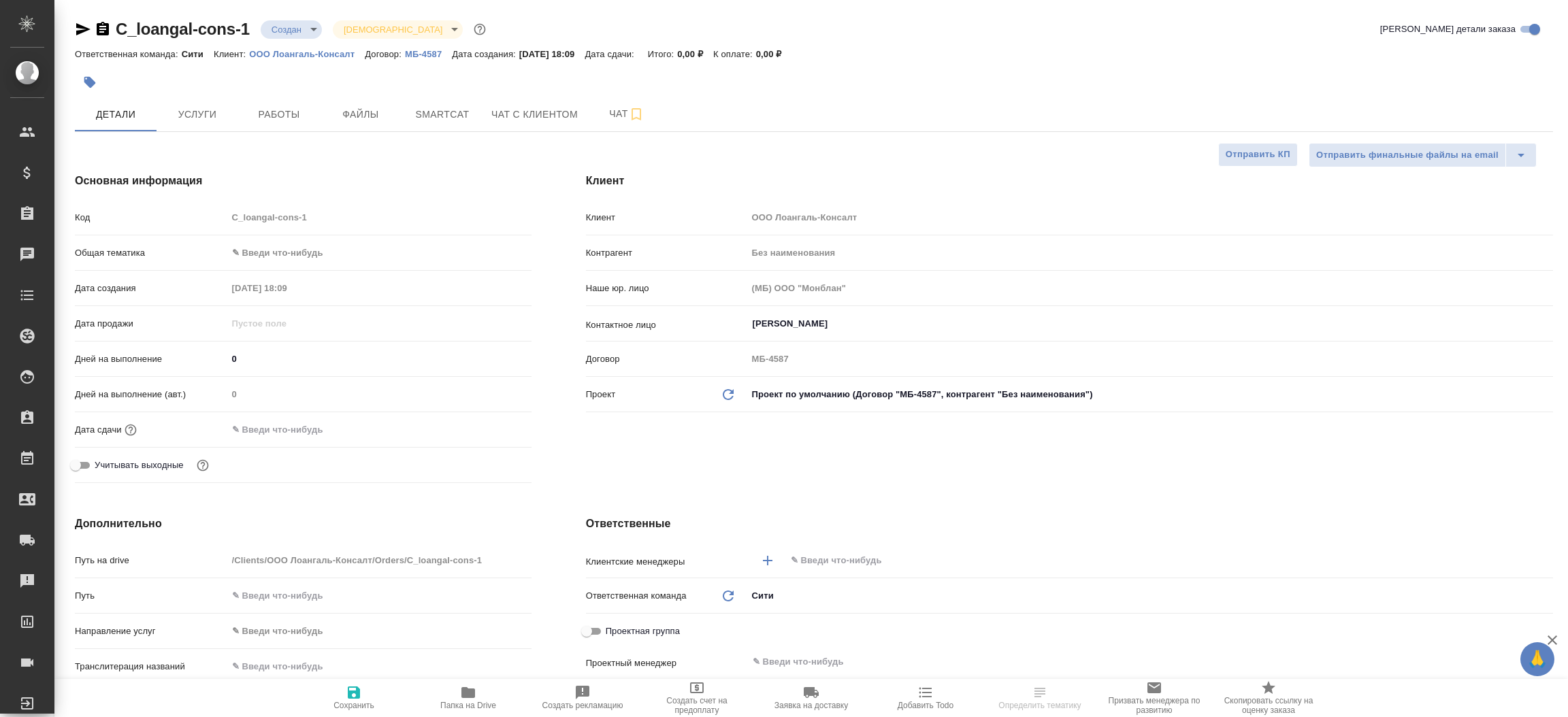
select select "RU"
click at [373, 117] on span "Файлы" at bounding box center [361, 115] width 66 height 17
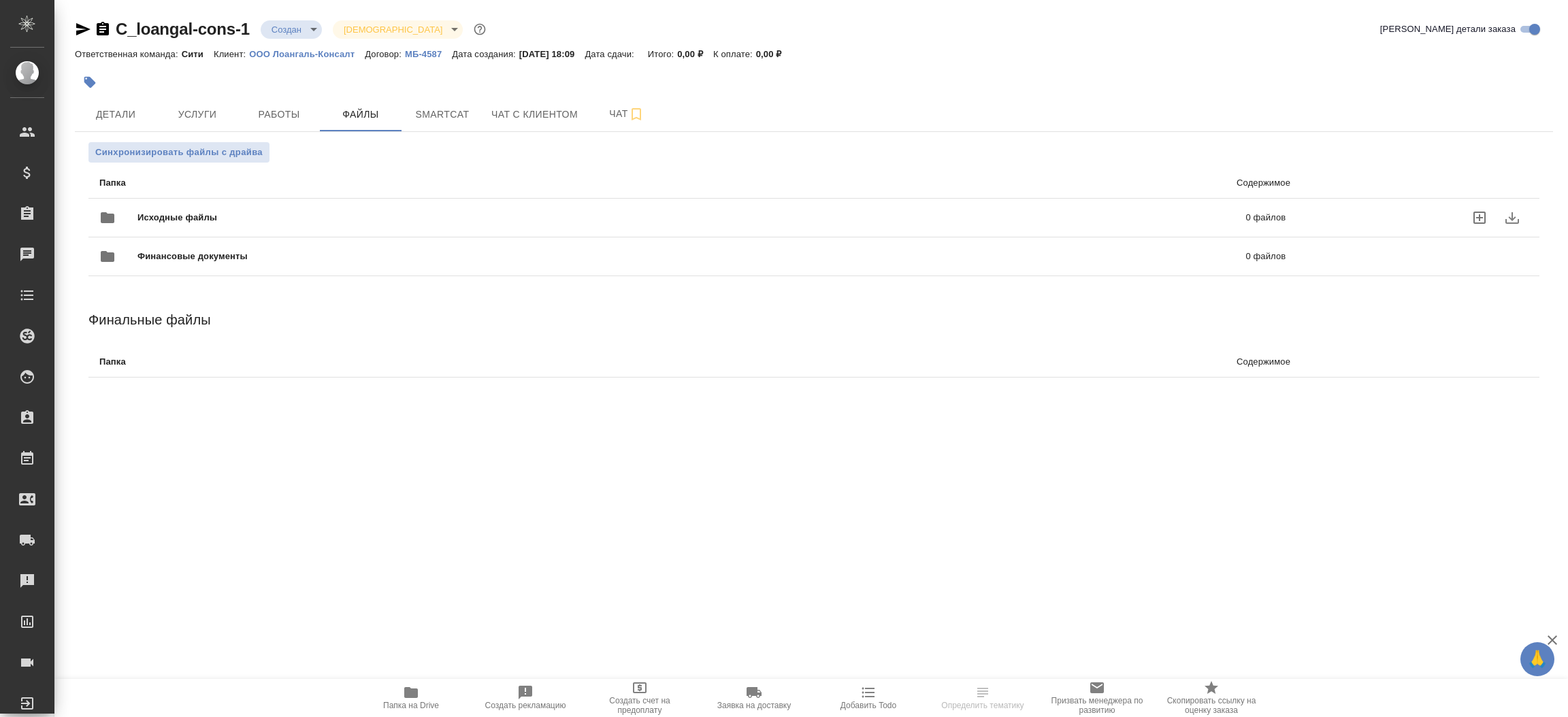
click at [166, 219] on span "Исходные файлы" at bounding box center [434, 218] width 594 height 14
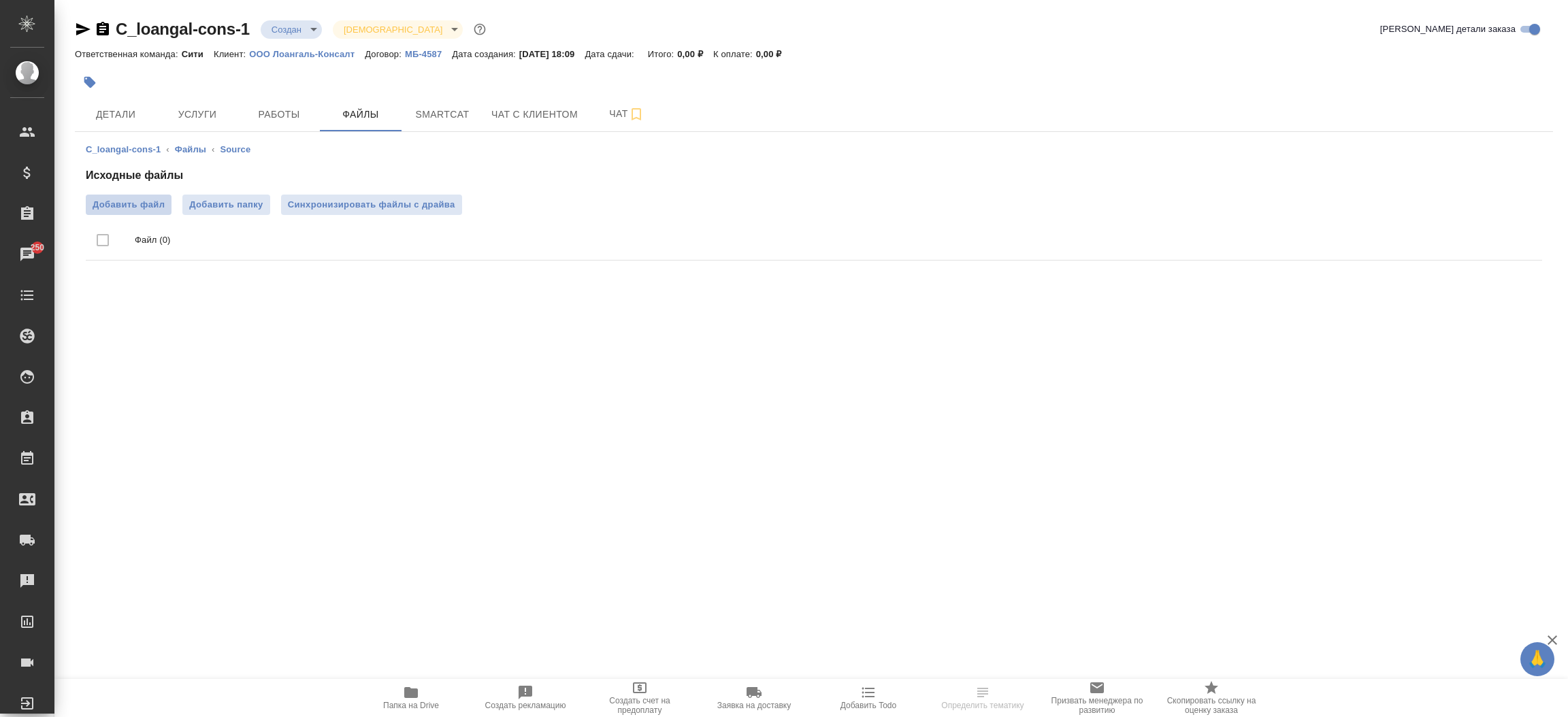
click at [138, 194] on label "Добавить файл" at bounding box center [128, 205] width 86 height 21
click at [0, 0] on input "Добавить файл" at bounding box center [0, 0] width 0 height 0
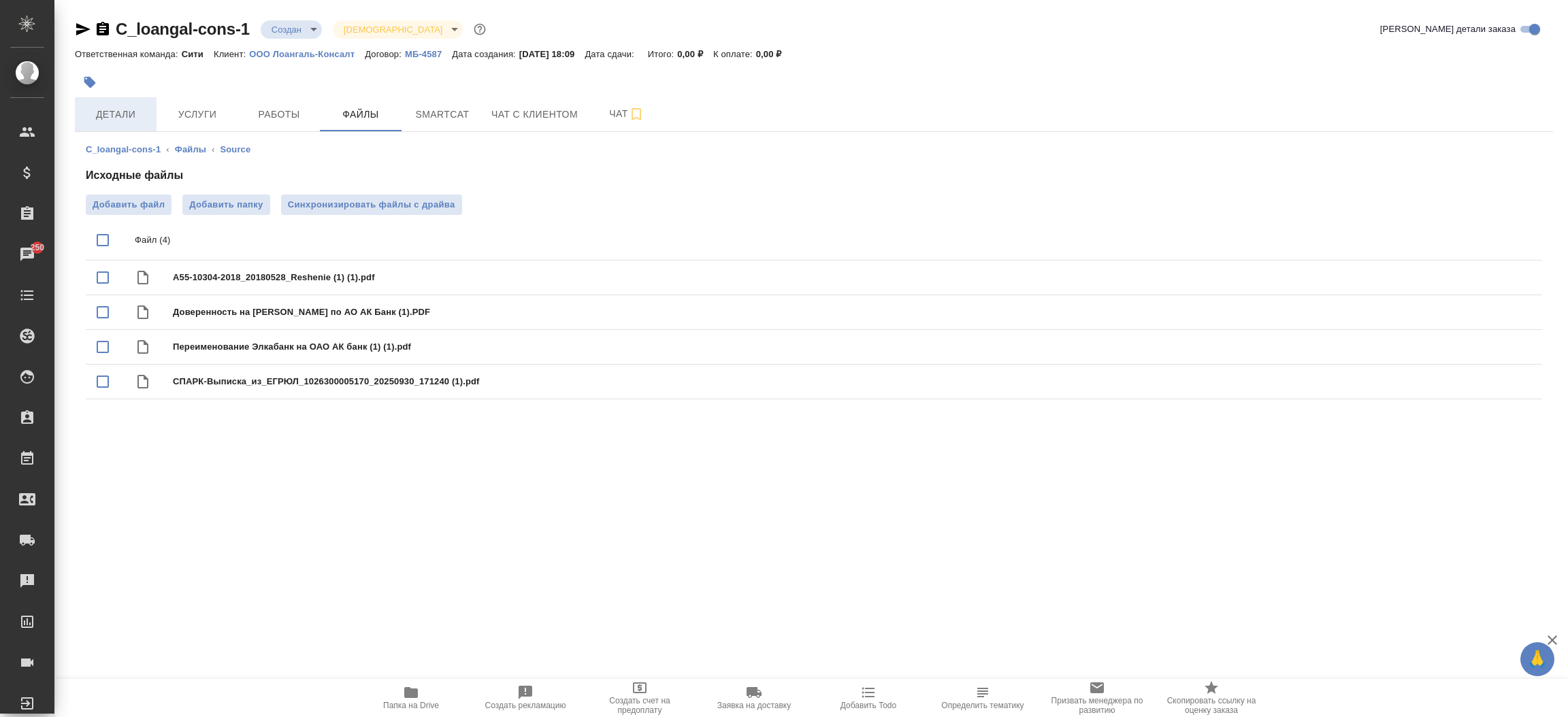
click at [124, 113] on span "Детали" at bounding box center [116, 115] width 66 height 17
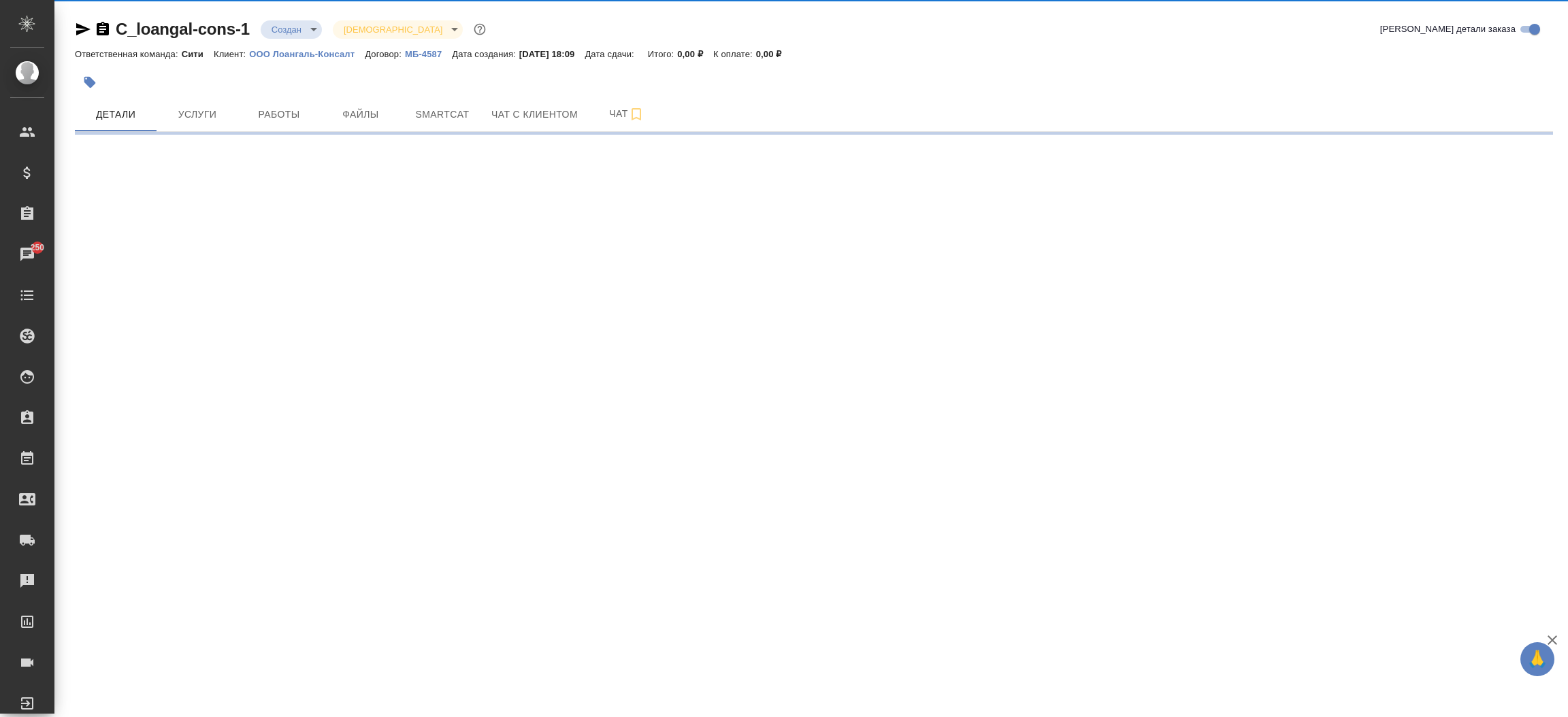
select select "RU"
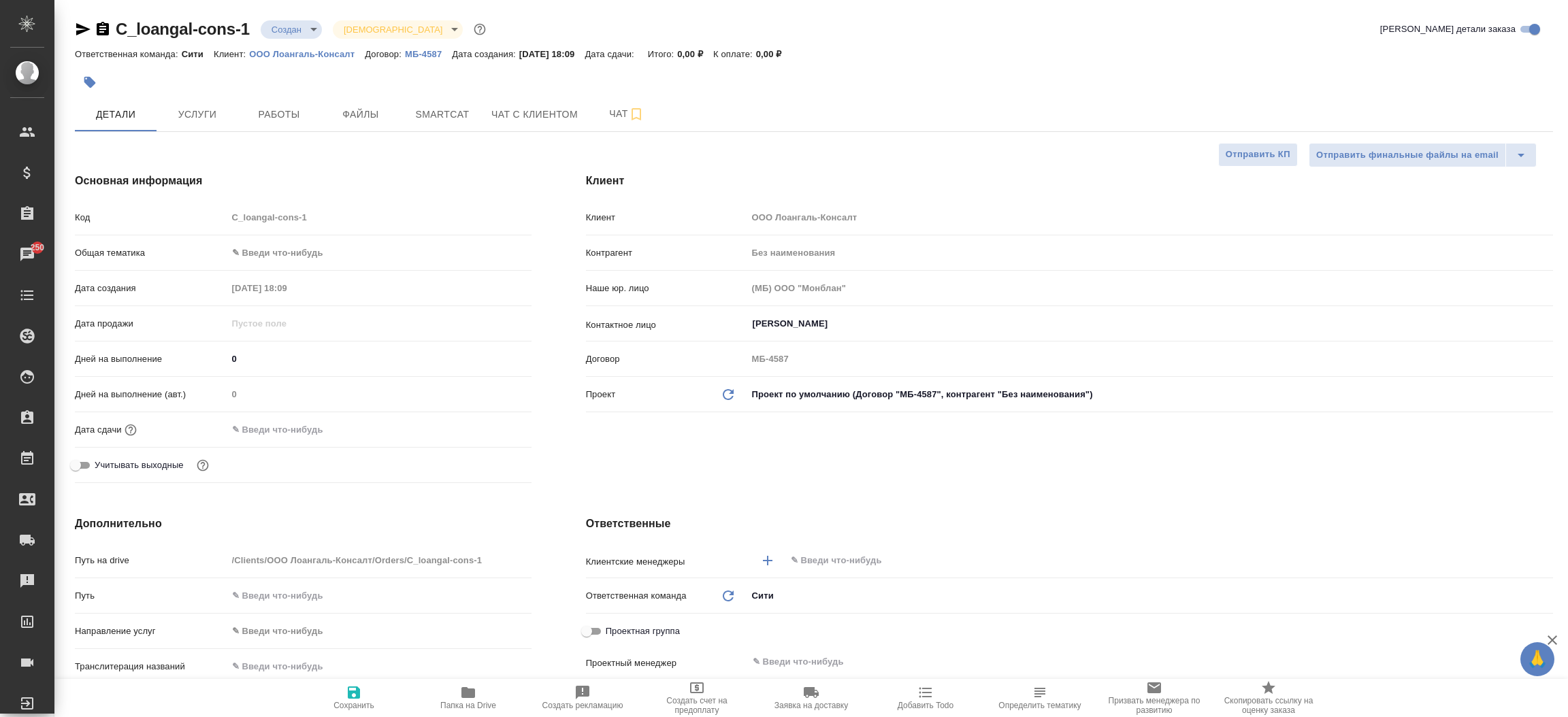
click at [76, 35] on icon "button" at bounding box center [83, 29] width 15 height 12
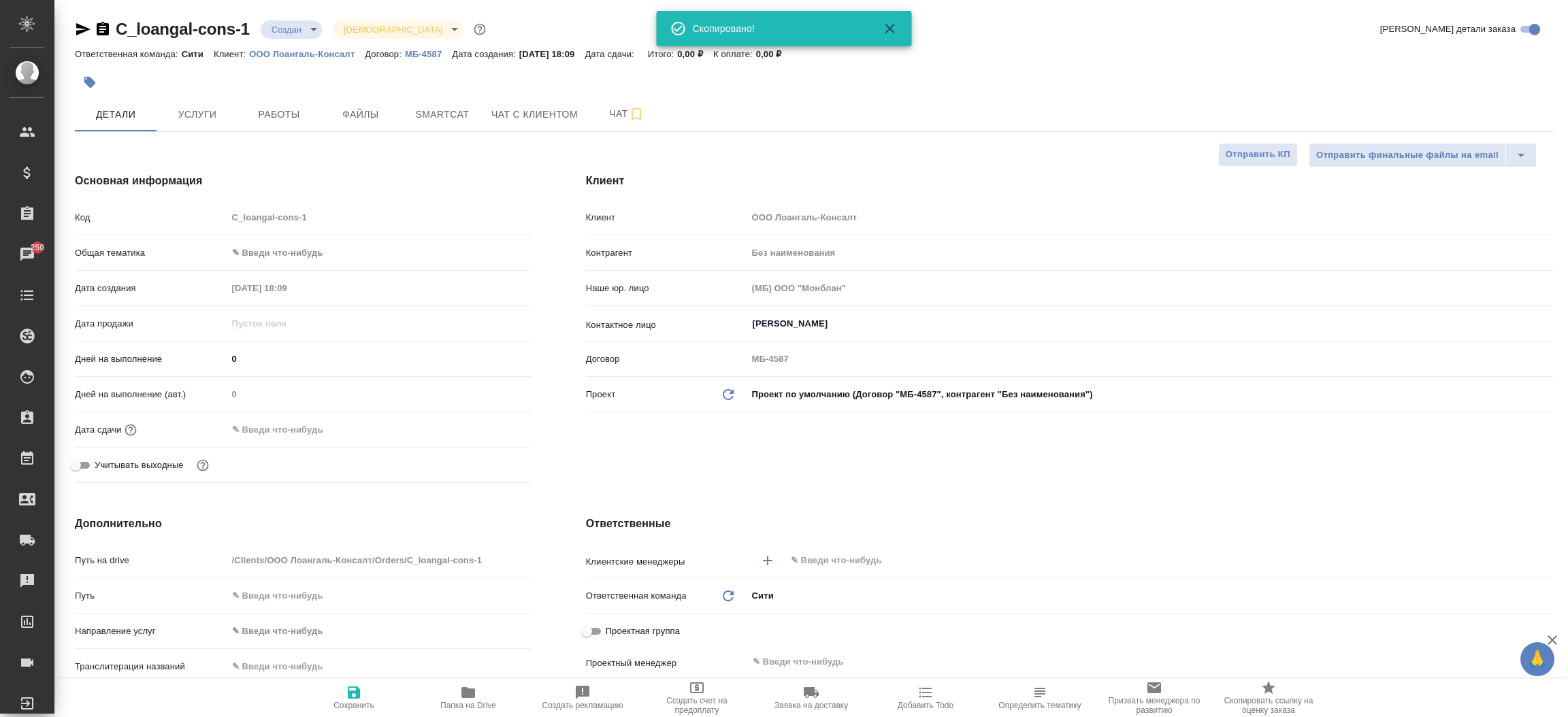
type textarea "x"
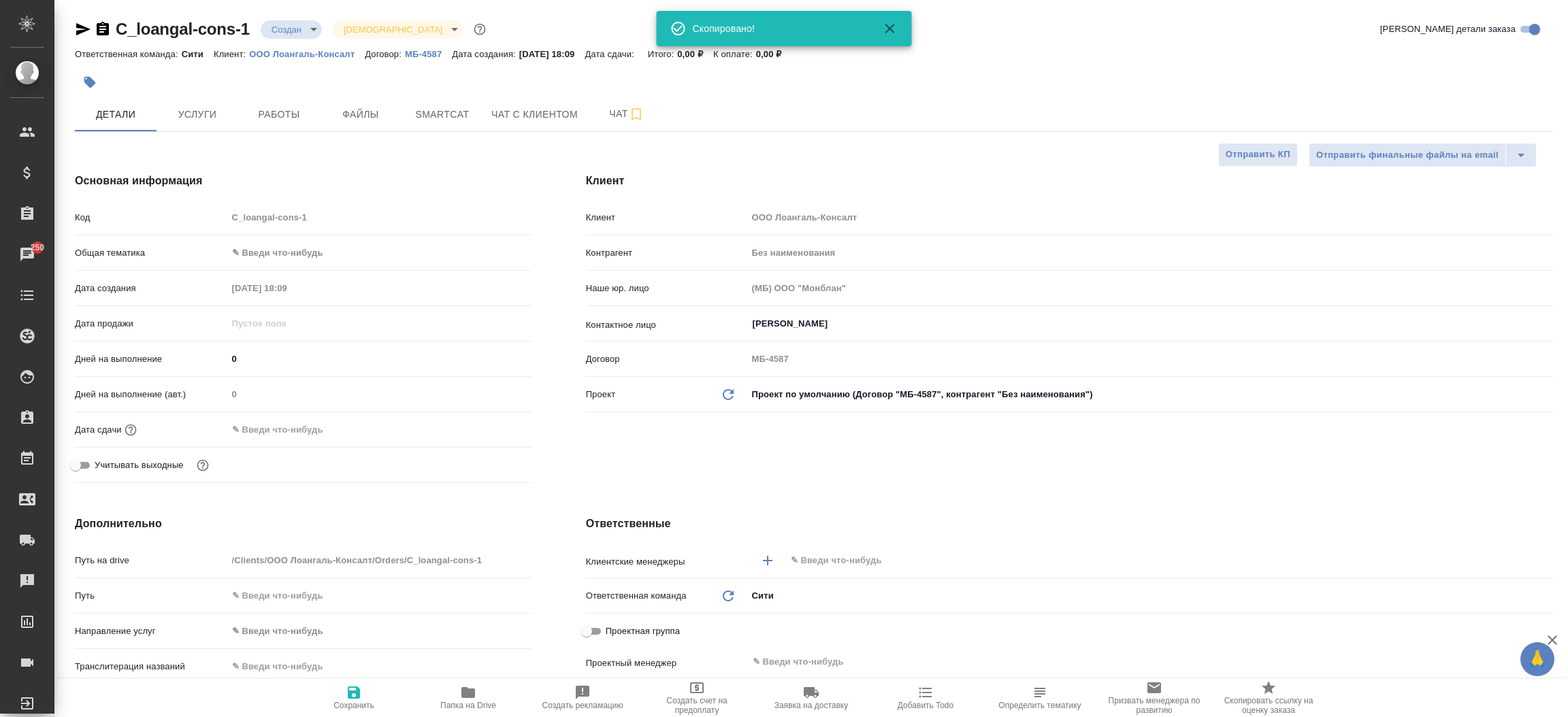
type textarea "x"
